Goal: Task Accomplishment & Management: Manage account settings

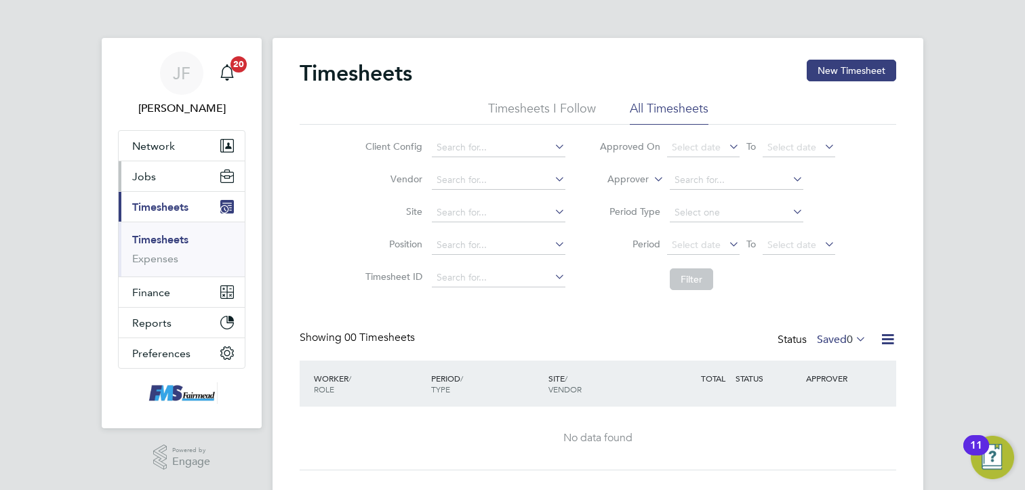
click at [144, 174] on span "Jobs" at bounding box center [144, 176] width 24 height 13
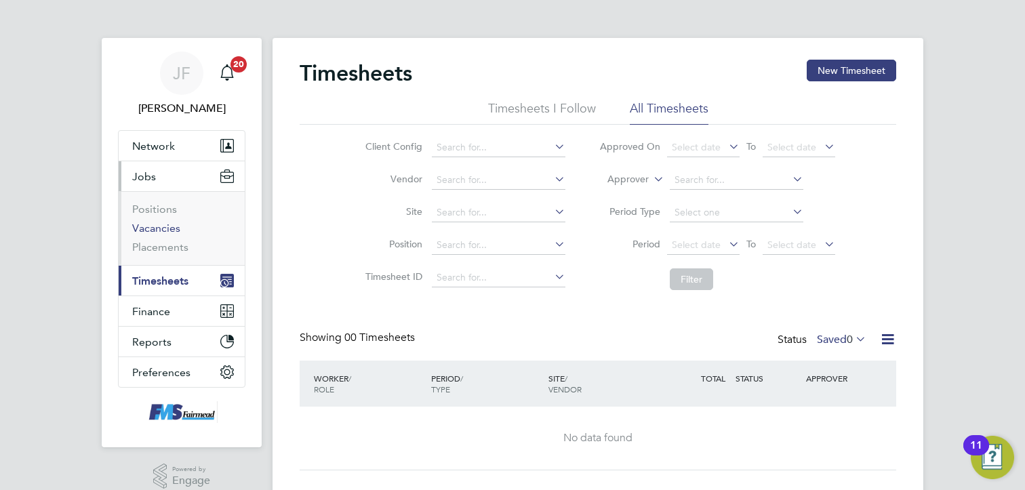
click at [157, 228] on link "Vacancies" at bounding box center [156, 228] width 48 height 13
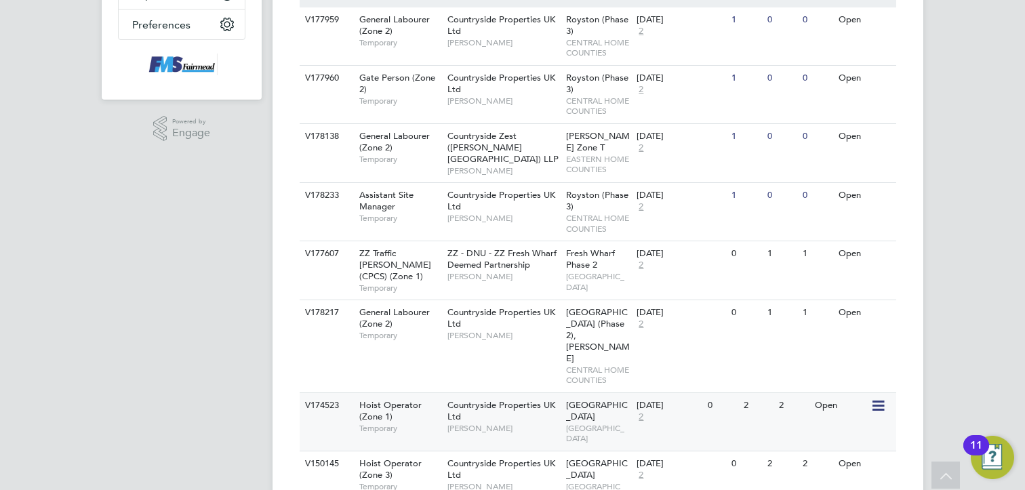
scroll to position [280, 0]
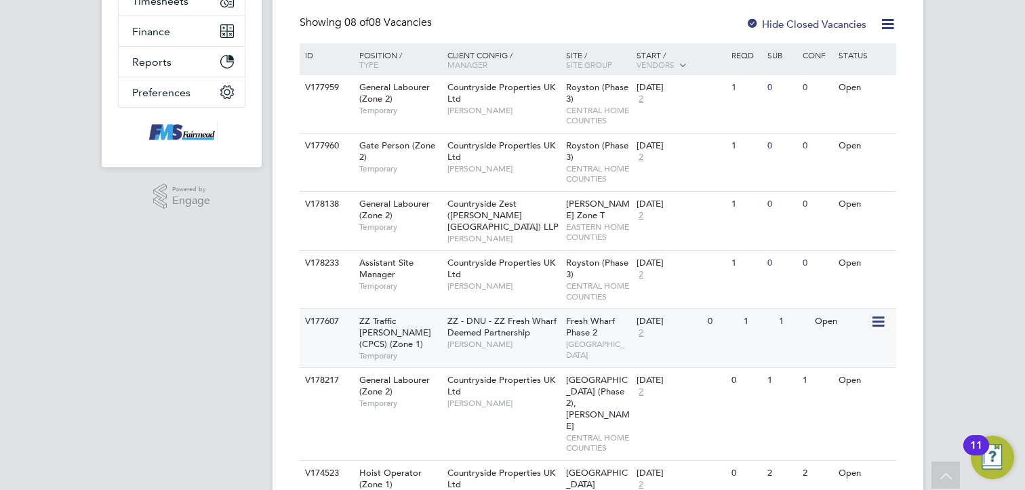
click at [802, 321] on div "1" at bounding box center [793, 321] width 35 height 25
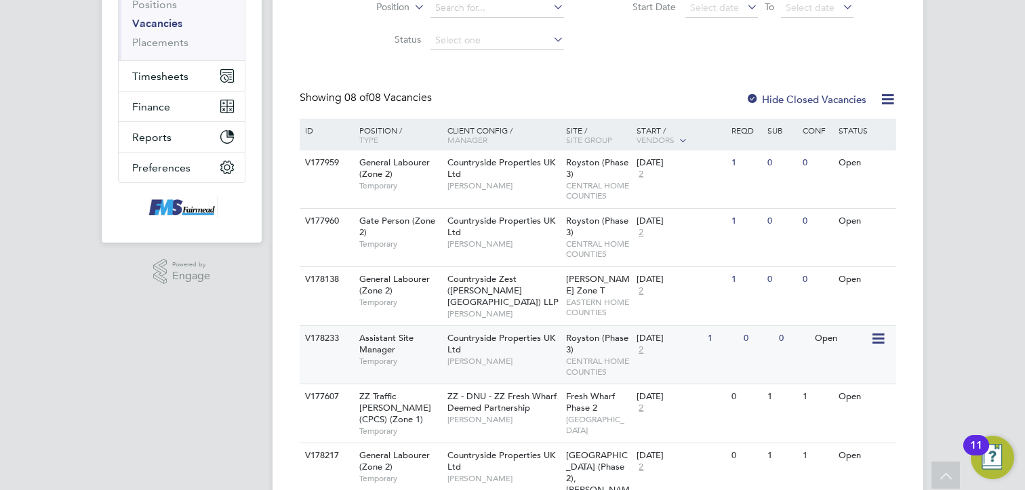
scroll to position [339, 0]
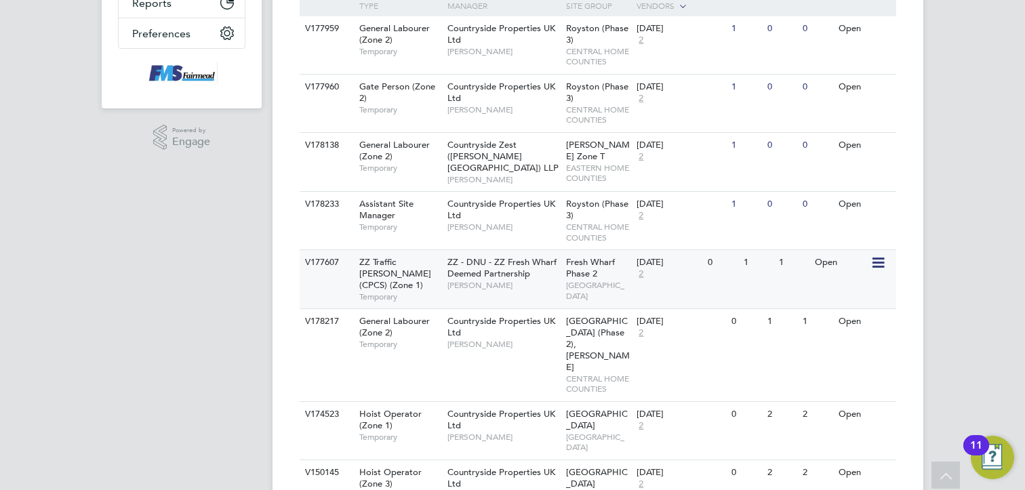
click at [497, 262] on span "ZZ - DNU - ZZ Fresh Wharf Deemed Partnership" at bounding box center [501, 267] width 109 height 23
click at [483, 256] on span "ZZ - DNU - ZZ Fresh Wharf Deemed Partnership" at bounding box center [501, 267] width 109 height 23
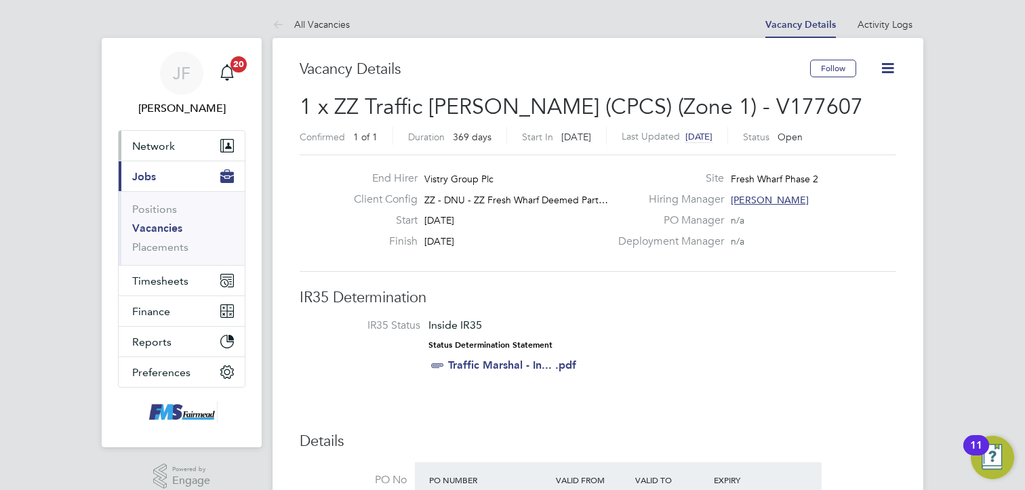
click at [165, 142] on span "Network" at bounding box center [153, 146] width 43 height 13
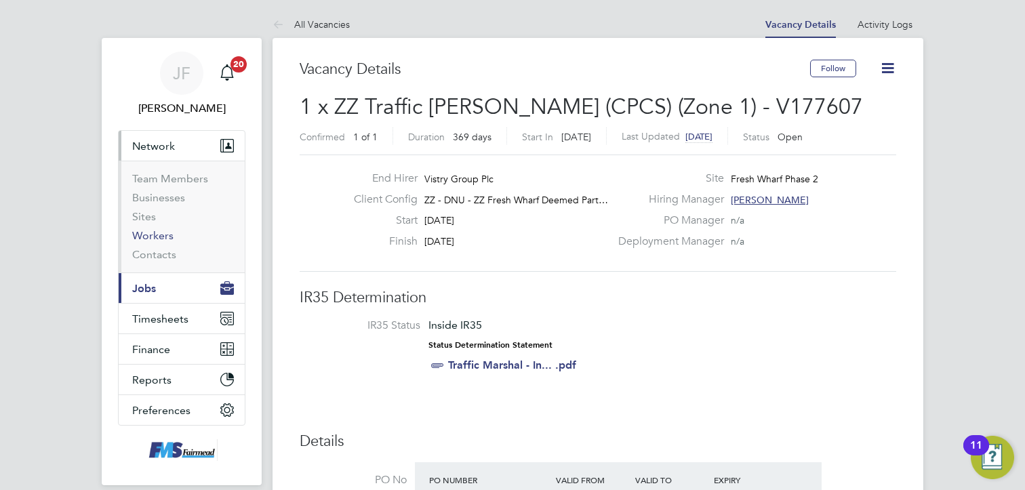
click at [163, 238] on link "Workers" at bounding box center [152, 235] width 41 height 13
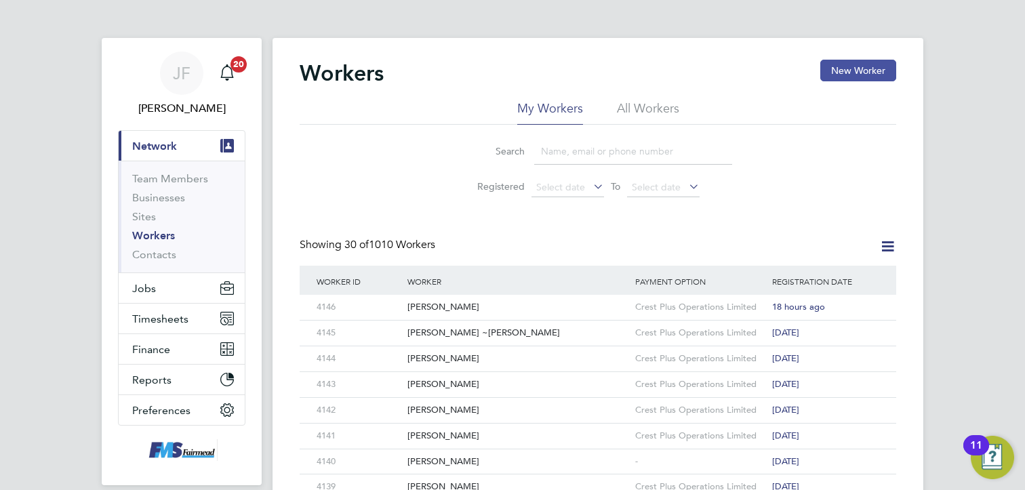
click at [865, 67] on button "New Worker" at bounding box center [858, 71] width 76 height 22
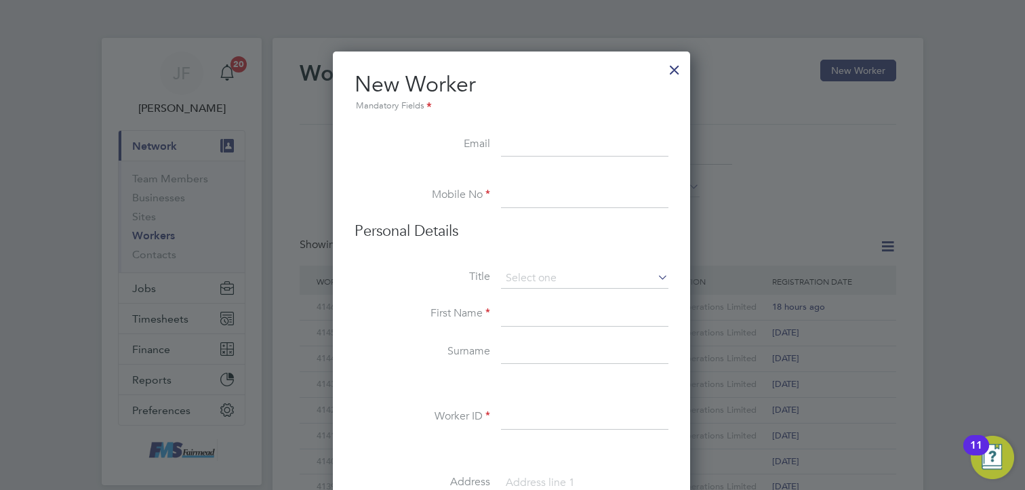
scroll to position [1149, 359]
click at [525, 143] on input at bounding box center [584, 145] width 167 height 24
click at [521, 143] on input at bounding box center [584, 145] width 167 height 24
type input "youngesamura@gmail.com"
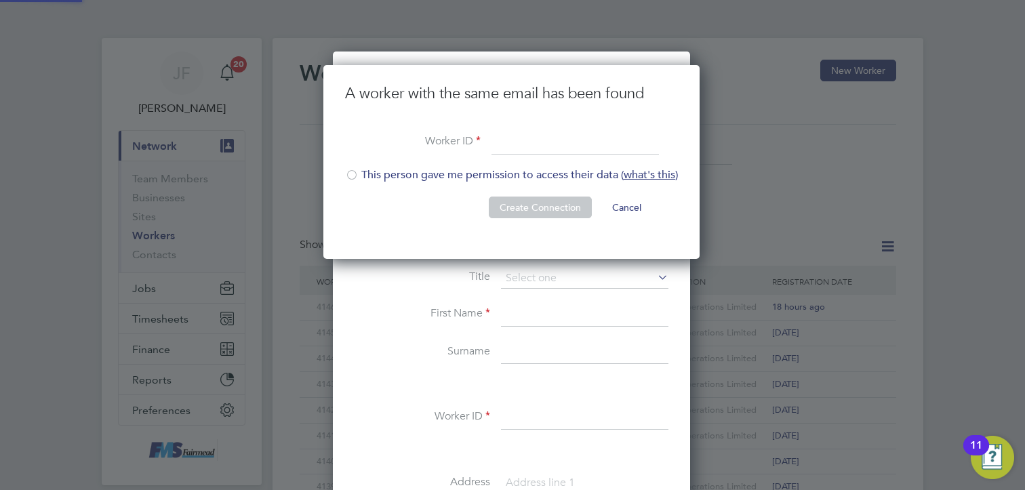
scroll to position [194, 378]
click at [514, 136] on input at bounding box center [575, 143] width 167 height 24
click at [510, 143] on input at bounding box center [575, 143] width 167 height 24
type input "4147"
click at [367, 177] on li "This person gave me permission to access their data ( what's this )" at bounding box center [511, 182] width 333 height 28
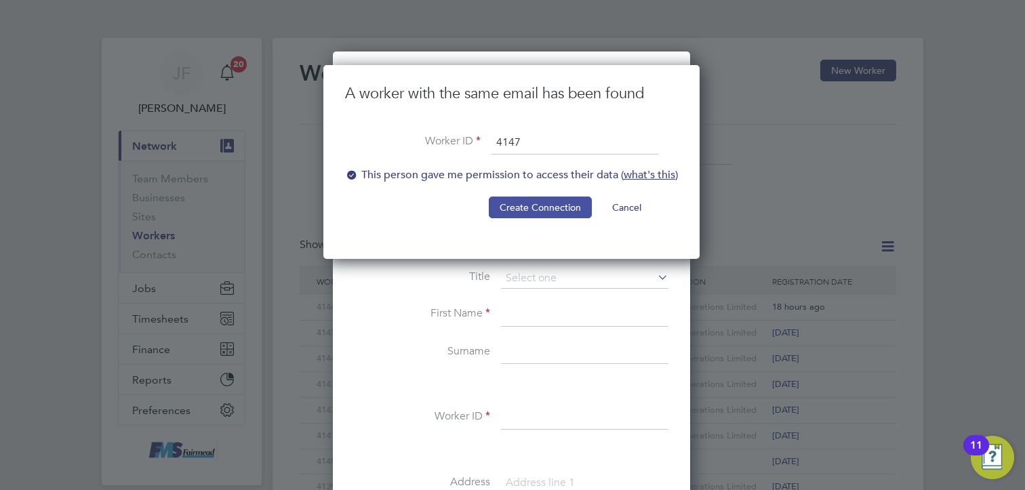
click at [555, 209] on button "Create Connection" at bounding box center [540, 208] width 103 height 22
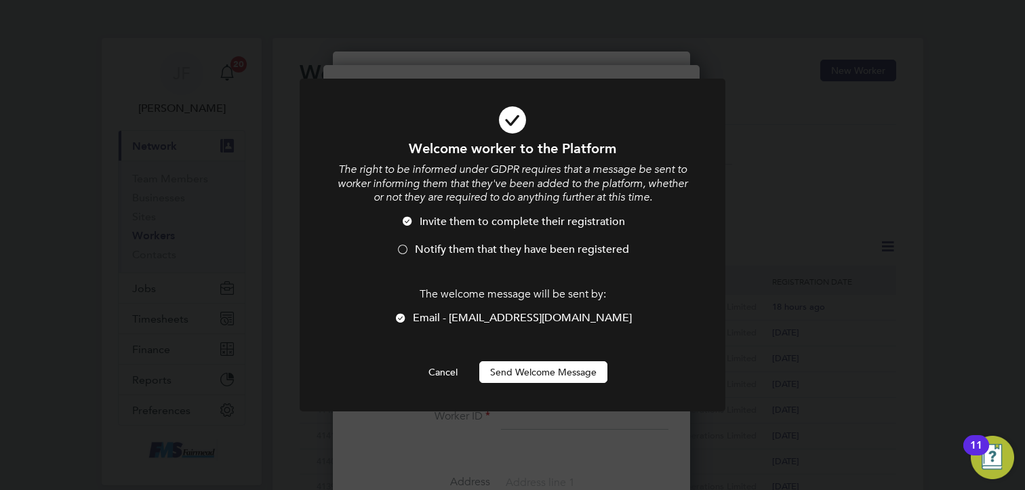
click at [517, 366] on button "Send Welcome Message" at bounding box center [543, 372] width 128 height 22
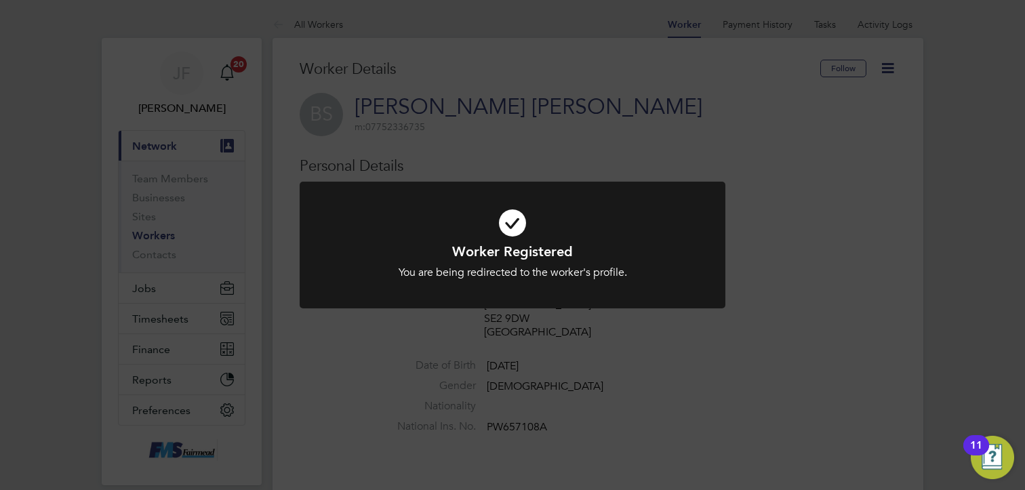
click at [675, 367] on div "Worker Registered You are being redirected to the worker's profile. Cancel Okay" at bounding box center [512, 245] width 1025 height 490
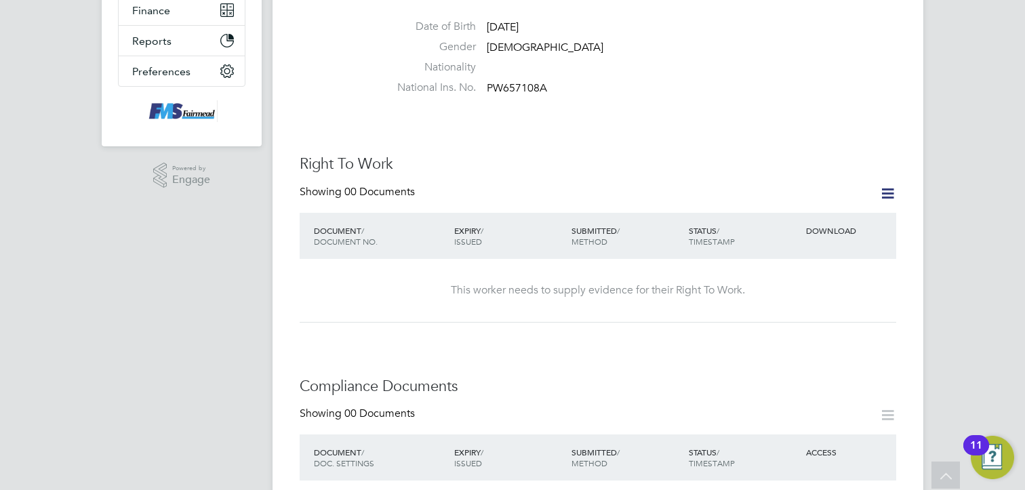
scroll to position [339, 0]
click at [890, 185] on icon at bounding box center [887, 193] width 17 height 17
click at [758, 212] on li "Add Right To Work Document" at bounding box center [812, 212] width 163 height 19
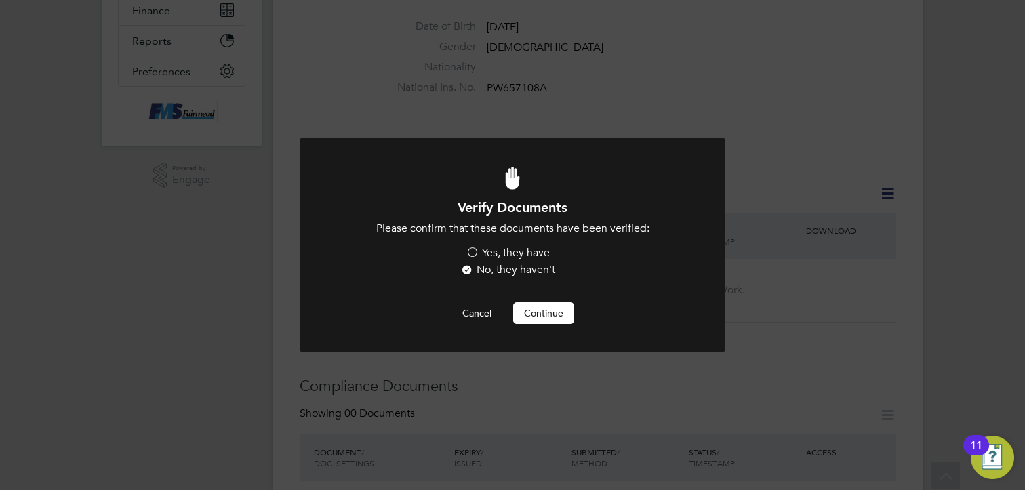
click at [486, 249] on label "Yes, they have" at bounding box center [508, 253] width 84 height 14
click at [0, 0] on input "Yes, they have" at bounding box center [0, 0] width 0 height 0
click at [540, 315] on button "Continue" at bounding box center [543, 313] width 61 height 22
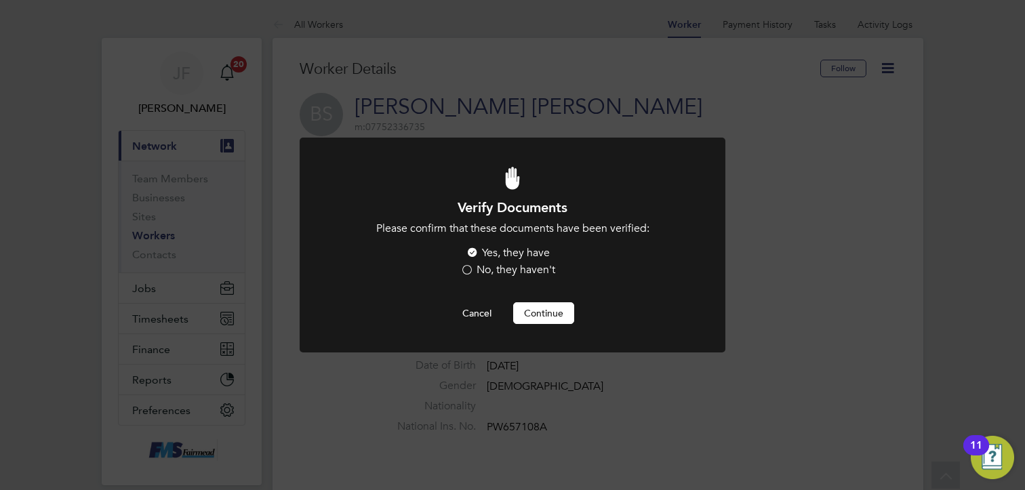
scroll to position [339, 0]
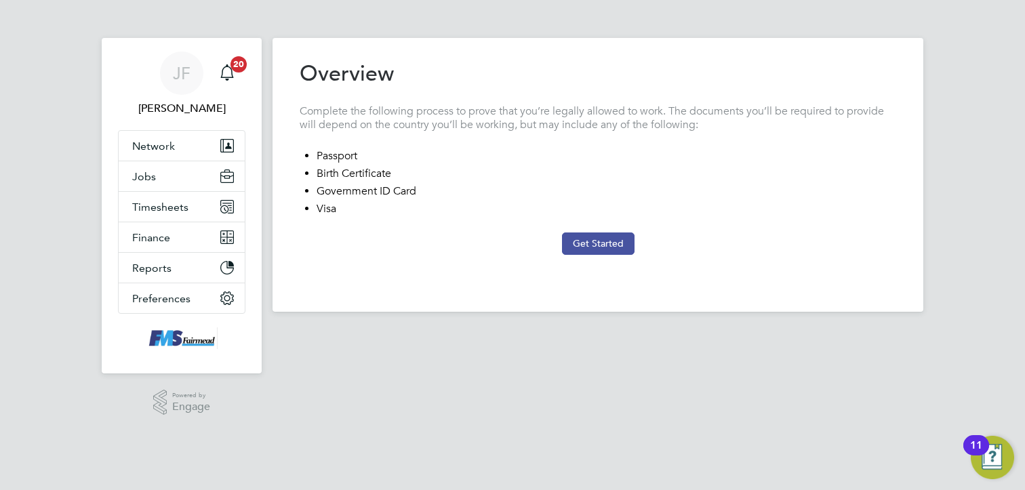
click at [607, 242] on button "Get Started" at bounding box center [598, 244] width 73 height 22
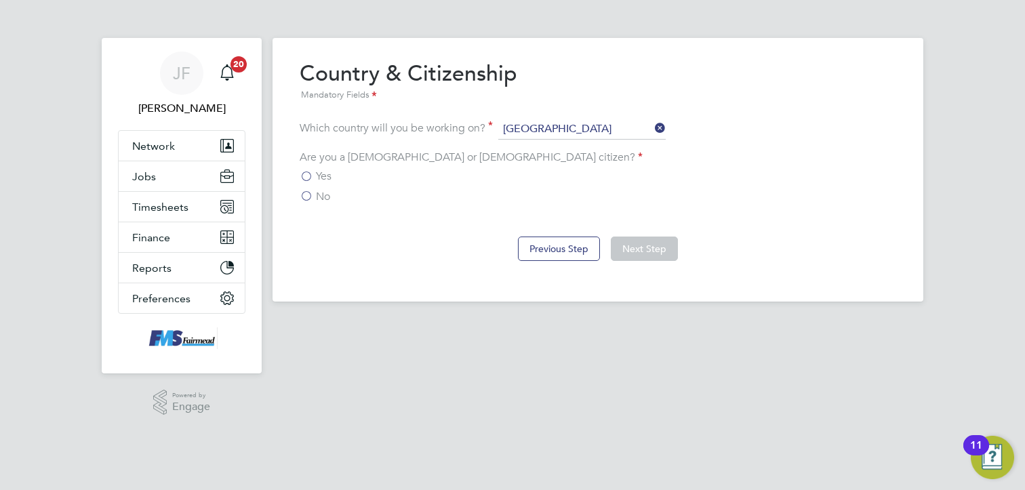
click at [305, 176] on label "Yes" at bounding box center [316, 176] width 32 height 14
click at [0, 0] on input "Yes" at bounding box center [0, 0] width 0 height 0
click at [654, 243] on button "Next Step" at bounding box center [644, 249] width 67 height 24
click at [654, 243] on div "Overview Complete the following process to prove that you’re legally allowed to…" at bounding box center [598, 170] width 651 height 264
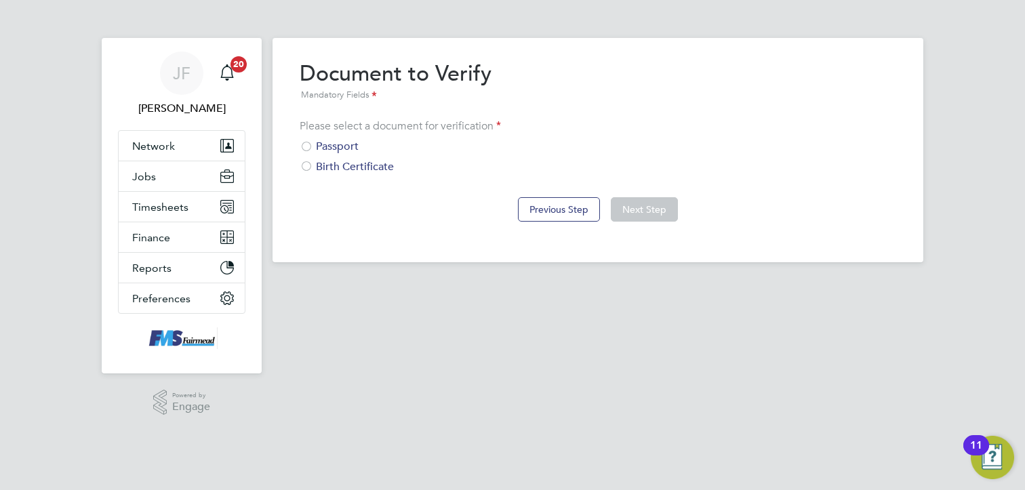
click at [342, 189] on div "Previous Step Next Step" at bounding box center [598, 208] width 597 height 54
click at [311, 148] on div at bounding box center [307, 148] width 14 height 14
click at [640, 214] on button "Next Step" at bounding box center [644, 209] width 67 height 24
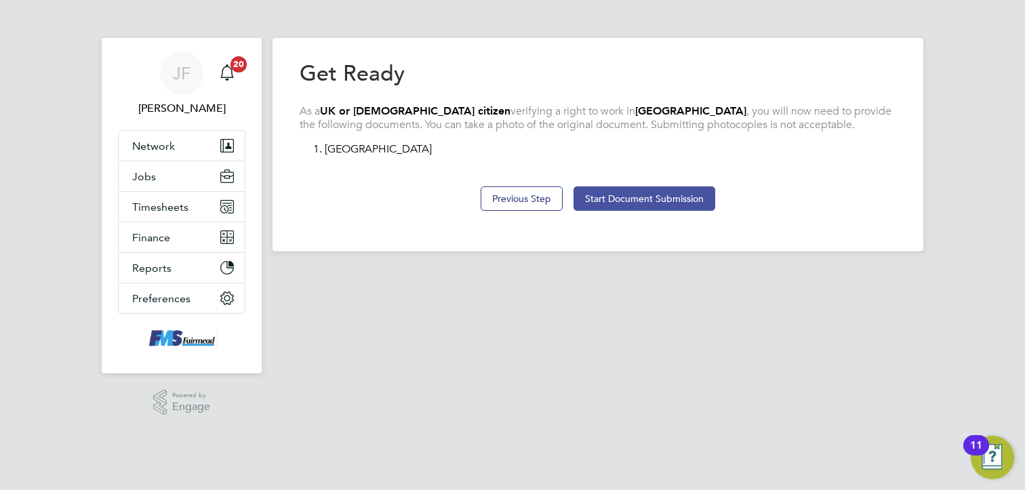
click at [636, 200] on button "Start Document Submission" at bounding box center [645, 198] width 142 height 24
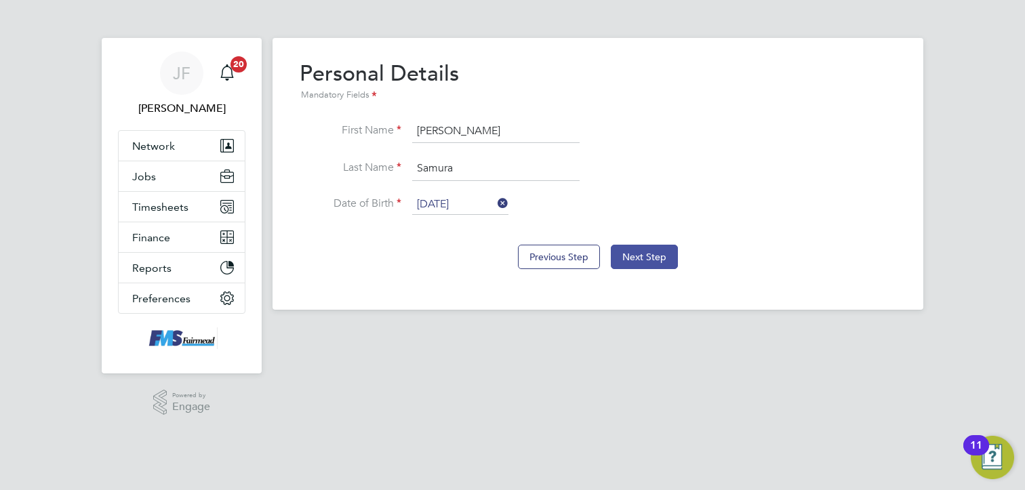
click at [638, 245] on button "Next Step" at bounding box center [644, 257] width 67 height 24
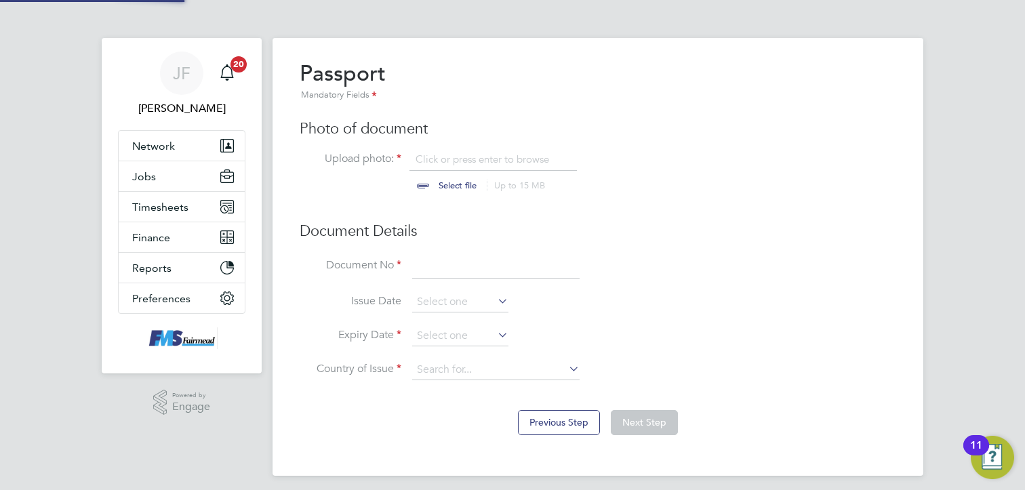
scroll to position [18, 168]
click at [433, 267] on input at bounding box center [495, 267] width 167 height 24
type input "155718236"
click at [432, 332] on input at bounding box center [460, 336] width 96 height 20
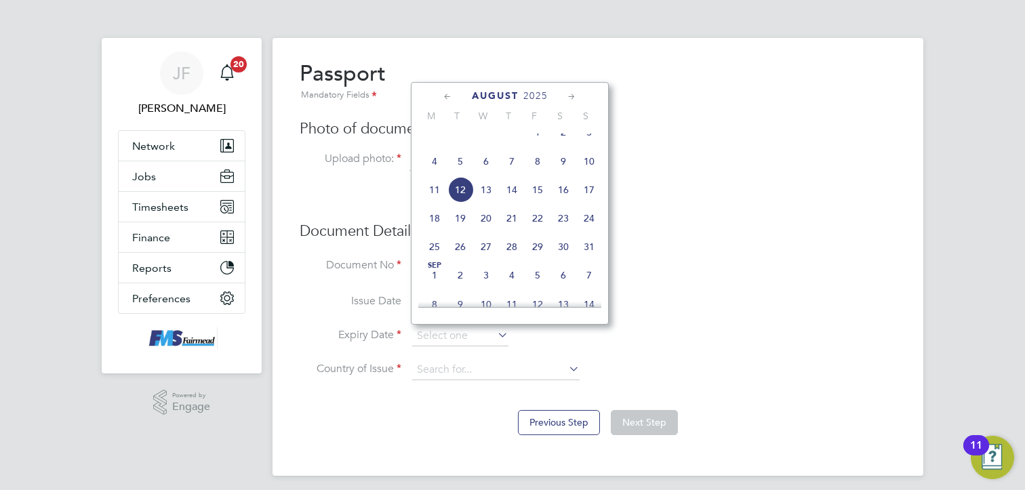
click at [538, 94] on span "2025" at bounding box center [535, 96] width 24 height 12
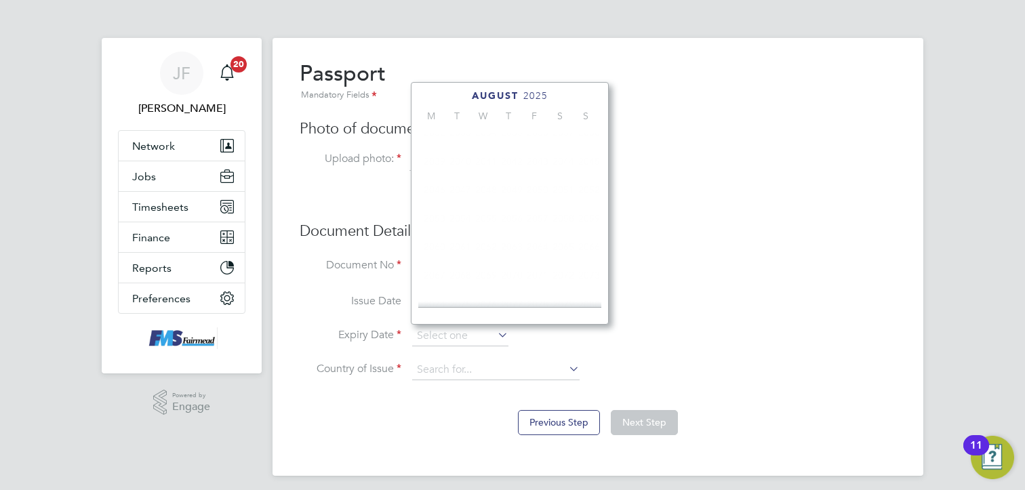
scroll to position [363, 0]
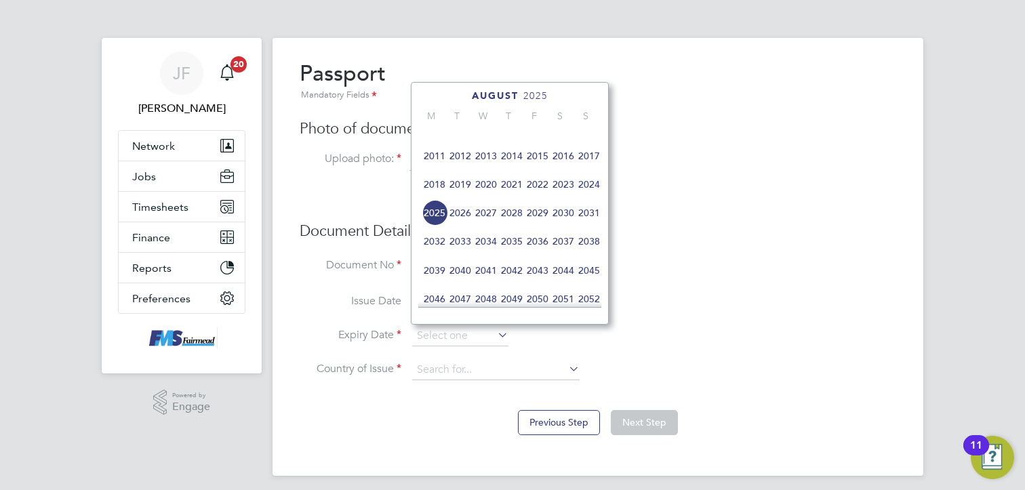
click at [513, 253] on span "2035" at bounding box center [512, 241] width 26 height 26
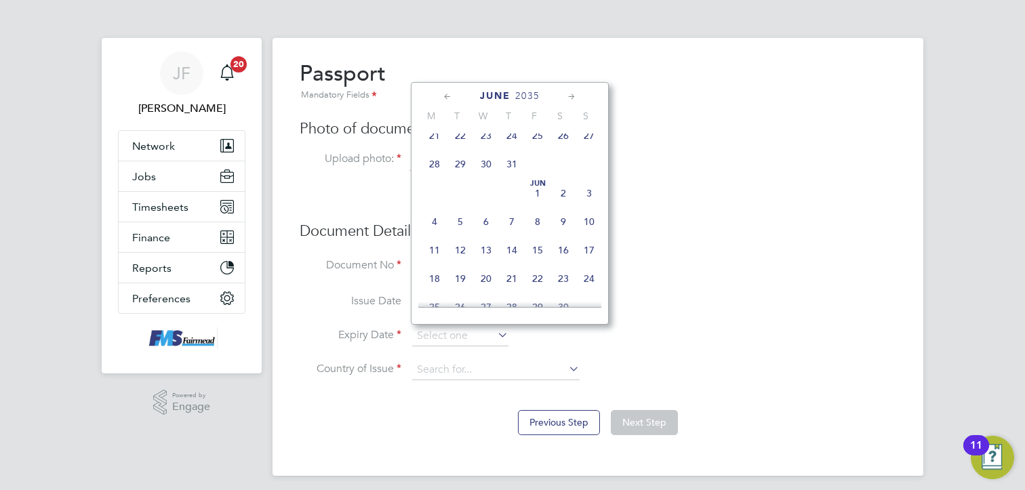
scroll to position [336, 0]
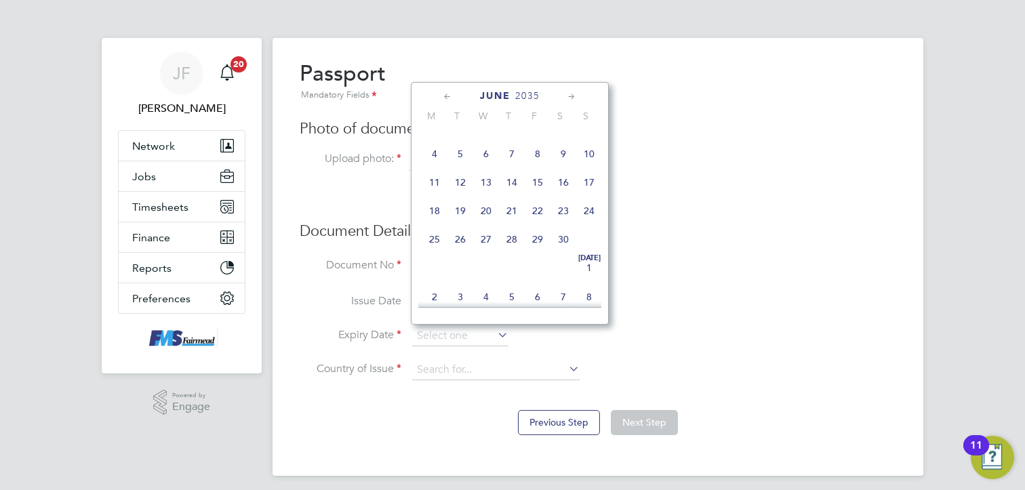
click at [433, 252] on span "25" at bounding box center [435, 239] width 26 height 26
type input "25 Jun 2035"
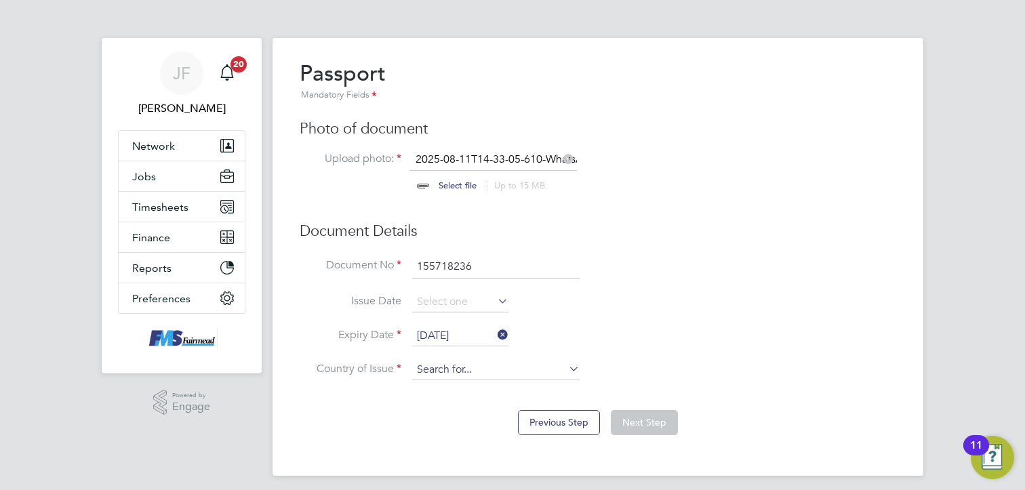
click at [494, 376] on input at bounding box center [495, 370] width 167 height 20
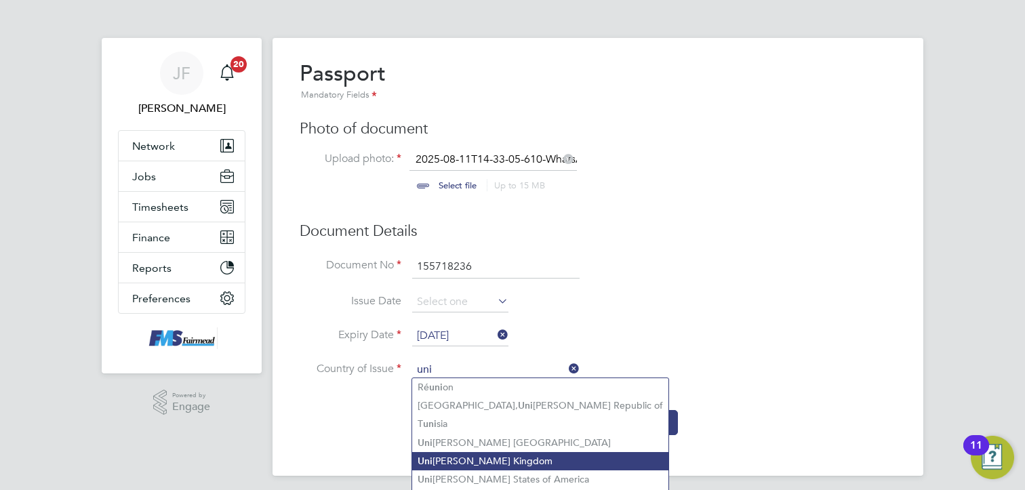
click at [447, 456] on li "Uni ted Kingdom" at bounding box center [540, 461] width 256 height 18
type input "United Kingdom"
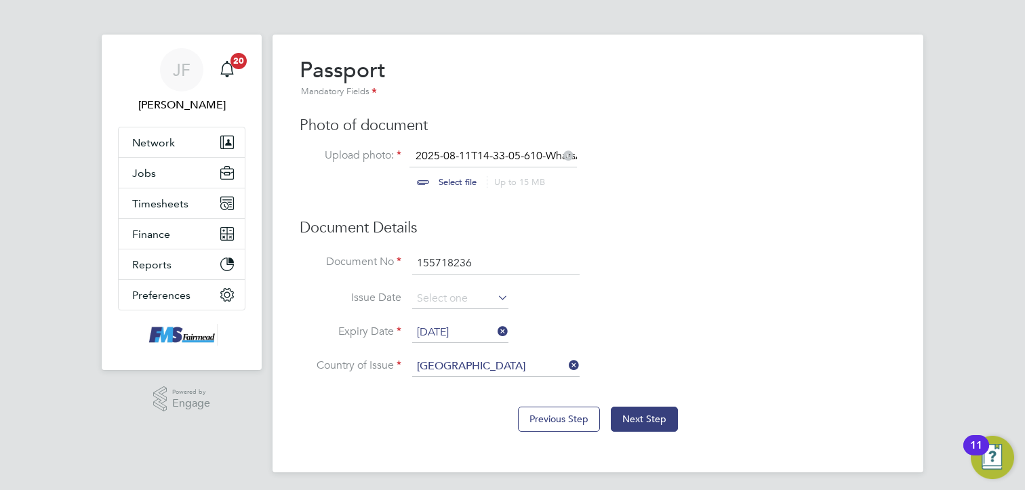
scroll to position [4, 0]
click at [643, 409] on button "Next Step" at bounding box center [644, 418] width 67 height 24
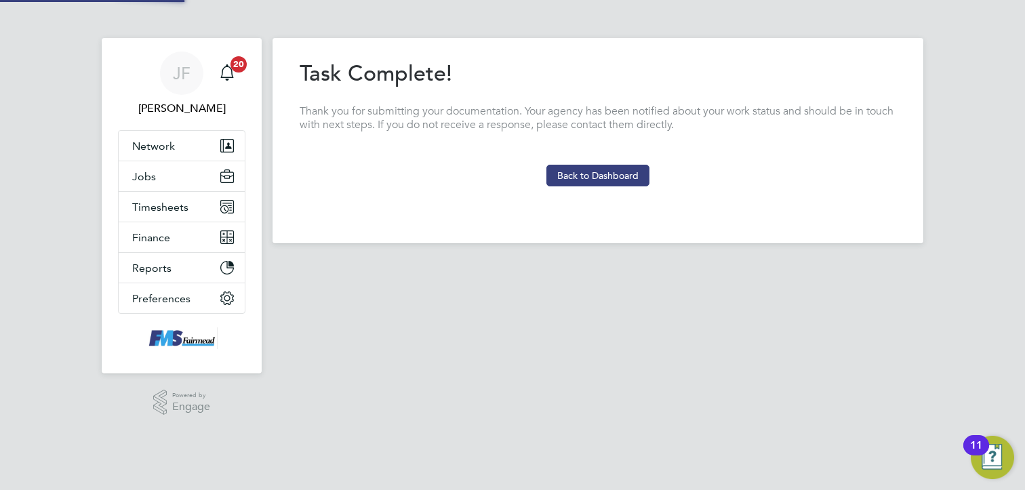
scroll to position [0, 0]
click at [591, 178] on button "Back to Dashboard" at bounding box center [597, 176] width 103 height 22
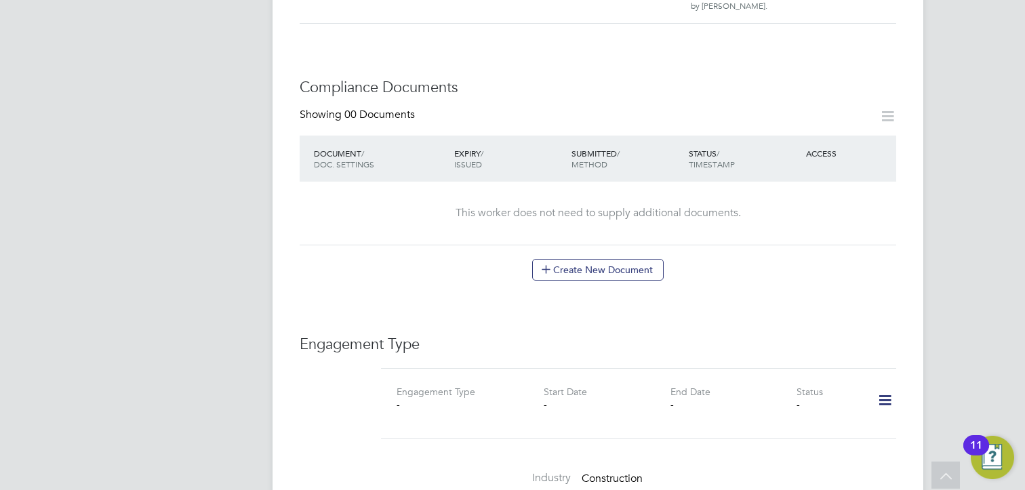
scroll to position [610, 0]
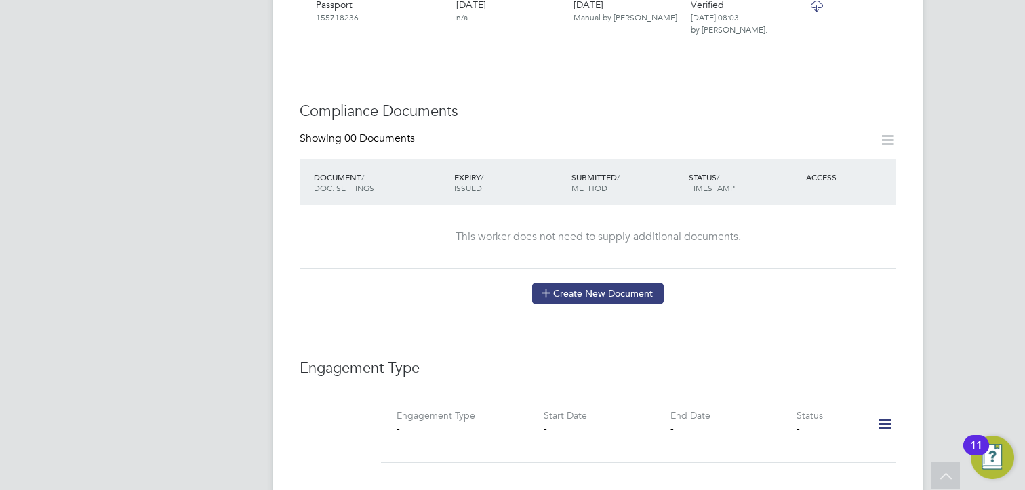
click at [596, 283] on button "Create New Document" at bounding box center [598, 294] width 132 height 22
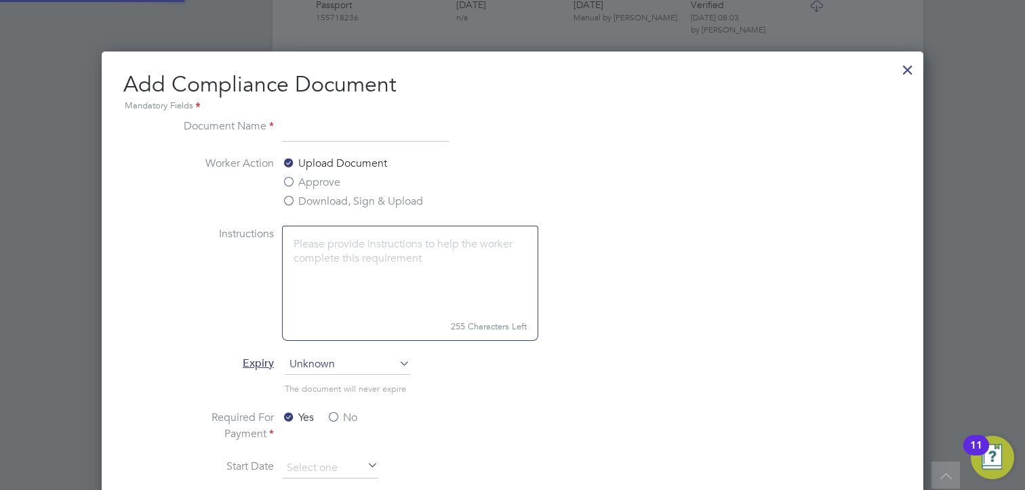
scroll to position [709, 822]
click at [287, 198] on label "Download, Sign & Upload" at bounding box center [352, 201] width 141 height 16
click at [0, 0] on input "Download, Sign & Upload" at bounding box center [0, 0] width 0 height 0
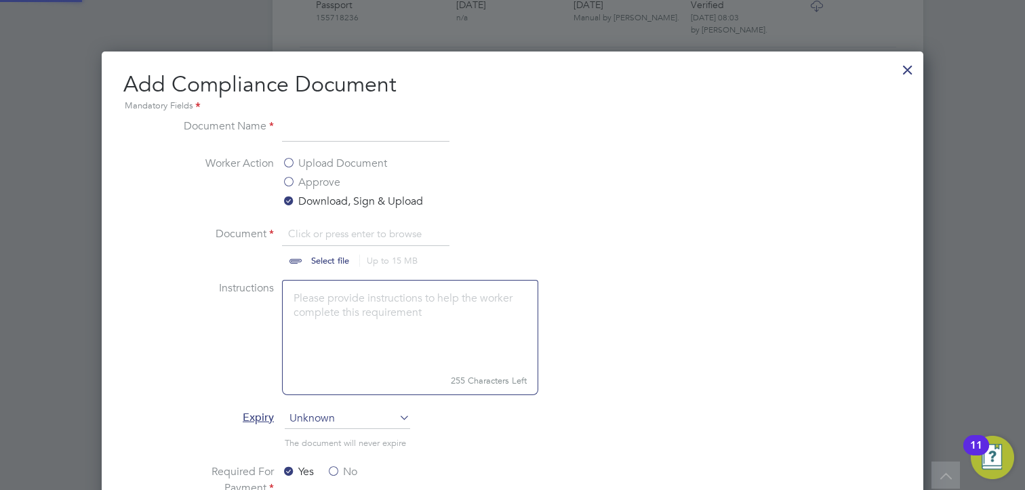
scroll to position [763, 822]
click at [306, 122] on input at bounding box center [365, 130] width 167 height 24
type input "CPCS Traffic Marshall"
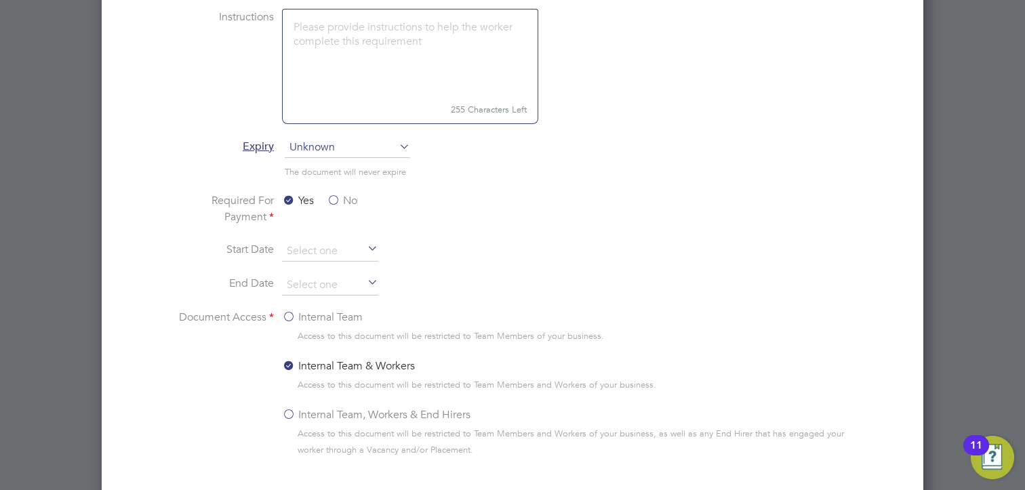
scroll to position [746, 0]
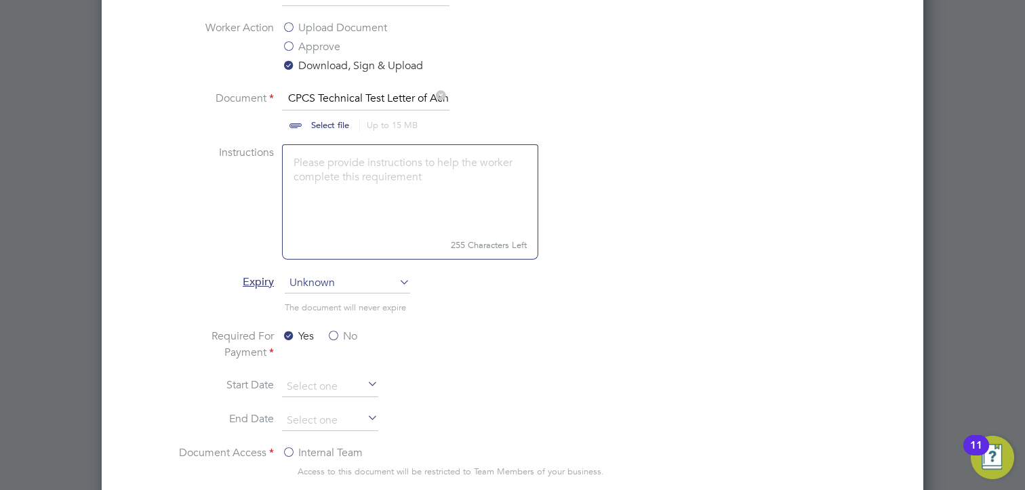
click at [475, 336] on div "Yes No" at bounding box center [383, 345] width 203 height 35
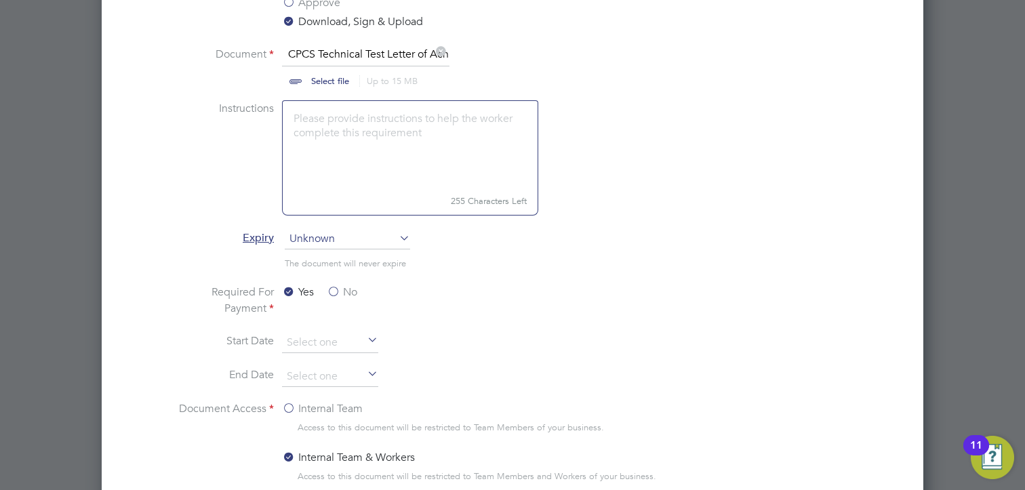
scroll to position [814, 0]
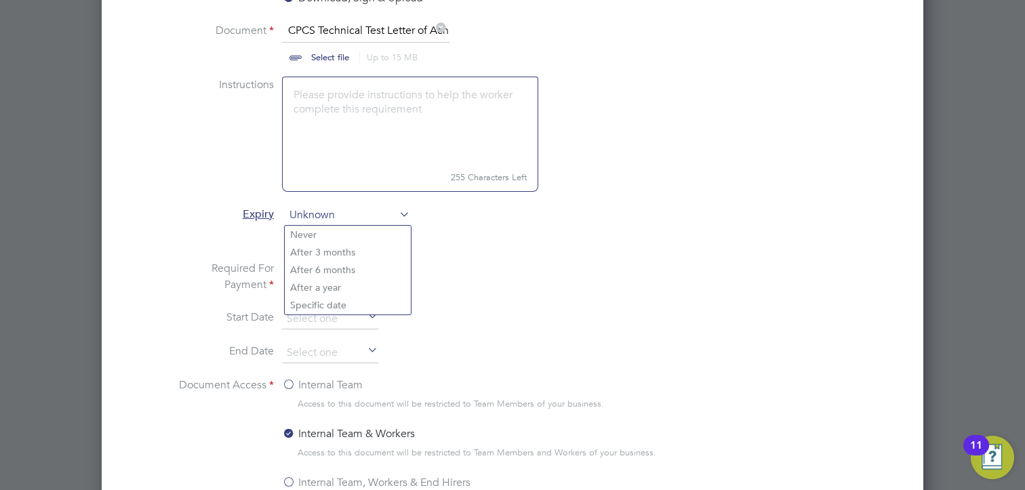
click at [345, 214] on span "Unknown" at bounding box center [347, 215] width 125 height 20
click at [311, 308] on li "Specific date" at bounding box center [348, 305] width 126 height 18
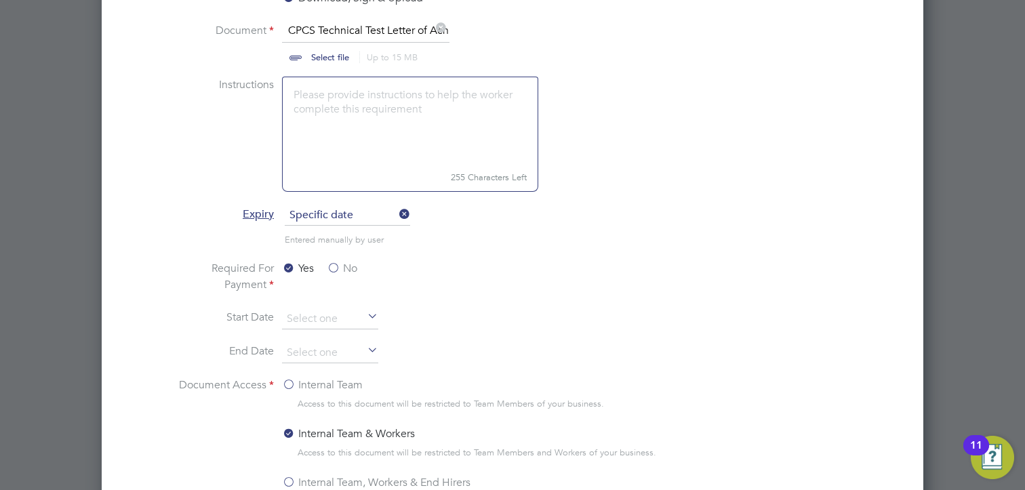
click at [459, 305] on li "Required For Payment Yes No" at bounding box center [512, 284] width 681 height 49
click at [300, 351] on input at bounding box center [330, 353] width 96 height 20
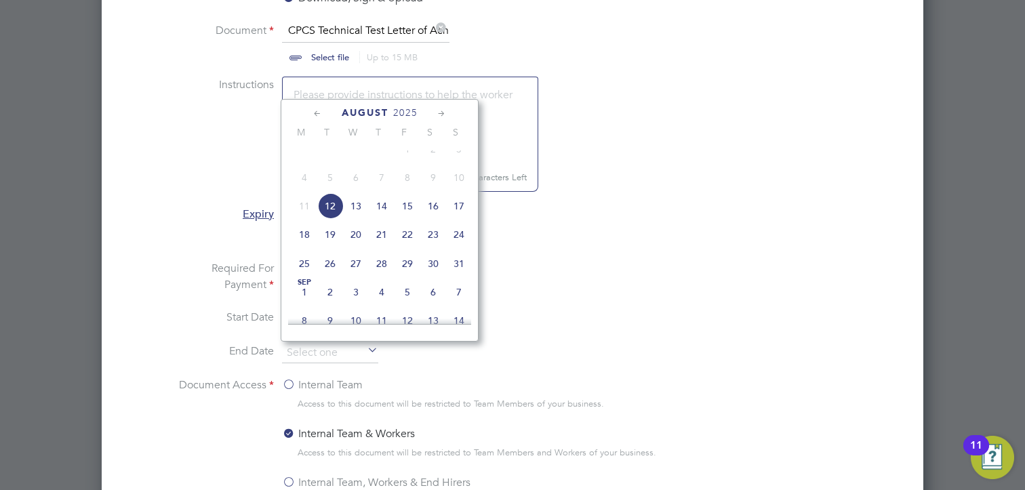
click at [418, 107] on span "2025" at bounding box center [405, 113] width 24 height 12
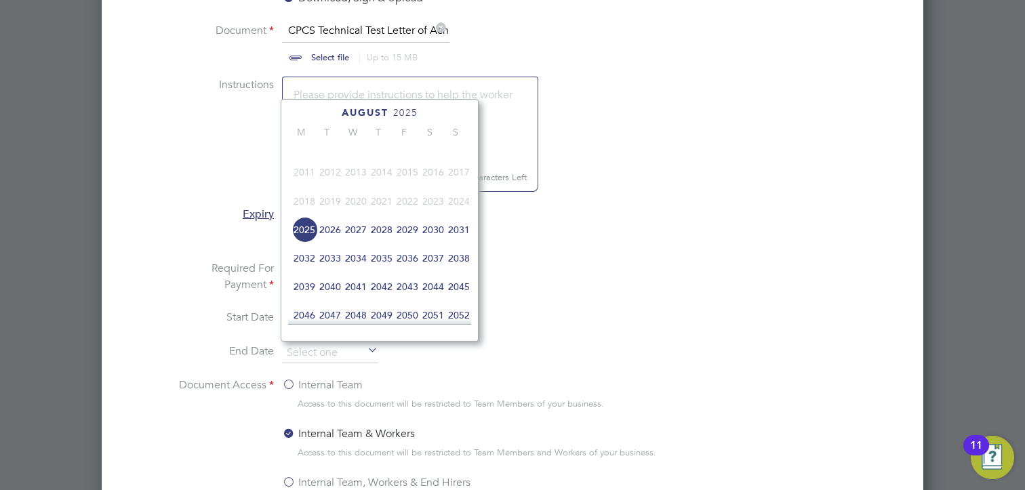
click at [376, 243] on span "2028" at bounding box center [382, 230] width 26 height 26
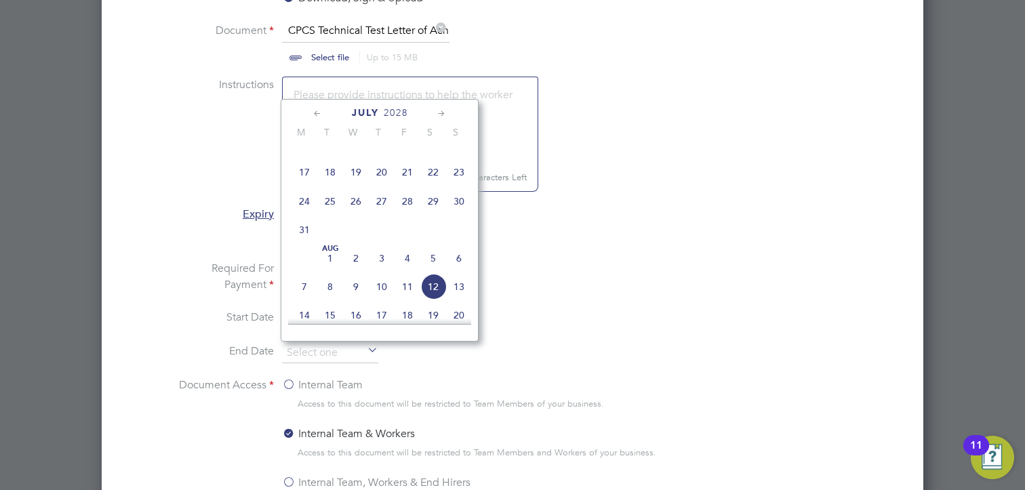
click at [305, 155] on span "10" at bounding box center [305, 144] width 26 height 26
type input "10 Jul 2028"
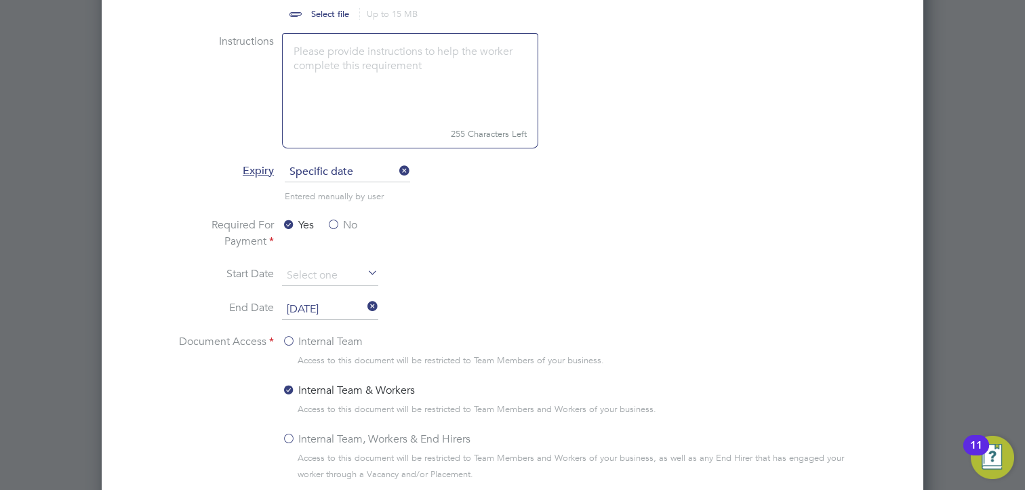
scroll to position [881, 0]
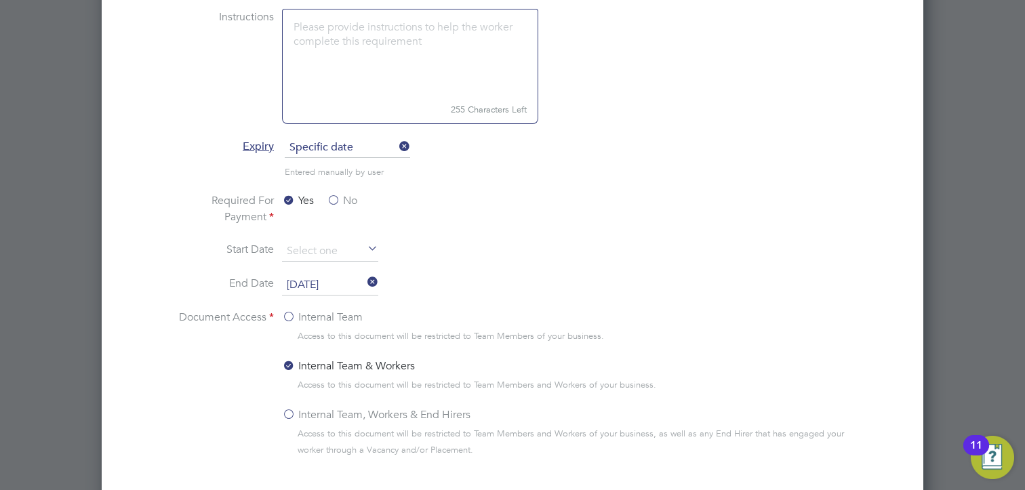
click at [290, 317] on label "Internal Team" at bounding box center [322, 317] width 81 height 16
click at [0, 0] on input "Internal Team" at bounding box center [0, 0] width 0 height 0
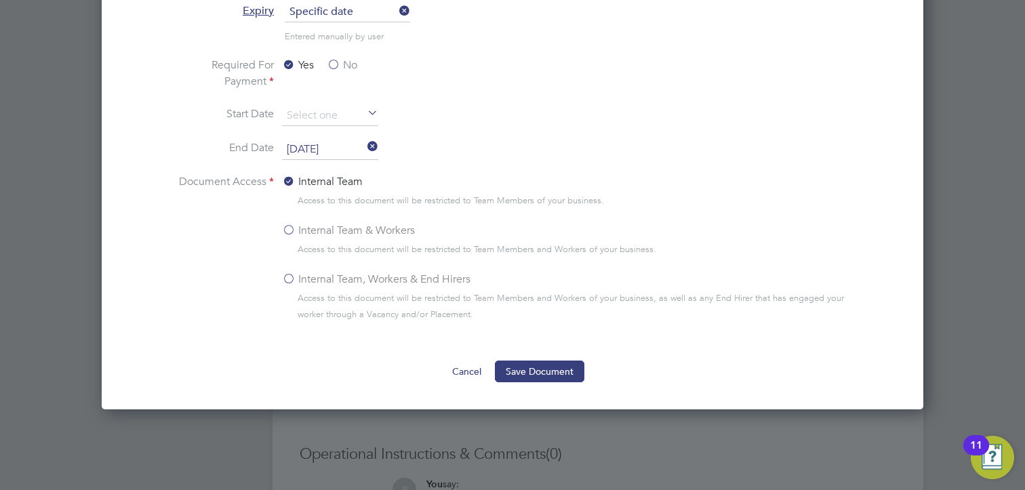
scroll to position [1085, 0]
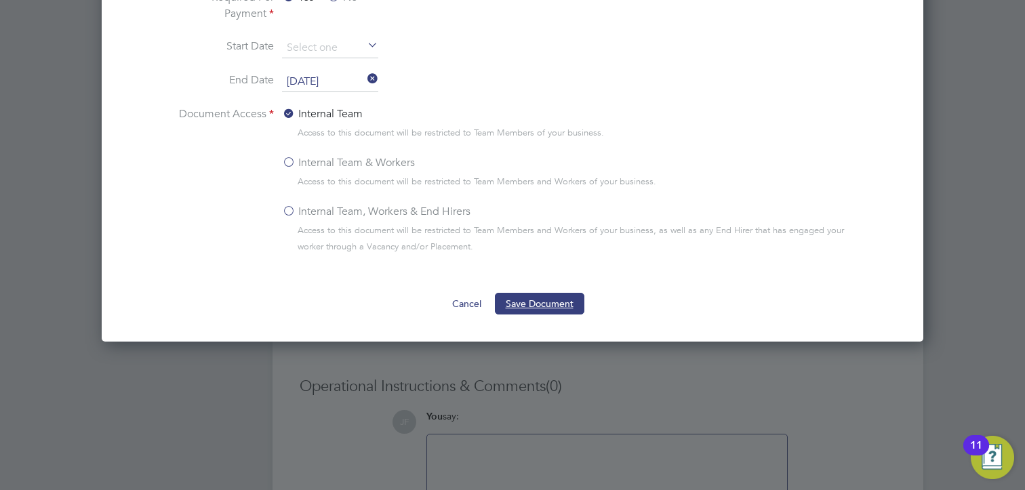
click at [522, 294] on button "Save Document" at bounding box center [539, 304] width 89 height 22
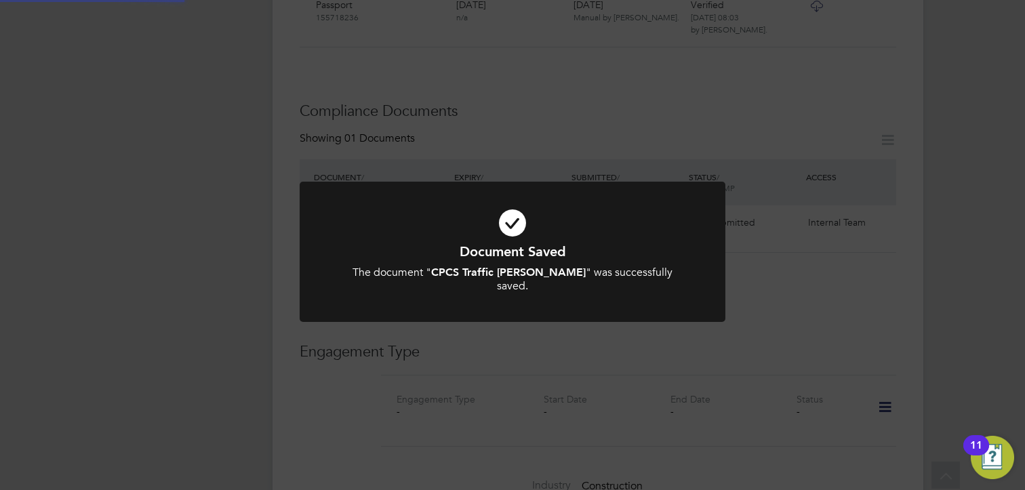
scroll to position [610, 0]
click at [534, 333] on div "Document Saved The document " CPCS Traffic Marshall " was successfully saved. C…" at bounding box center [512, 245] width 1025 height 490
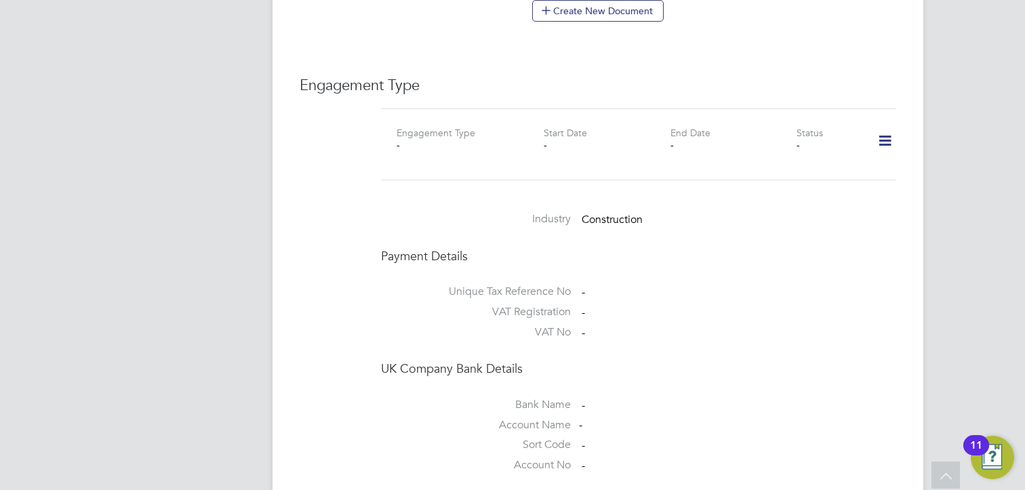
scroll to position [881, 0]
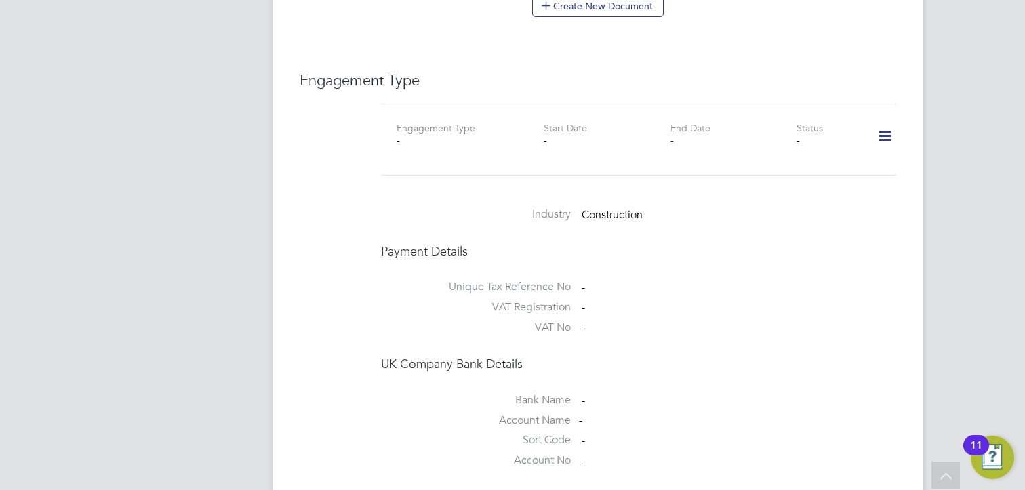
click at [889, 124] on icon at bounding box center [885, 136] width 24 height 31
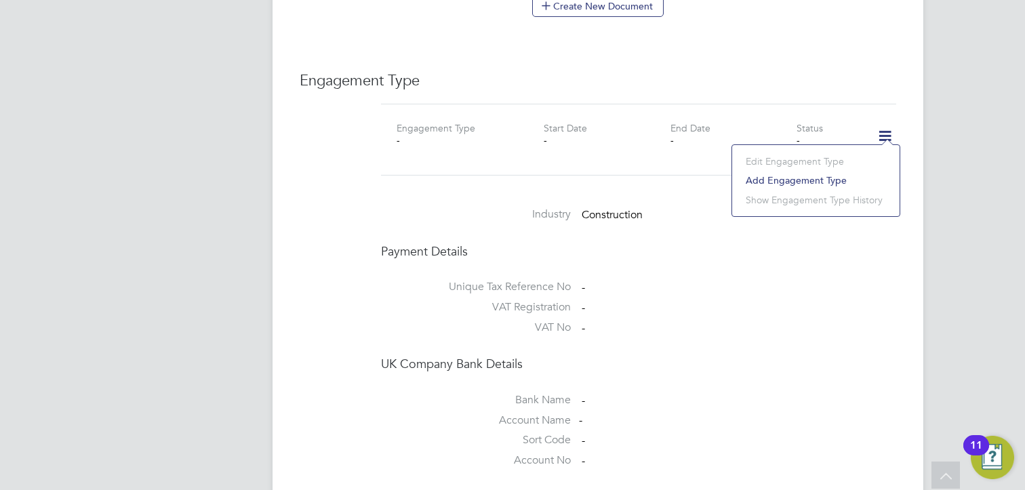
click at [788, 180] on li "Add Engagement Type" at bounding box center [816, 180] width 154 height 19
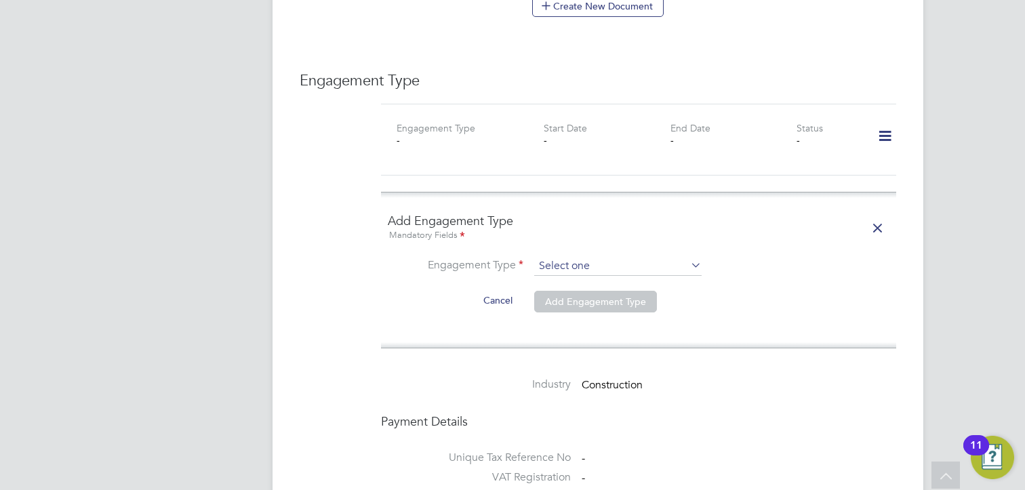
click at [589, 257] on input at bounding box center [617, 266] width 167 height 19
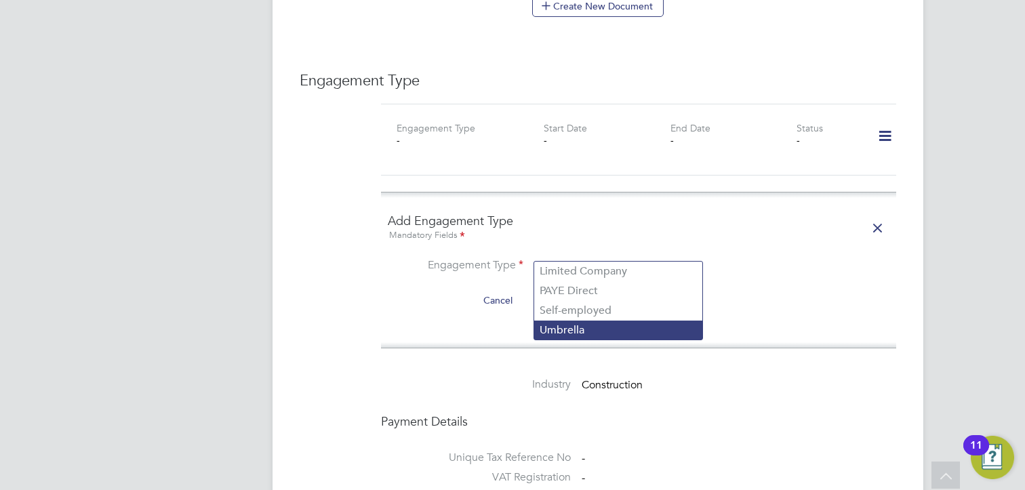
click at [581, 331] on li "Umbrella" at bounding box center [618, 331] width 168 height 20
type input "Umbrella"
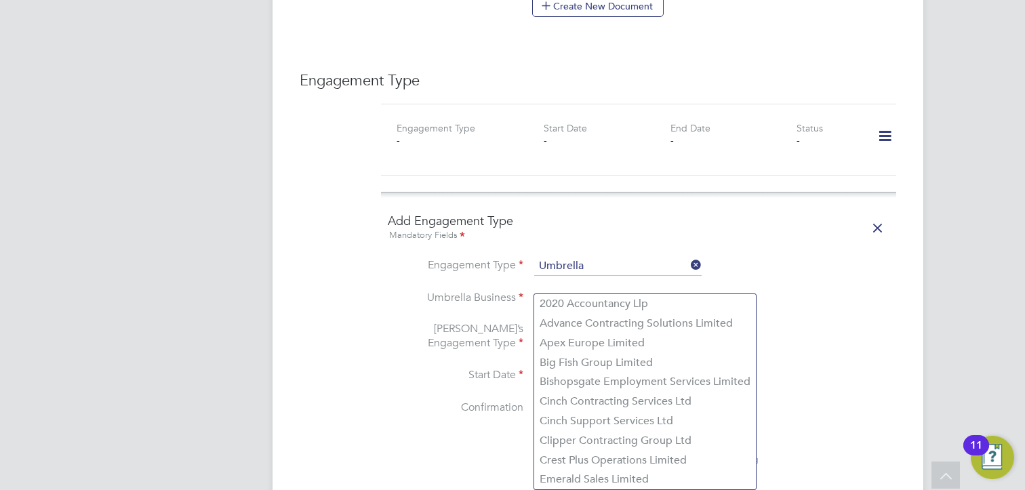
click at [566, 290] on input at bounding box center [617, 298] width 167 height 19
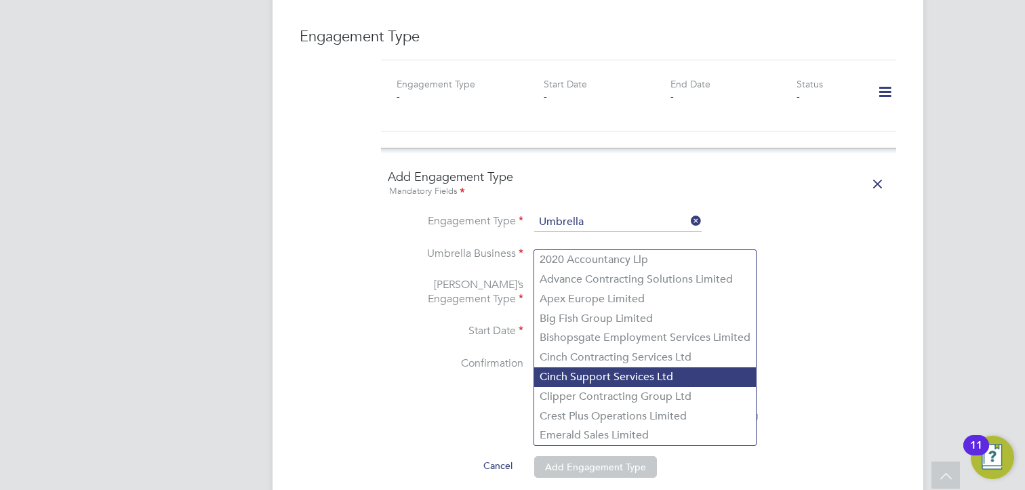
scroll to position [949, 0]
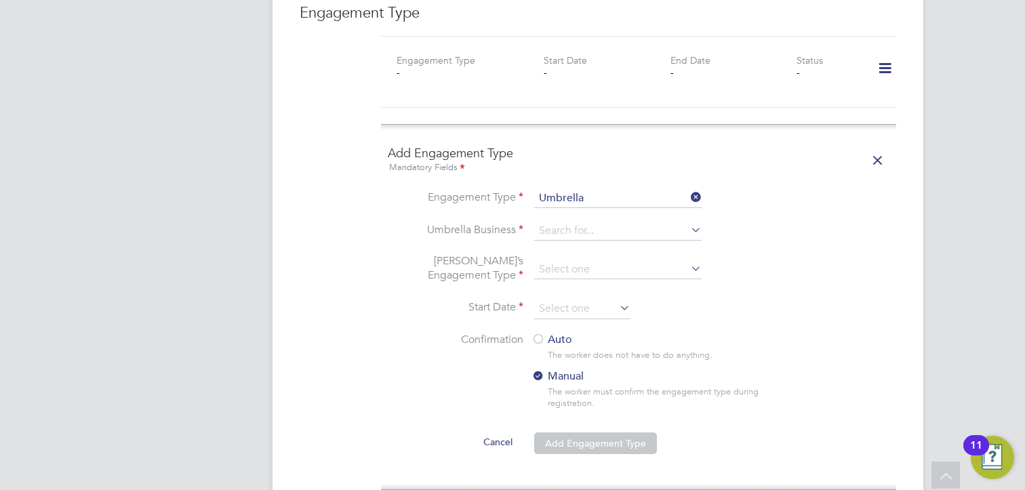
click at [573, 400] on li "Crest Plus Operations Limited" at bounding box center [645, 393] width 222 height 20
type input "Crest Plus Operations Limited"
click at [633, 222] on input at bounding box center [617, 231] width 167 height 19
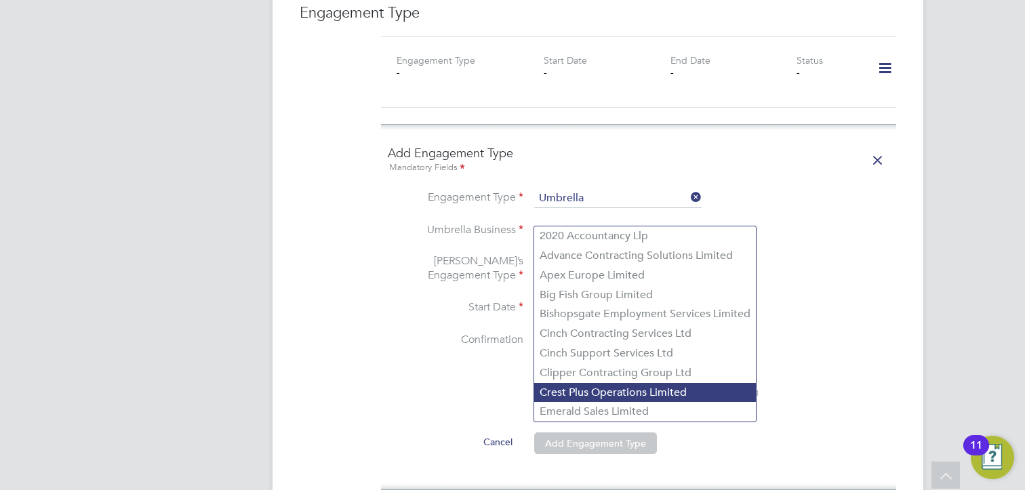
click at [572, 399] on li "Crest Plus Operations Limited" at bounding box center [645, 393] width 222 height 20
type input "Crest Plus Operations Limited"
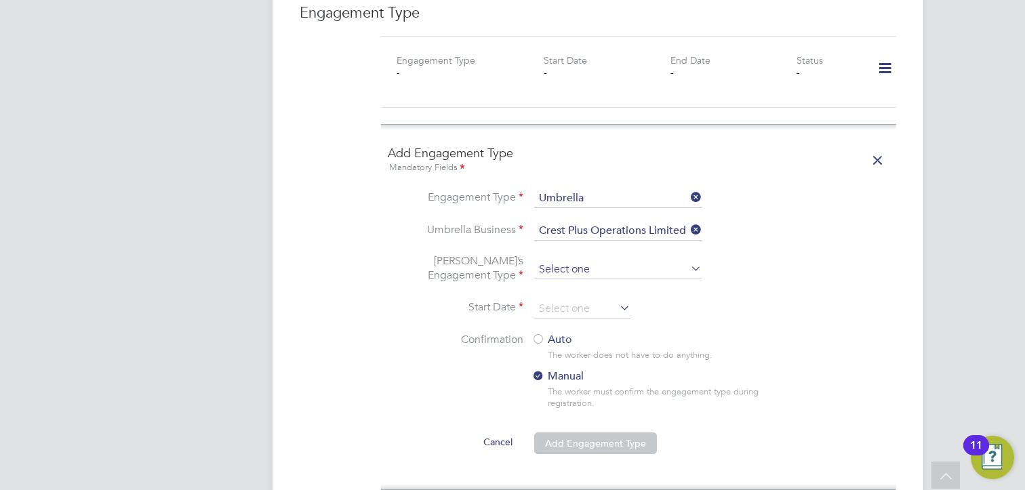
click at [599, 260] on input at bounding box center [617, 269] width 167 height 19
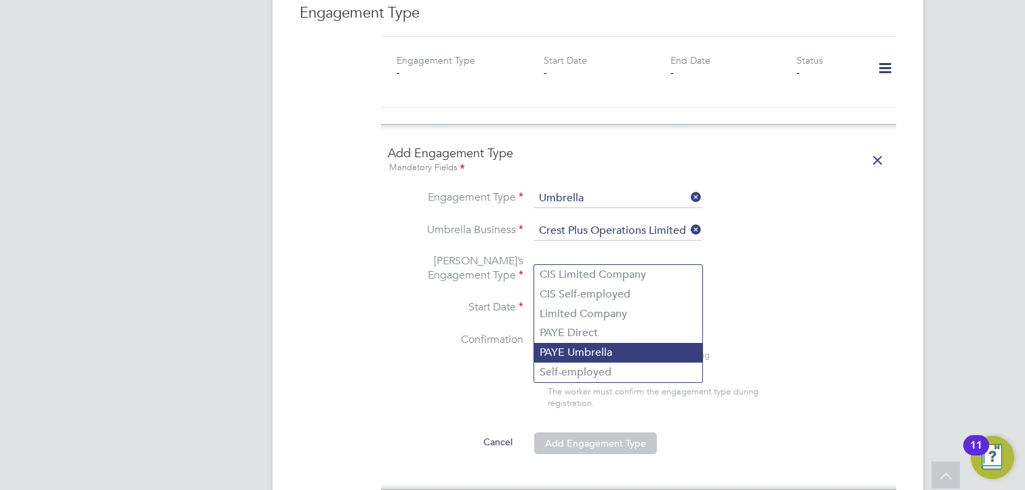
click at [585, 348] on li "PAYE Umbrella" at bounding box center [618, 353] width 168 height 20
type input "PAYE Umbrella"
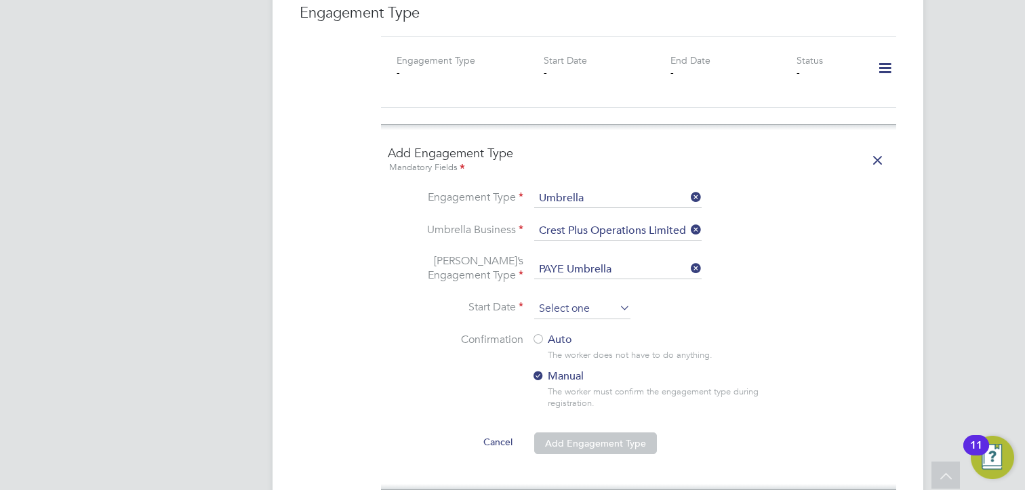
click at [561, 299] on input at bounding box center [582, 309] width 96 height 20
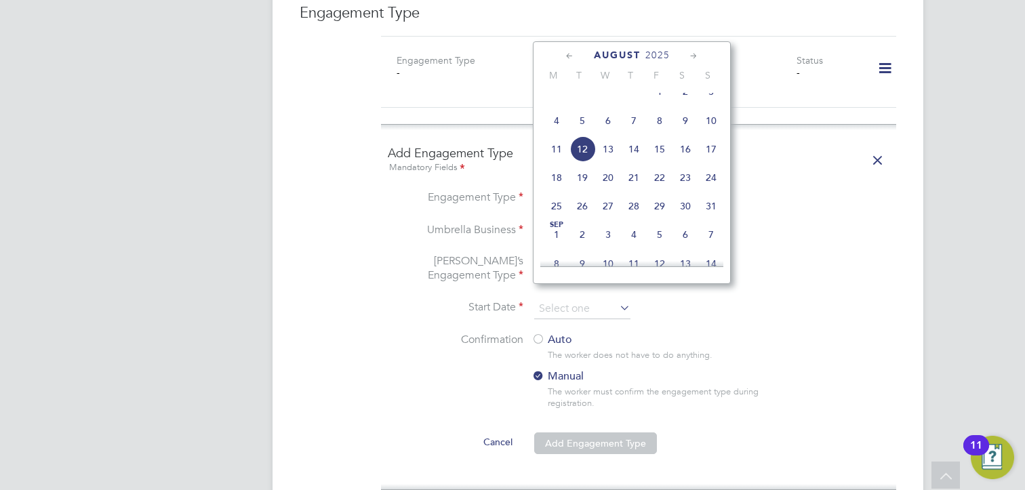
click at [584, 162] on span "12" at bounding box center [582, 149] width 26 height 26
type input "12 Aug 2025"
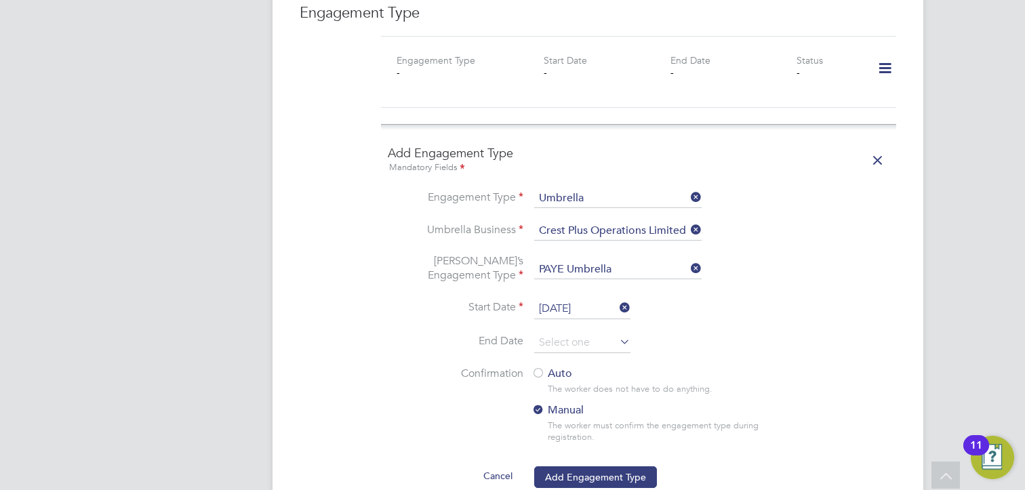
click at [546, 367] on label "Auto" at bounding box center [654, 374] width 244 height 14
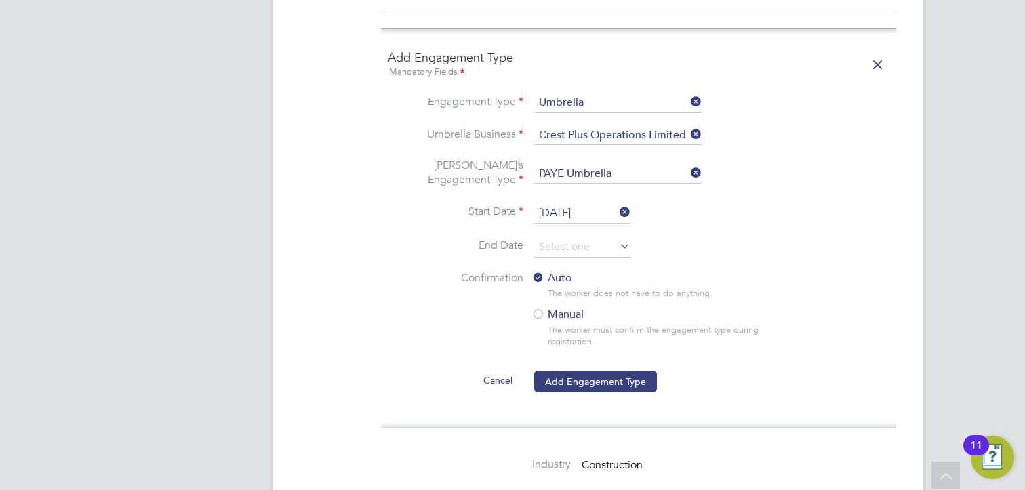
scroll to position [1044, 0]
click at [583, 372] on button "Add Engagement Type" at bounding box center [595, 383] width 123 height 22
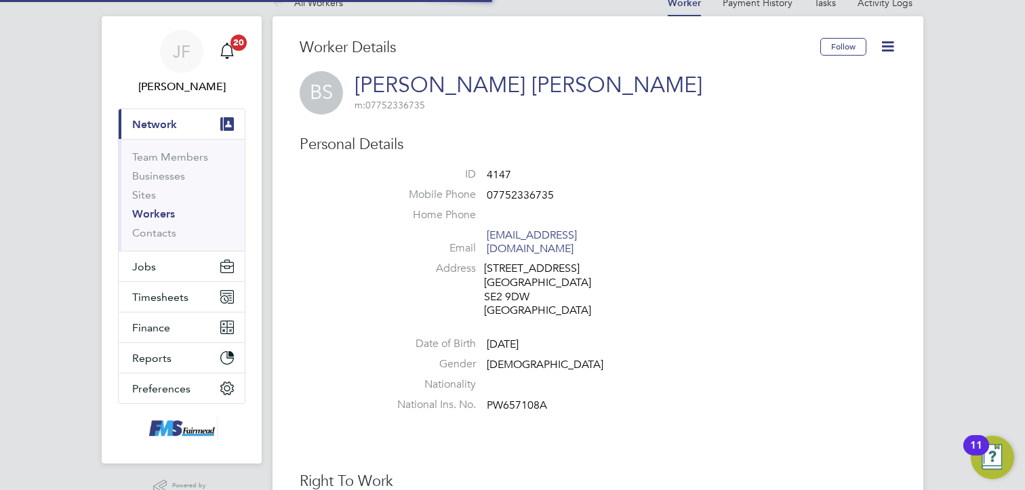
scroll to position [0, 0]
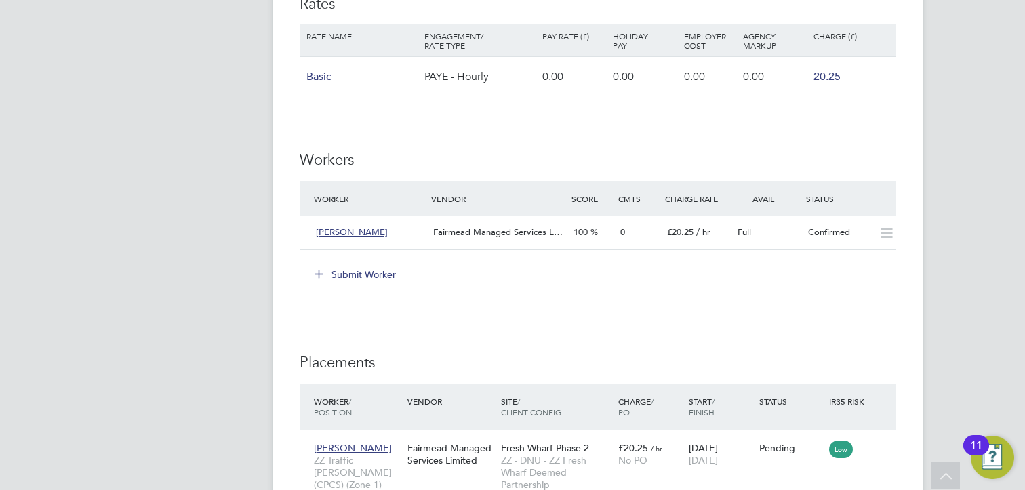
scroll to position [1017, 0]
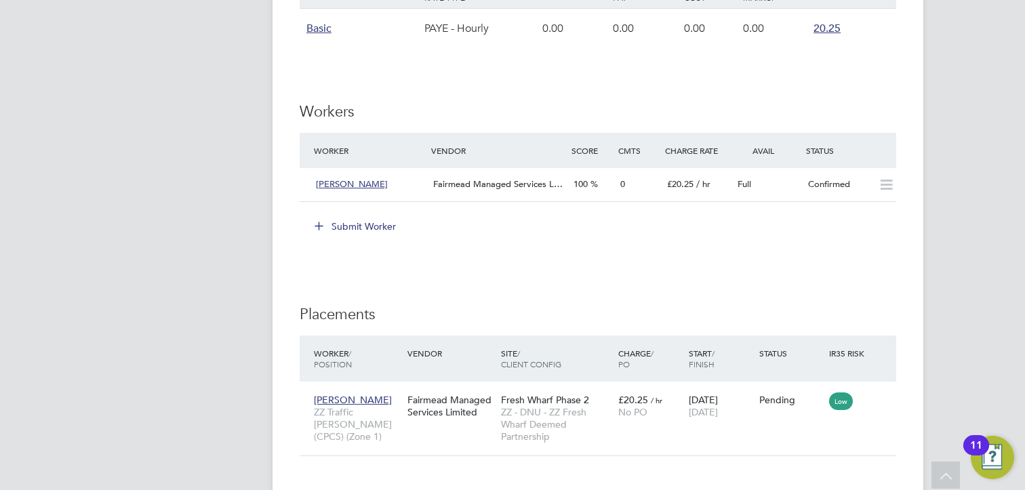
click at [342, 227] on button "Submit Worker" at bounding box center [356, 227] width 102 height 22
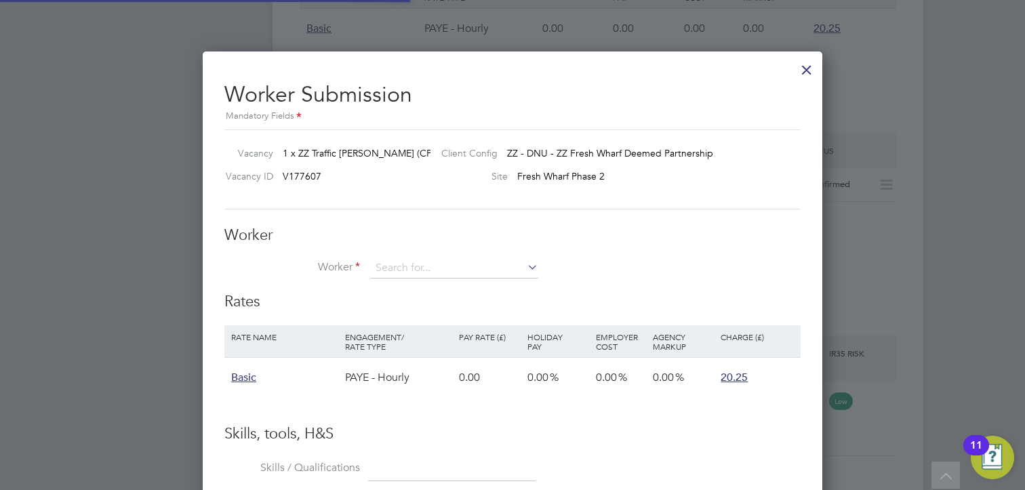
scroll to position [7, 6]
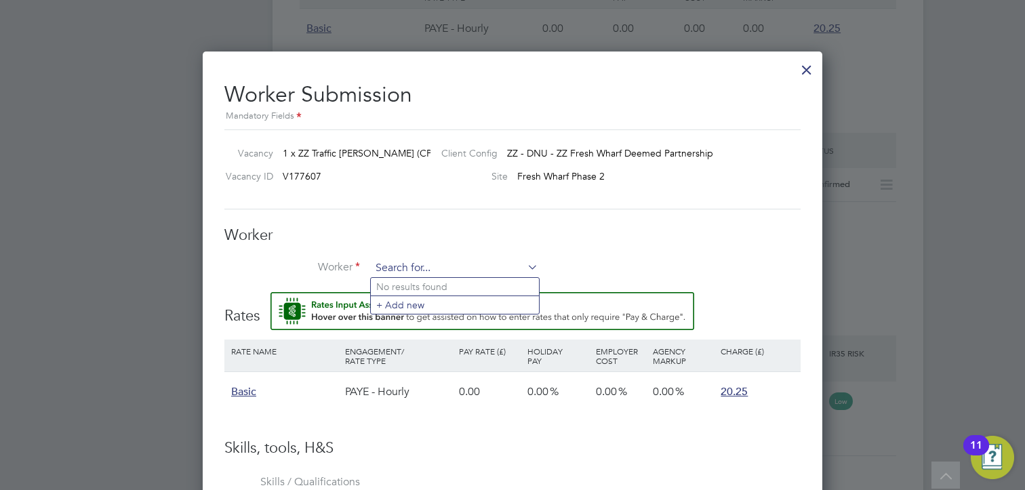
click at [415, 264] on input at bounding box center [454, 268] width 167 height 20
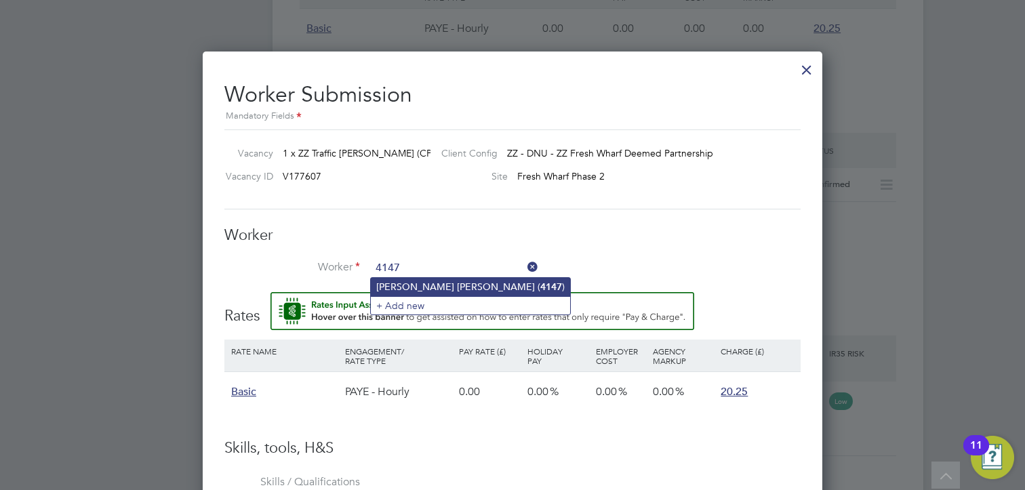
click at [437, 284] on li "Bockarie Isaac Samura ( 4147 )" at bounding box center [470, 287] width 199 height 18
type input "Bockarie Isaac Samura (4147)"
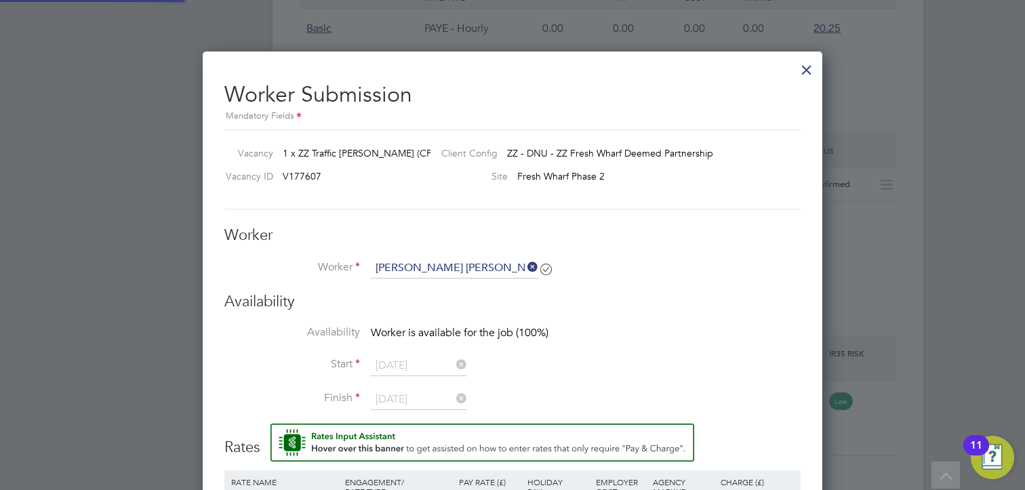
scroll to position [951, 620]
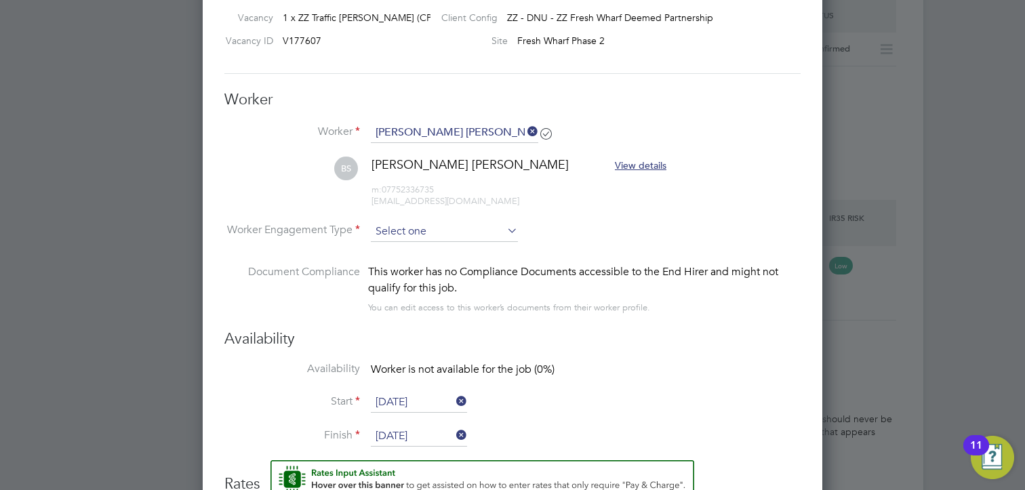
click at [420, 226] on input at bounding box center [444, 232] width 147 height 20
click at [390, 266] on li "PAYE" at bounding box center [445, 267] width 148 height 18
type input "PAYE"
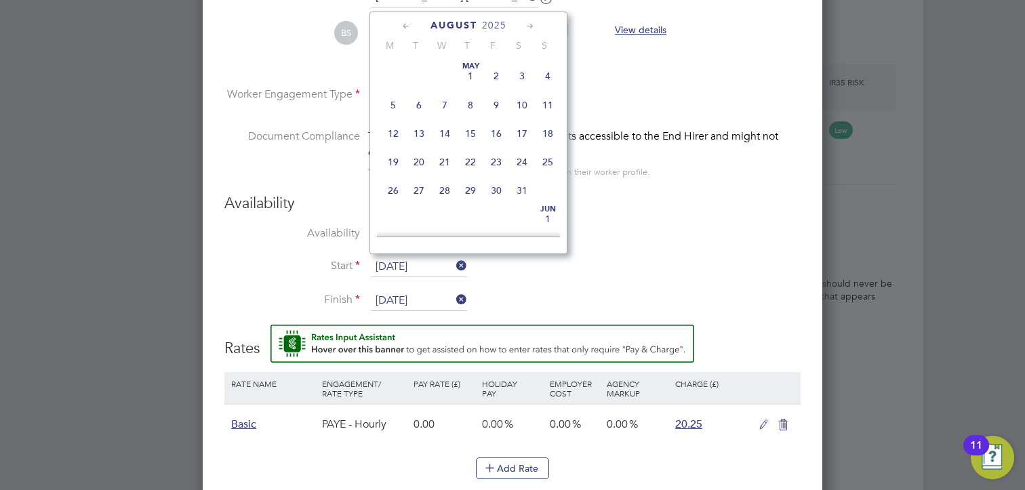
click at [391, 268] on input "[DATE]" at bounding box center [419, 267] width 96 height 20
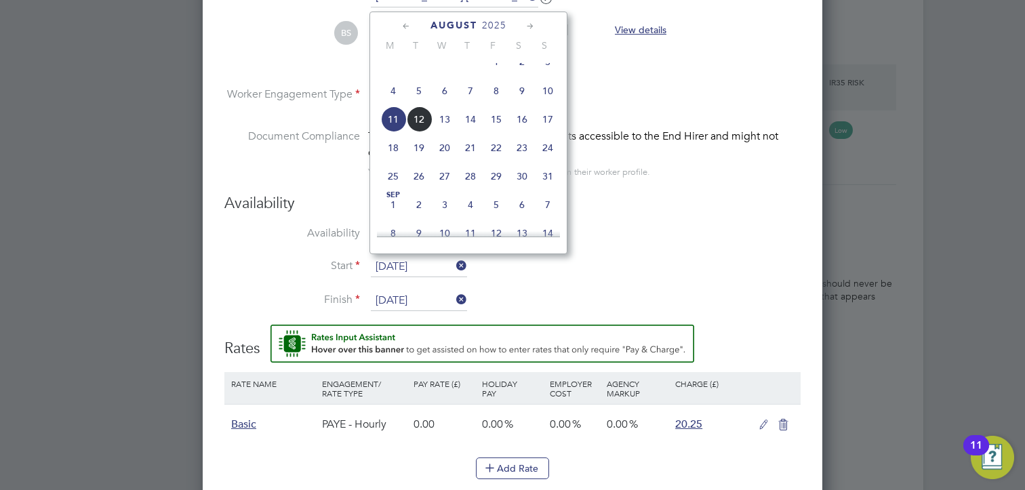
click at [419, 132] on span "12" at bounding box center [419, 119] width 26 height 26
type input "[DATE]"
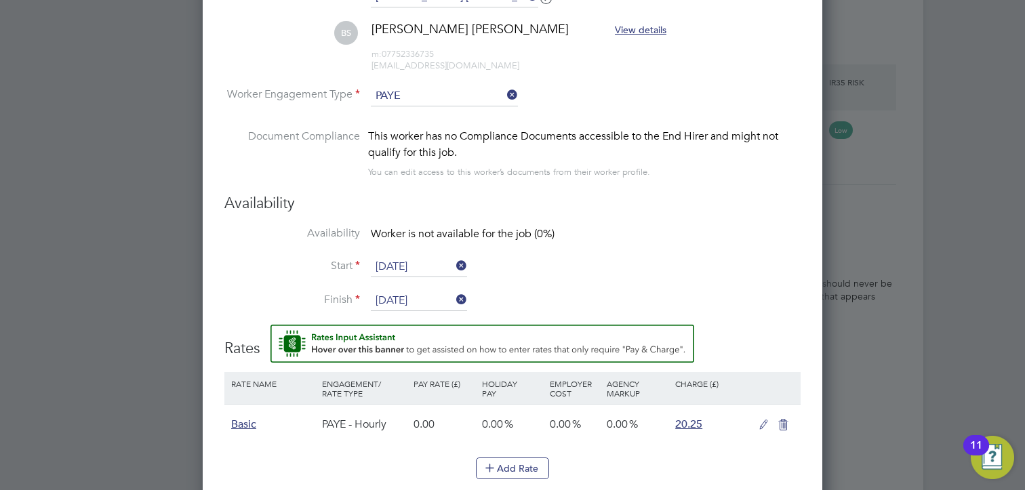
click at [569, 271] on li "Start 12 Aug 2025" at bounding box center [512, 274] width 576 height 34
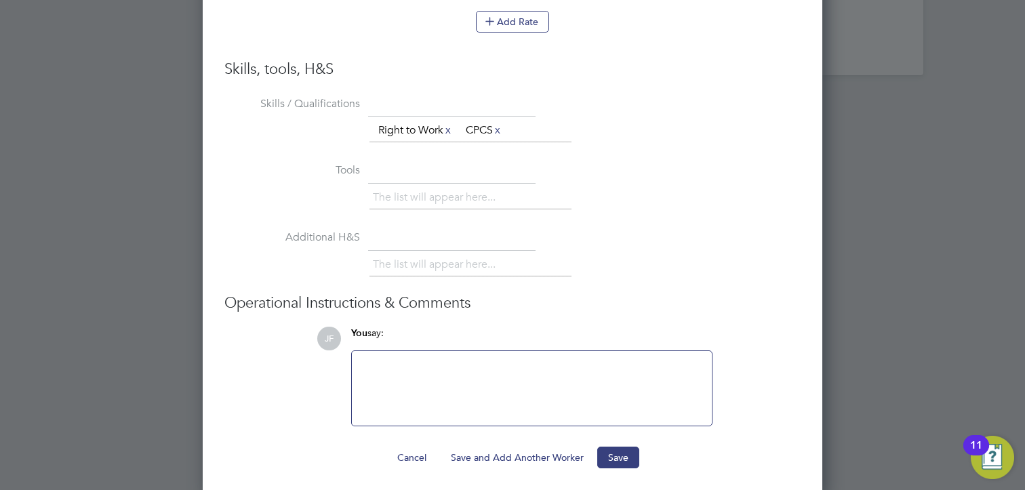
click at [613, 456] on button "Save" at bounding box center [618, 458] width 42 height 22
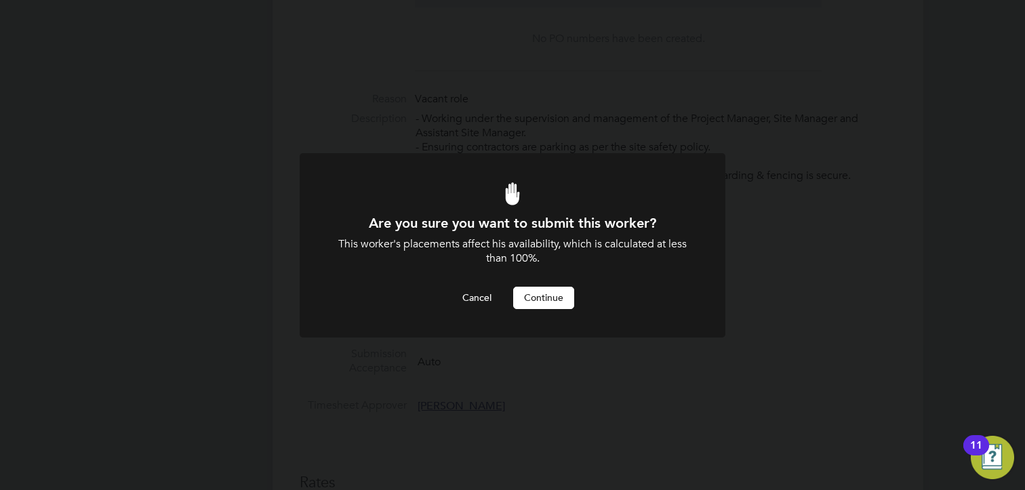
click at [535, 306] on button "Continue" at bounding box center [543, 298] width 61 height 22
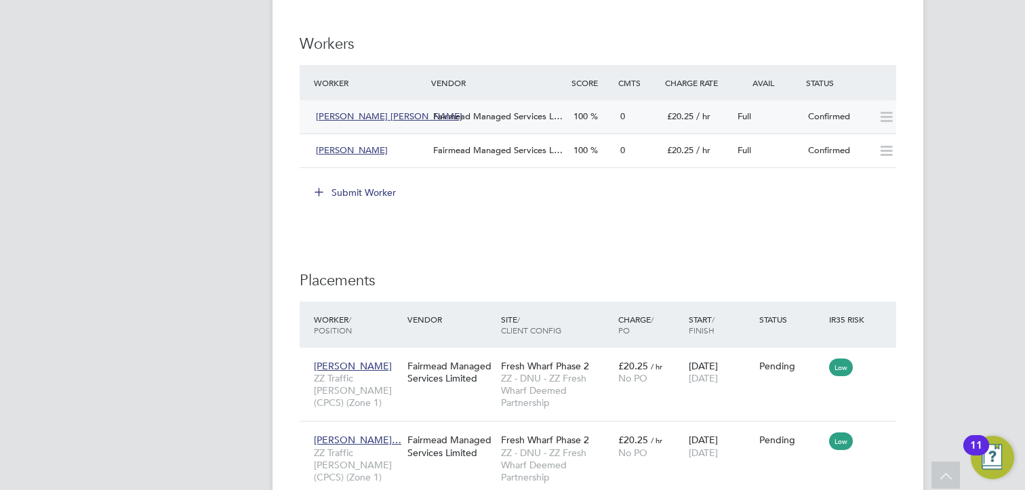
click at [475, 121] on div "Fairmead Managed Services L…" at bounding box center [498, 117] width 140 height 22
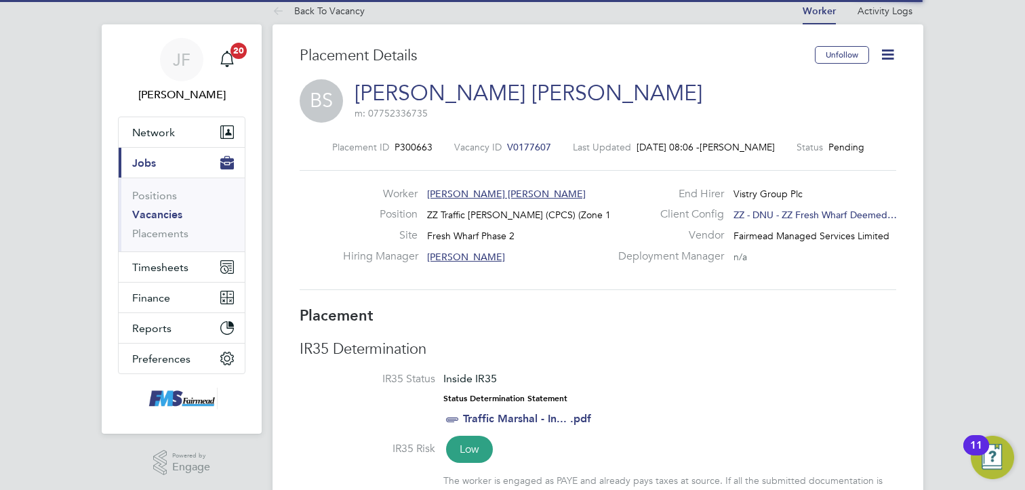
click at [881, 48] on icon at bounding box center [887, 54] width 17 height 17
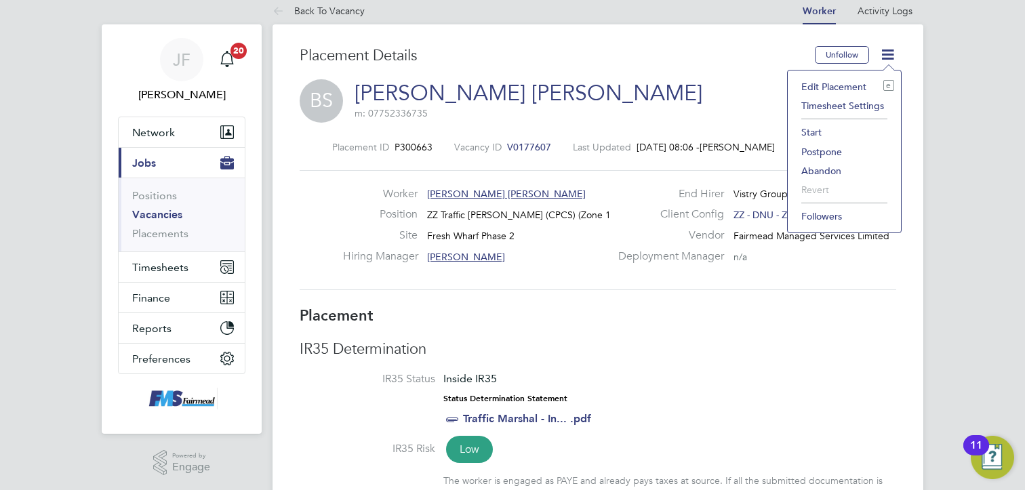
click at [814, 133] on li "Start" at bounding box center [845, 132] width 100 height 19
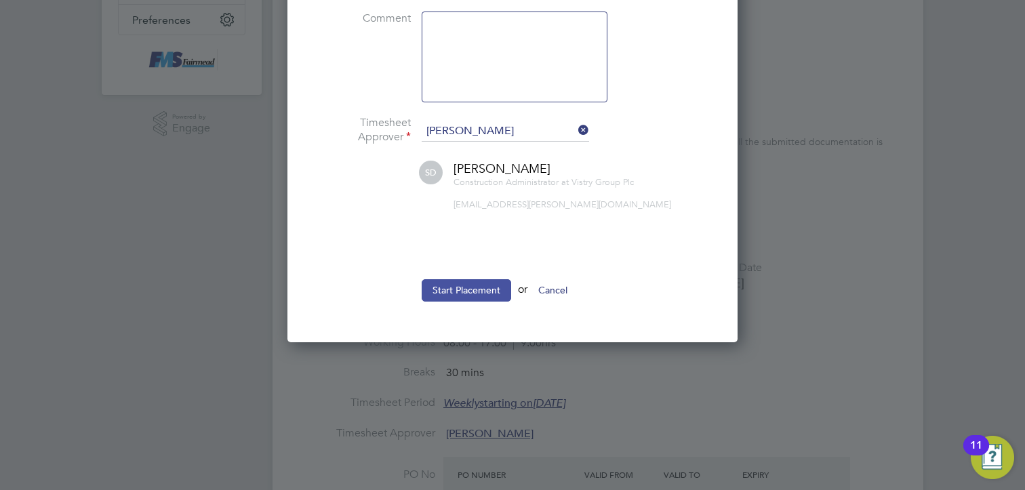
click at [446, 290] on button "Start Placement" at bounding box center [466, 290] width 89 height 22
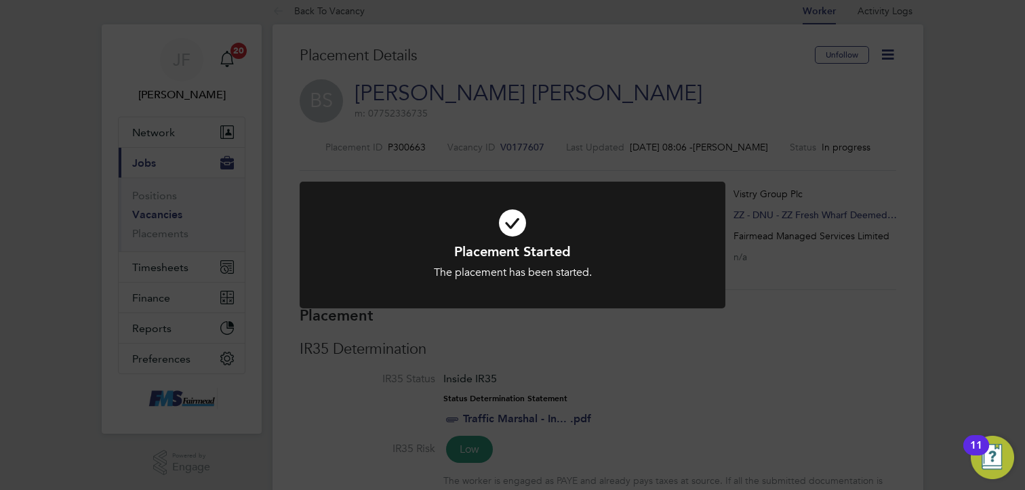
click at [649, 345] on div "Placement Started The placement has been started. Cancel Okay" at bounding box center [512, 245] width 1025 height 490
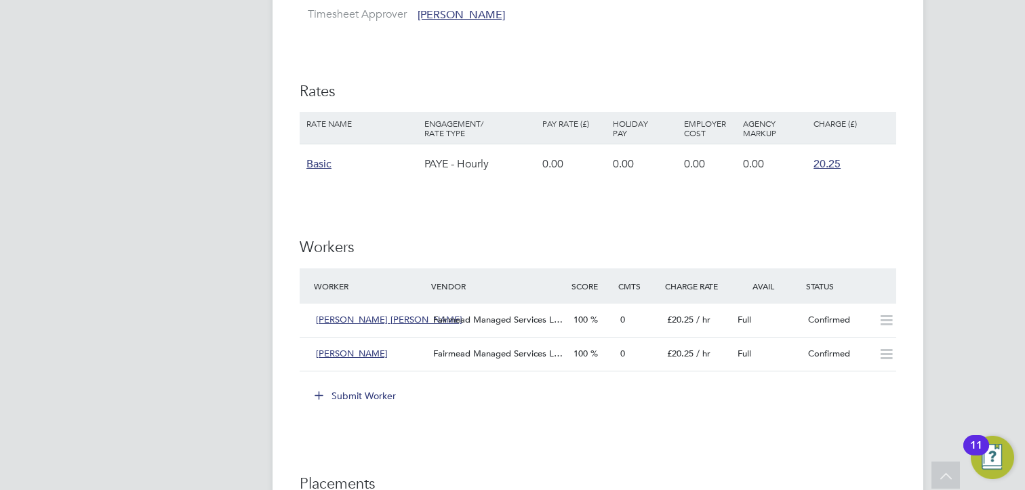
scroll to position [949, 0]
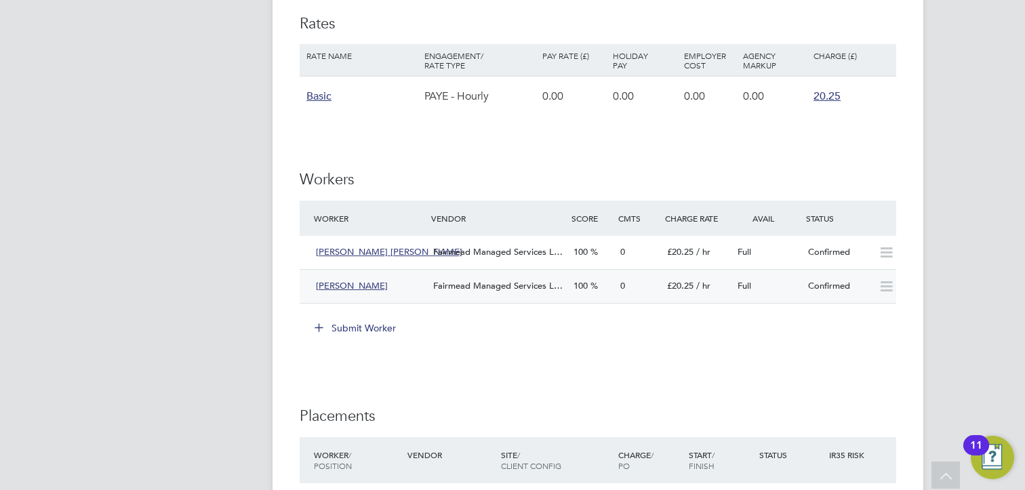
click at [342, 287] on span "[PERSON_NAME]" at bounding box center [352, 286] width 72 height 12
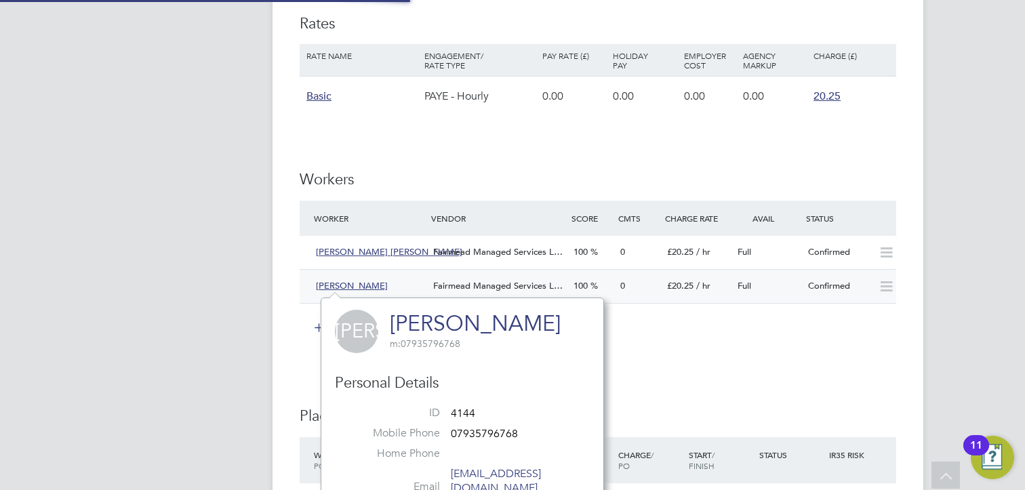
scroll to position [329, 283]
click at [751, 359] on div "IR35 Determination IR35 Status Inside IR35 Status Determination Statement Traff…" at bounding box center [598, 140] width 597 height 1603
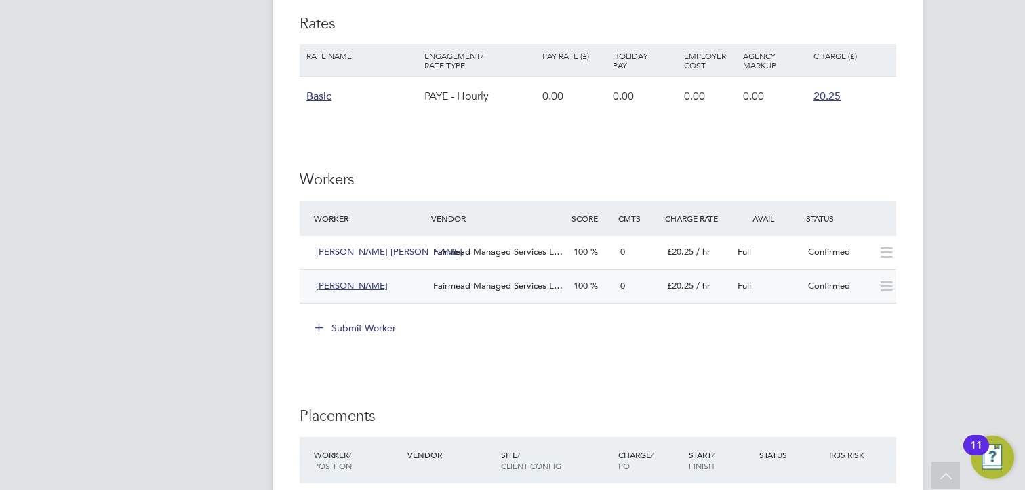
click at [544, 284] on span "Fairmead Managed Services L…" at bounding box center [497, 286] width 129 height 12
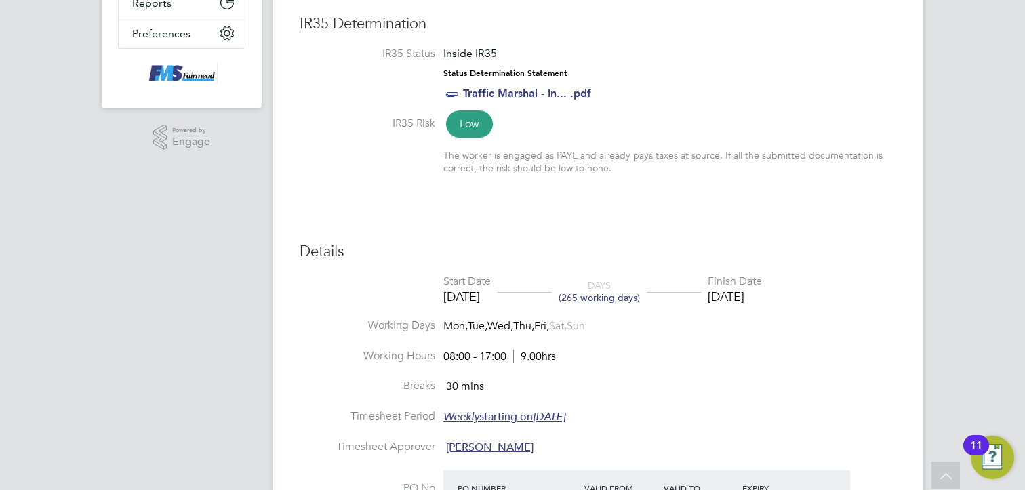
click at [622, 296] on span "(265 working days)" at bounding box center [599, 298] width 81 height 12
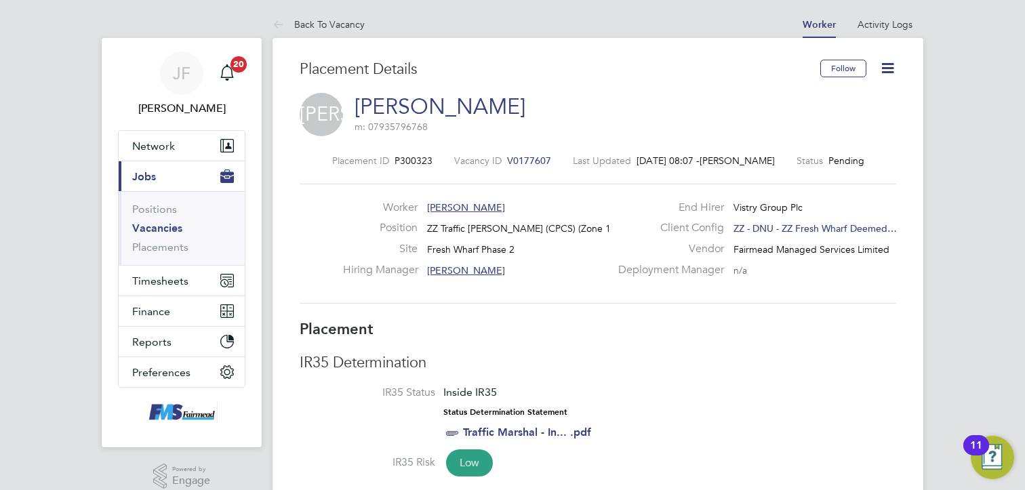
click at [892, 67] on icon at bounding box center [887, 68] width 17 height 17
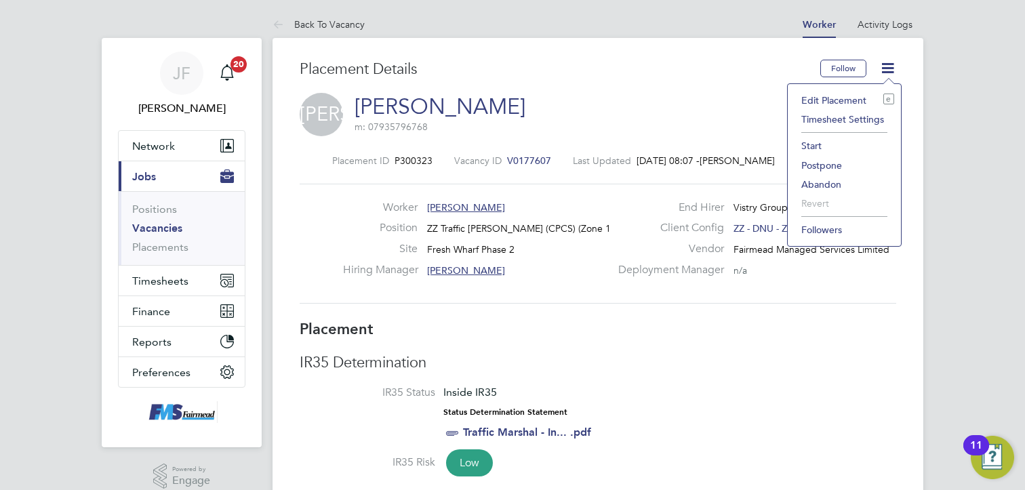
click at [757, 77] on h3 "Placement Details" at bounding box center [555, 70] width 511 height 20
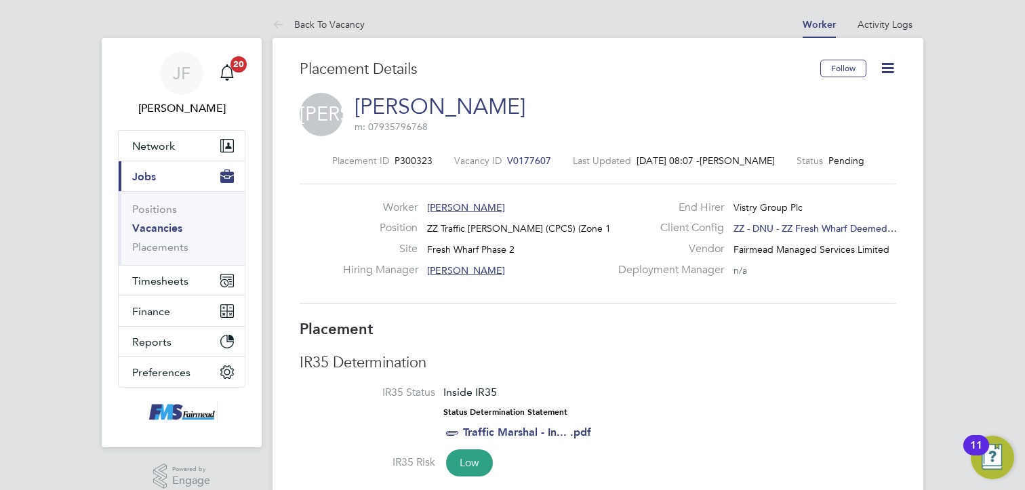
click at [887, 62] on icon at bounding box center [887, 68] width 17 height 17
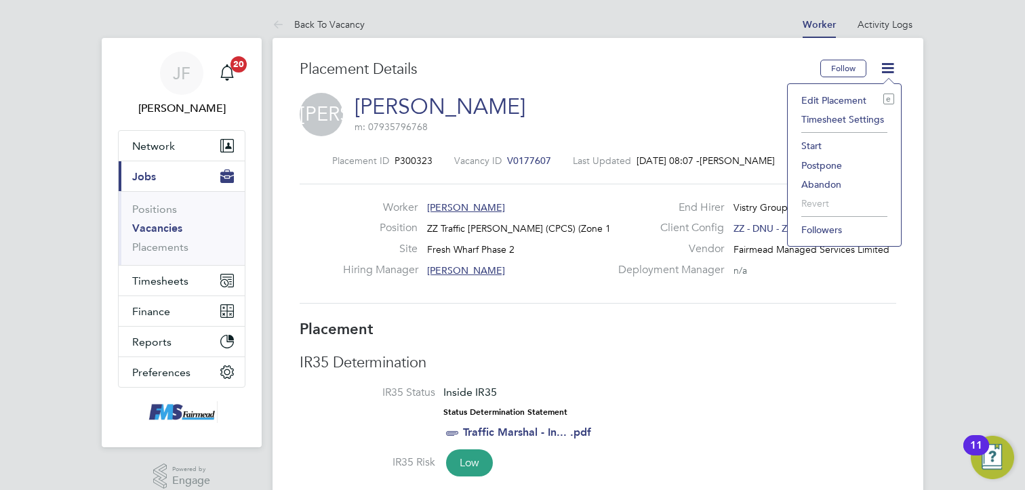
click at [845, 96] on li "Edit Placement e" at bounding box center [845, 100] width 100 height 19
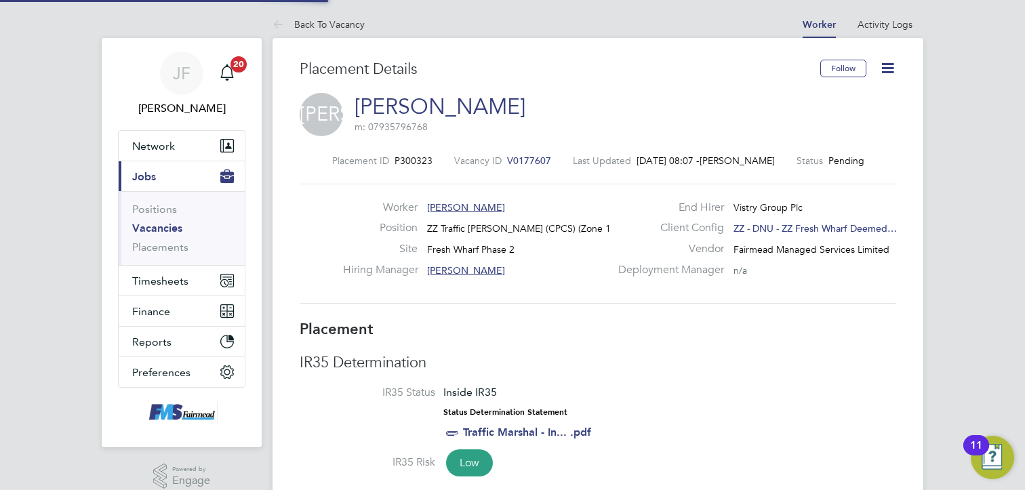
type input "[PERSON_NAME]"
type input "[DATE]"
type input "08:00"
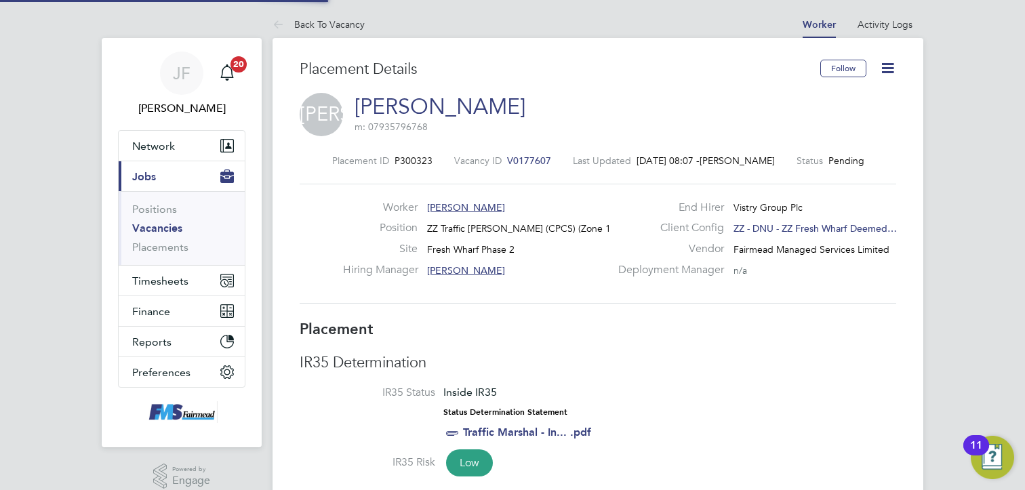
type input "17:00"
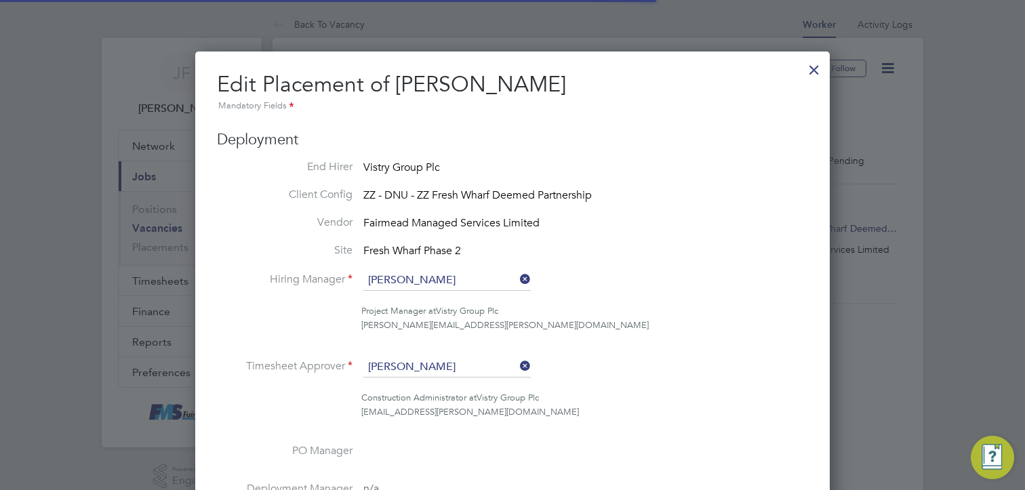
scroll to position [28, 592]
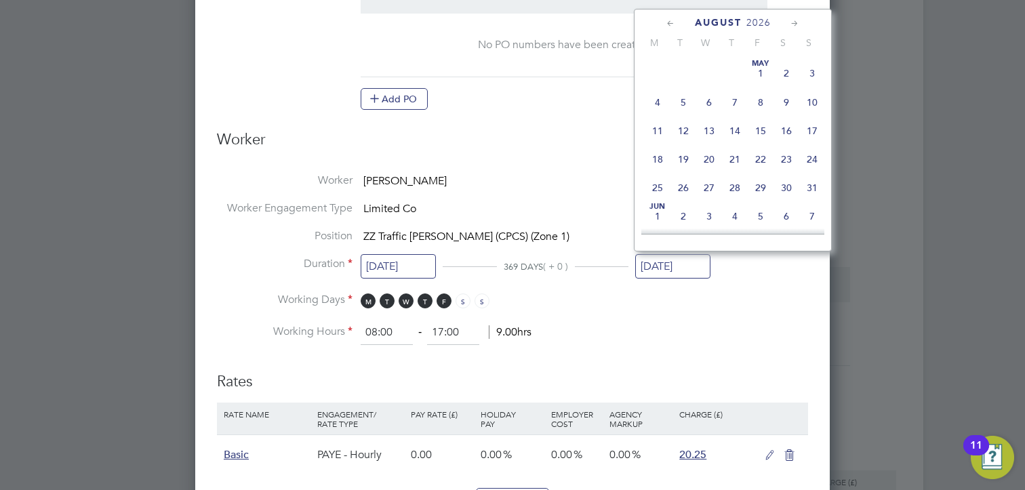
click at [673, 262] on input "14 Aug 2026" at bounding box center [672, 266] width 75 height 25
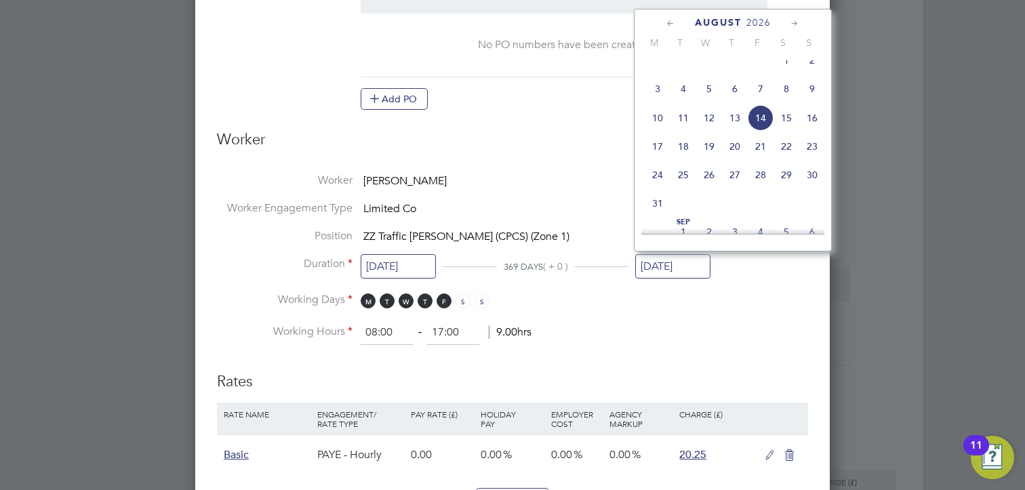
click at [719, 22] on span "August" at bounding box center [718, 23] width 47 height 12
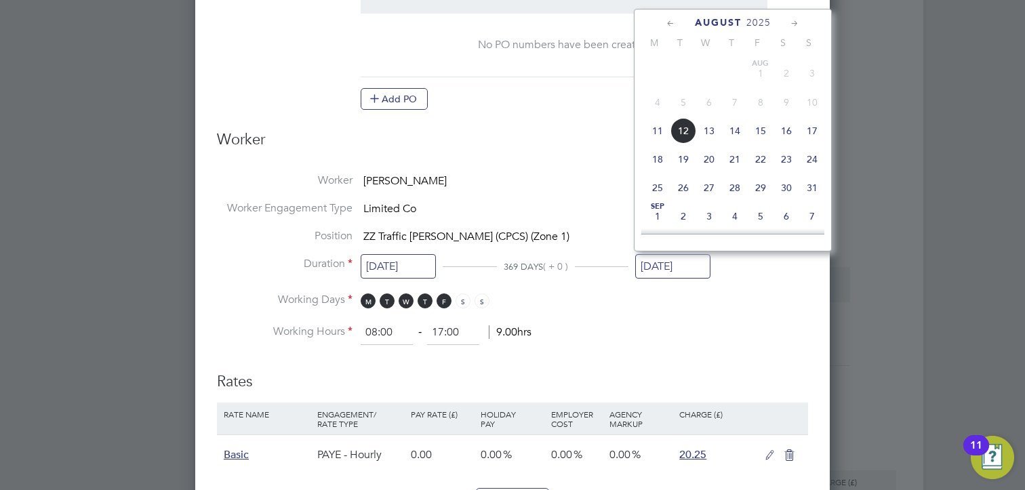
click at [656, 129] on span "11" at bounding box center [658, 131] width 26 height 26
type input "11 Aug 2025"
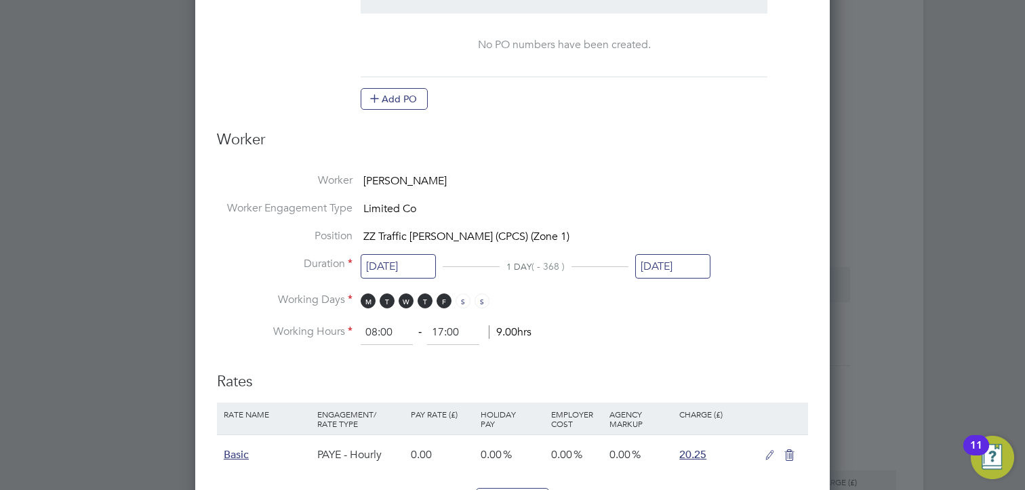
click at [587, 322] on li "Working Hours 08:00 ‐ 17:00 9.00hrs" at bounding box center [512, 333] width 591 height 24
click at [645, 195] on li "Worker Jude Okoro" at bounding box center [512, 188] width 591 height 28
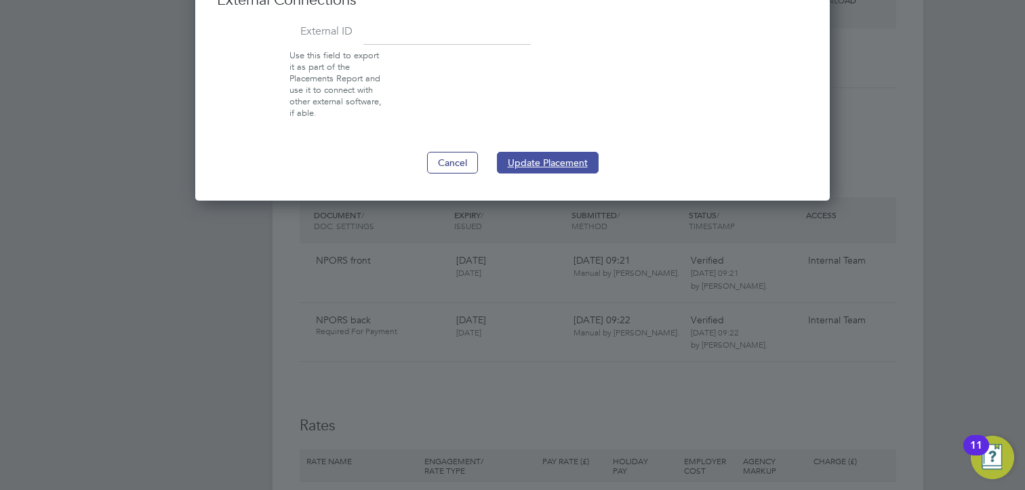
click at [567, 154] on button "Update Placement" at bounding box center [548, 163] width 102 height 22
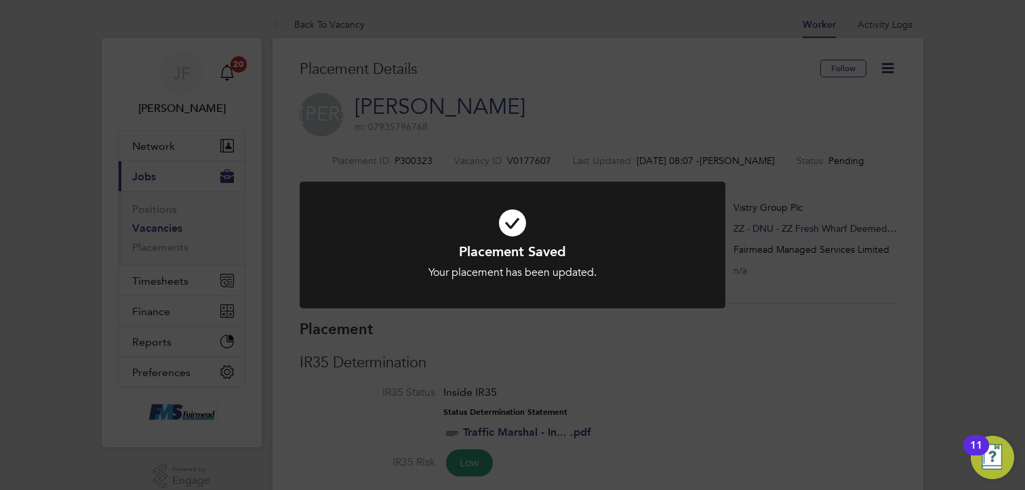
click at [715, 359] on div "Placement Saved Your placement has been updated. Cancel Okay" at bounding box center [512, 245] width 1025 height 490
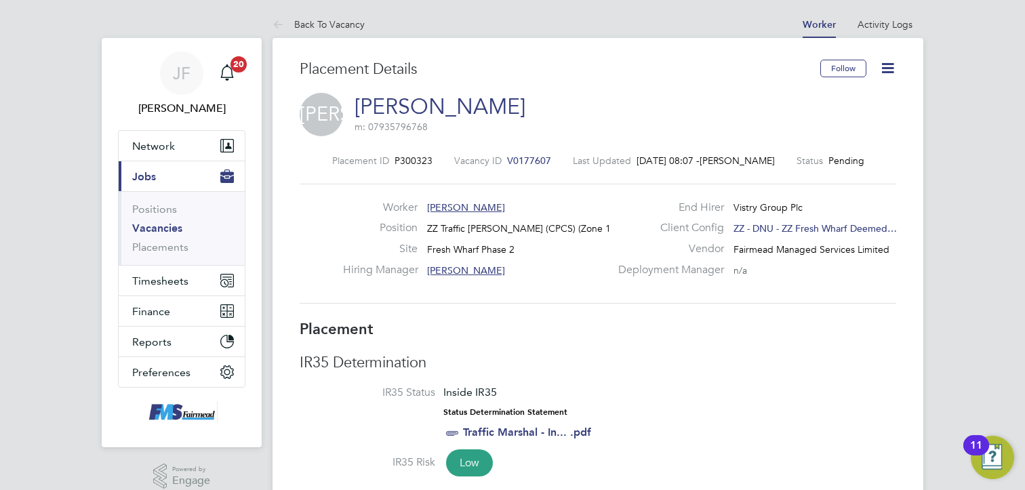
click at [890, 70] on icon at bounding box center [887, 68] width 17 height 17
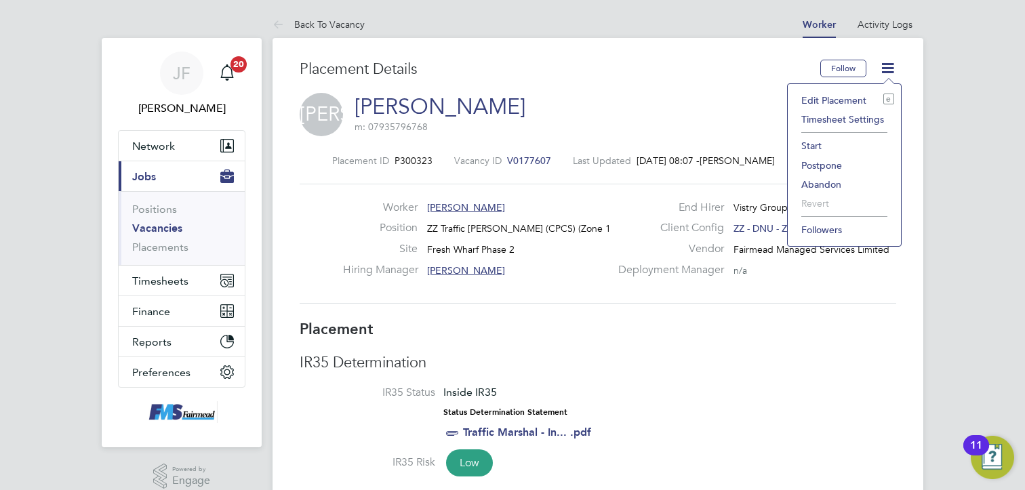
click at [816, 146] on li "Start" at bounding box center [845, 145] width 100 height 19
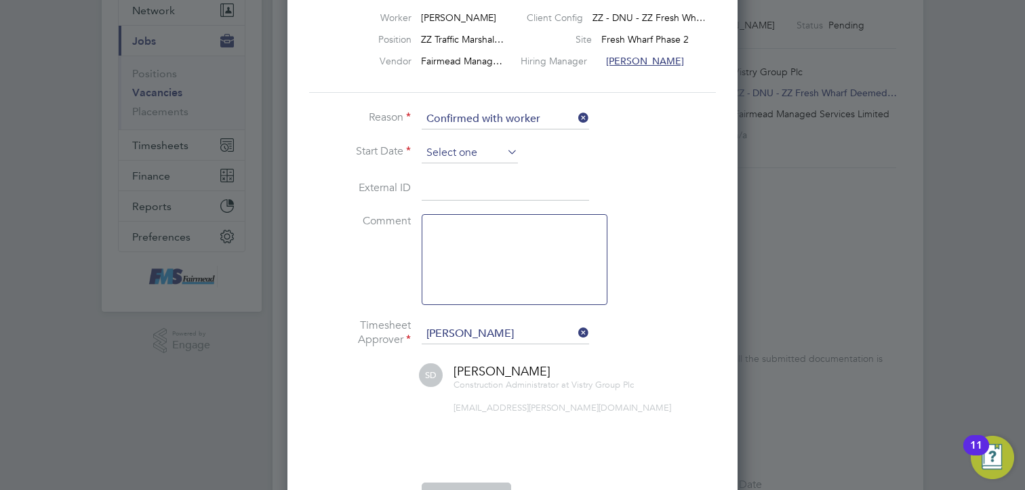
click at [464, 144] on input at bounding box center [470, 153] width 96 height 20
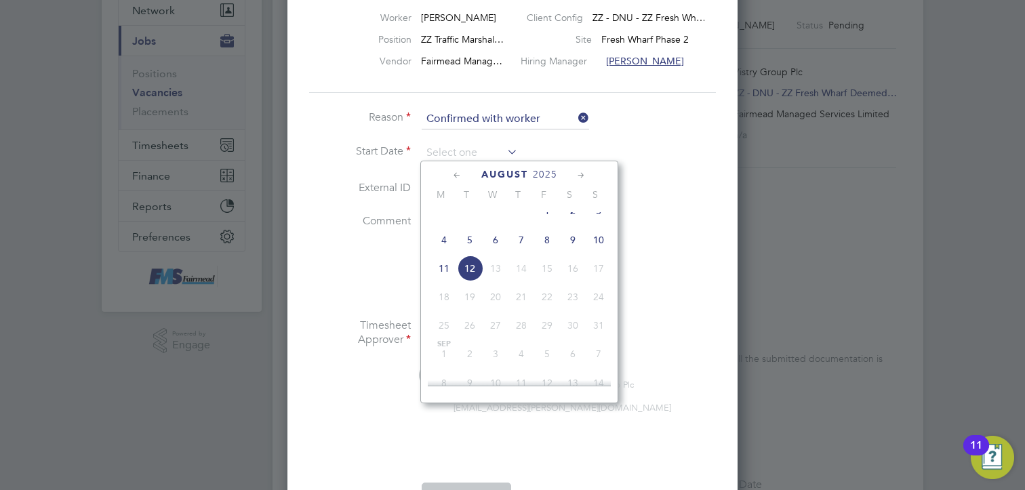
click at [442, 281] on span "11" at bounding box center [444, 269] width 26 height 26
type input "11 Aug 2025"
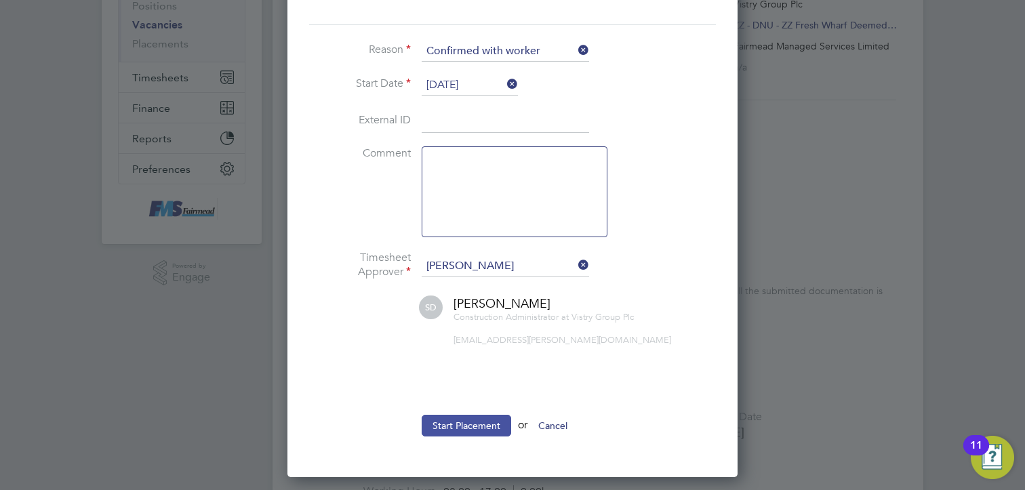
click at [458, 422] on button "Start Placement" at bounding box center [466, 426] width 89 height 22
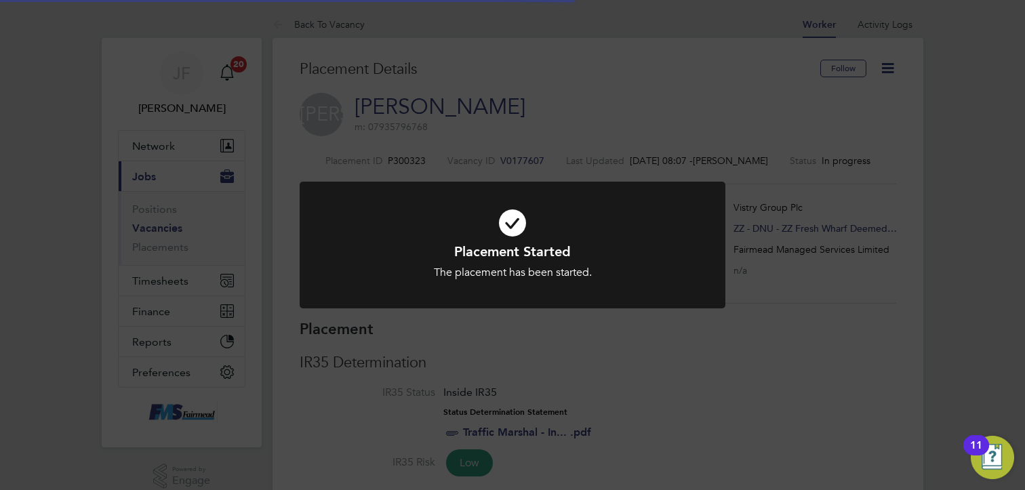
click at [645, 355] on div "Placement Started The placement has been started. Cancel Okay" at bounding box center [512, 245] width 1025 height 490
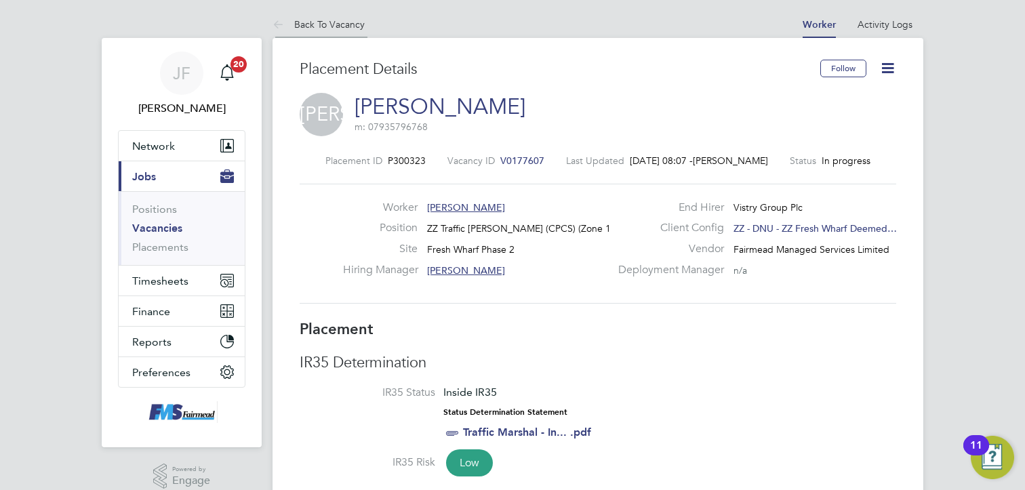
click at [287, 24] on icon at bounding box center [281, 25] width 17 height 17
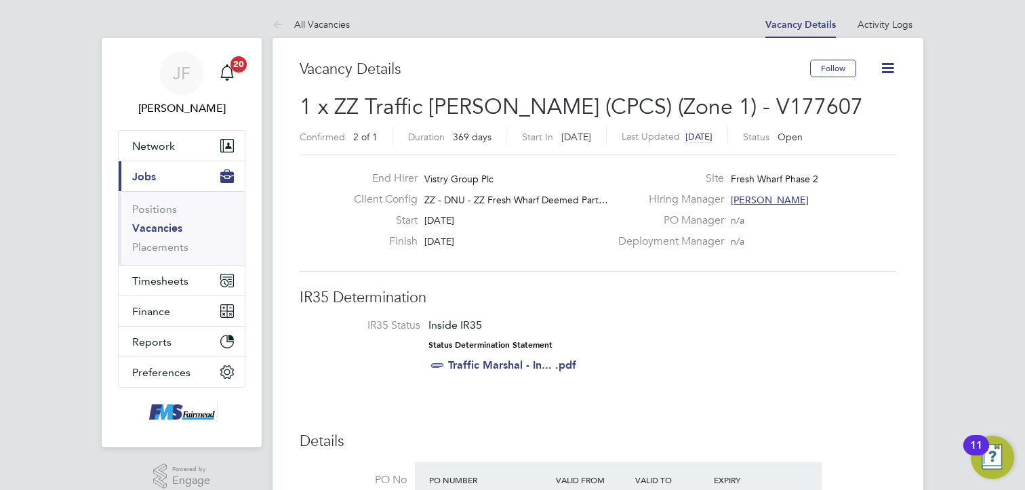
click at [888, 70] on icon at bounding box center [887, 68] width 17 height 17
click at [870, 115] on li "Update Status" at bounding box center [855, 119] width 79 height 19
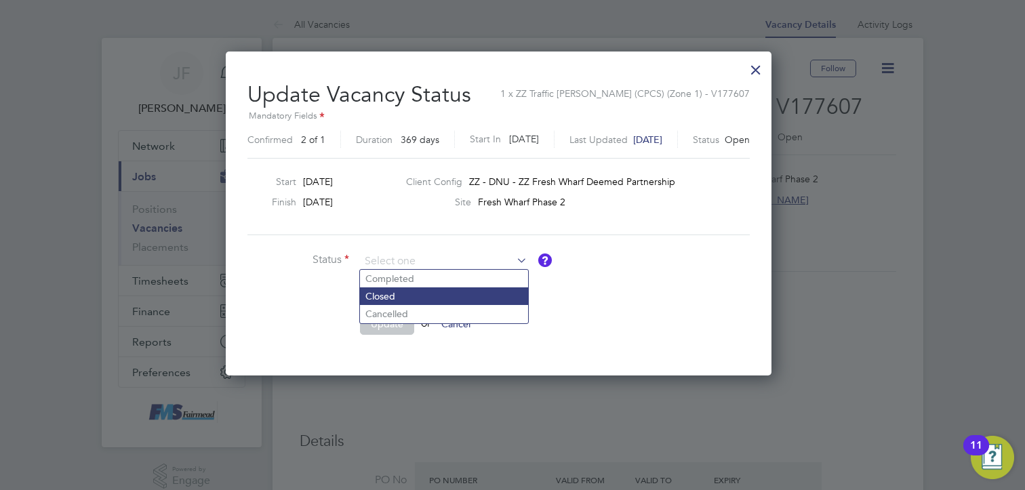
click at [389, 296] on li "Closed" at bounding box center [444, 296] width 168 height 18
type input "Closed"
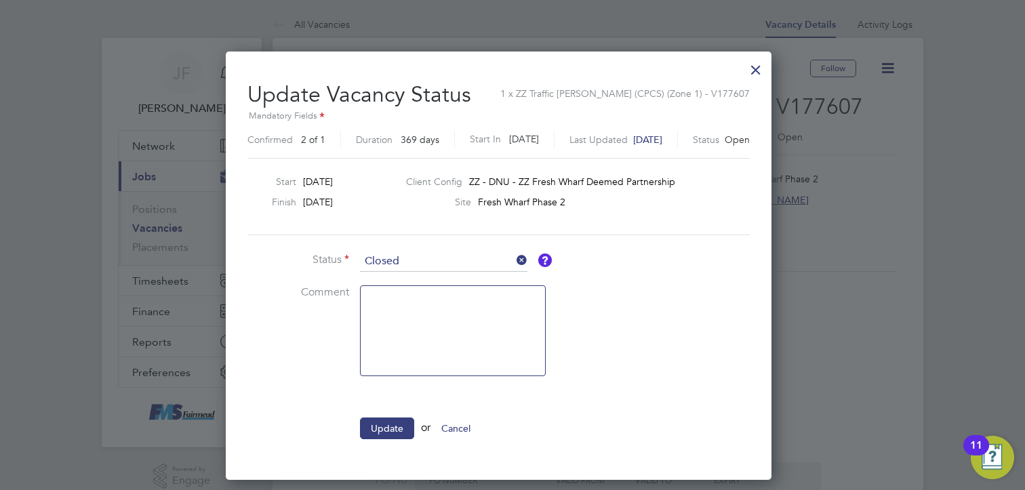
click at [378, 426] on button "Update" at bounding box center [387, 429] width 54 height 22
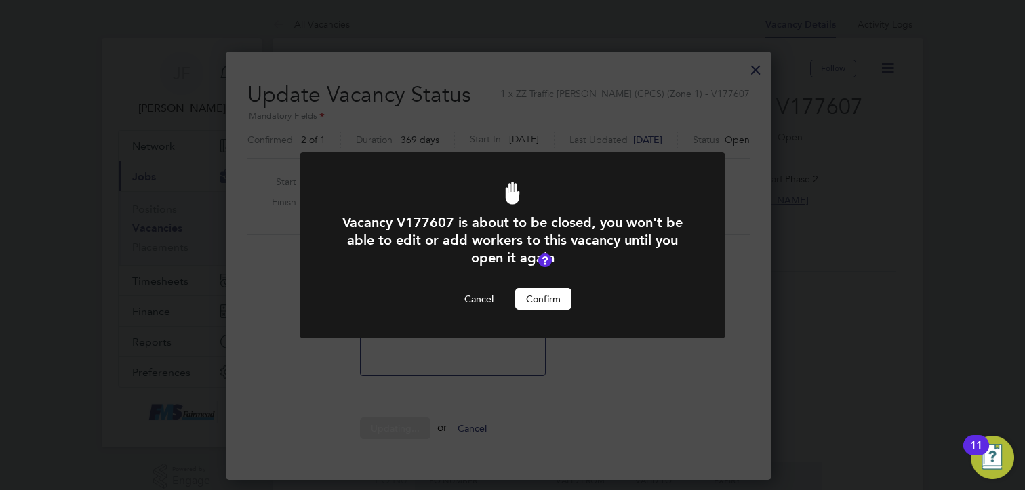
click at [557, 298] on button "Confirm" at bounding box center [543, 299] width 56 height 22
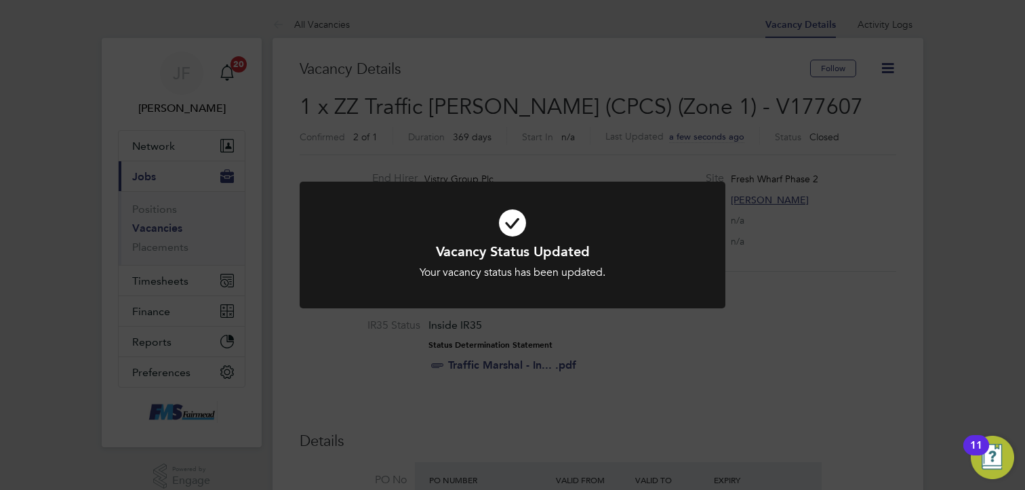
click at [679, 355] on div "Vacancy Status Updated Your vacancy status has been updated. Cancel Okay" at bounding box center [512, 245] width 1025 height 490
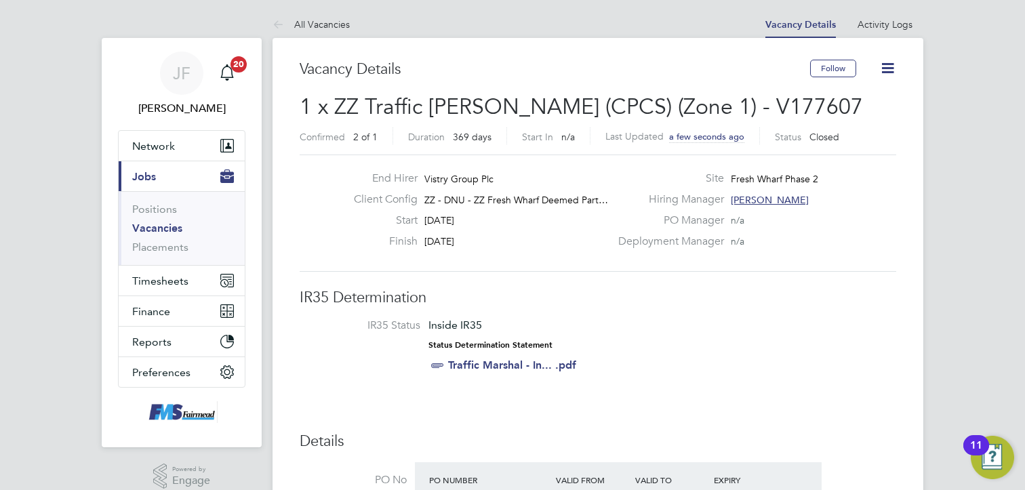
click at [159, 233] on link "Vacancies" at bounding box center [157, 228] width 50 height 13
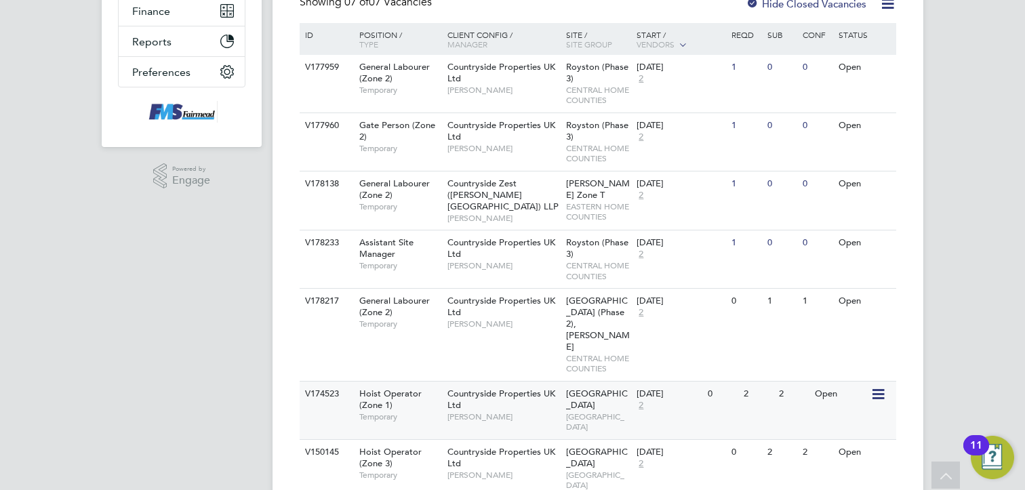
click at [526, 382] on div "Countryside Properties UK Ltd Levi Daniel" at bounding box center [503, 405] width 119 height 47
click at [508, 440] on div "Countryside Properties UK Ltd Levi Daniel" at bounding box center [503, 463] width 119 height 47
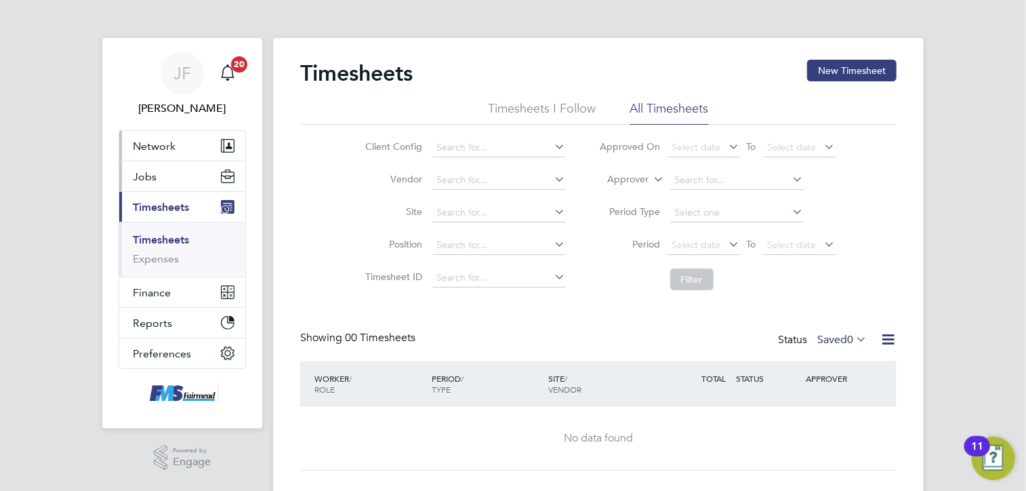
click at [152, 159] on button "Network" at bounding box center [182, 146] width 126 height 30
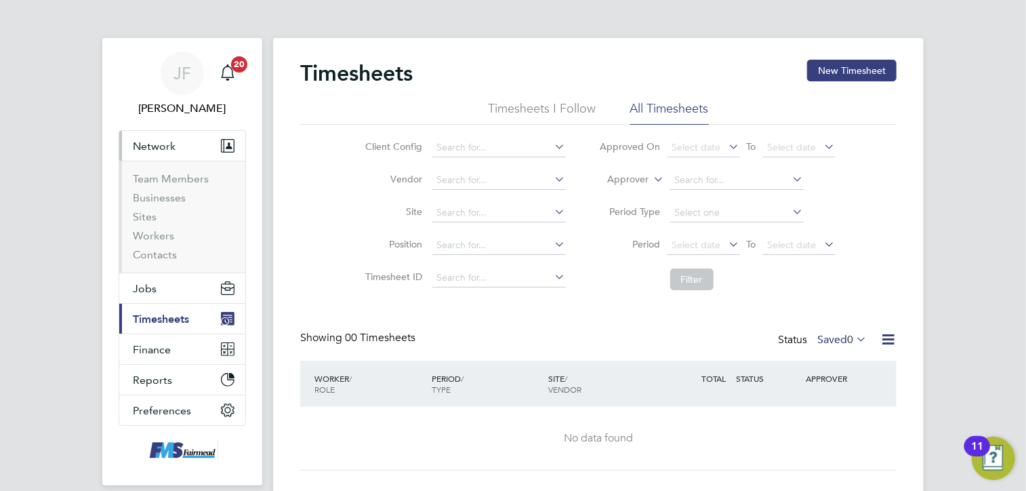
click at [111, 237] on app-nav-sections-wrapper "[PERSON_NAME] Notifications 20 Applications: Network Team Members Businesses Si…" at bounding box center [182, 261] width 160 height 447
click at [225, 108] on span "[PERSON_NAME]" at bounding box center [182, 108] width 127 height 16
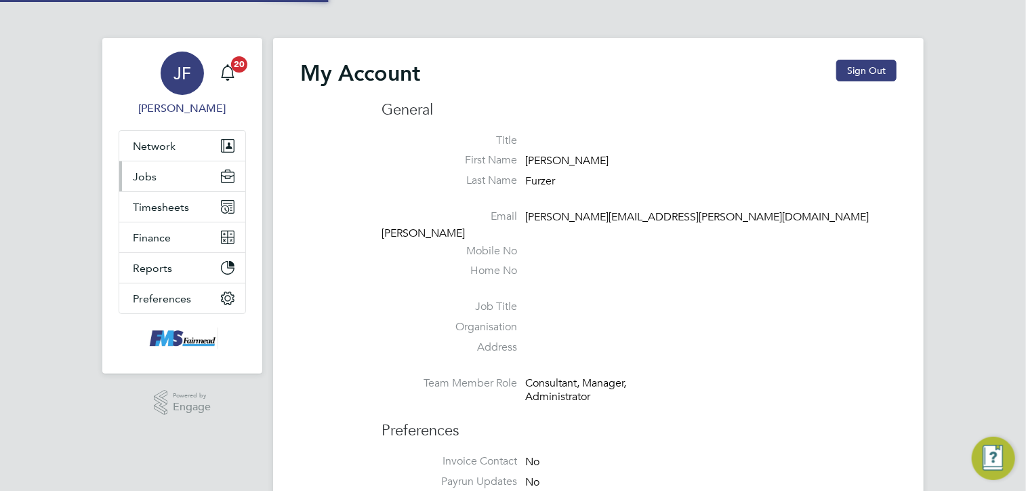
type input "joe.furzer@f-mead.com"
click at [153, 180] on span "Jobs" at bounding box center [145, 176] width 24 height 13
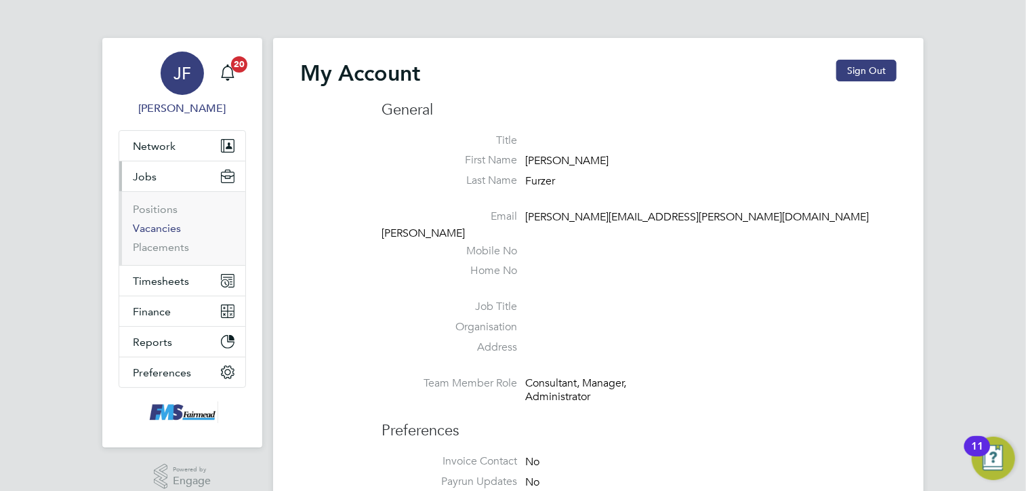
click at [153, 224] on link "Vacancies" at bounding box center [157, 228] width 48 height 13
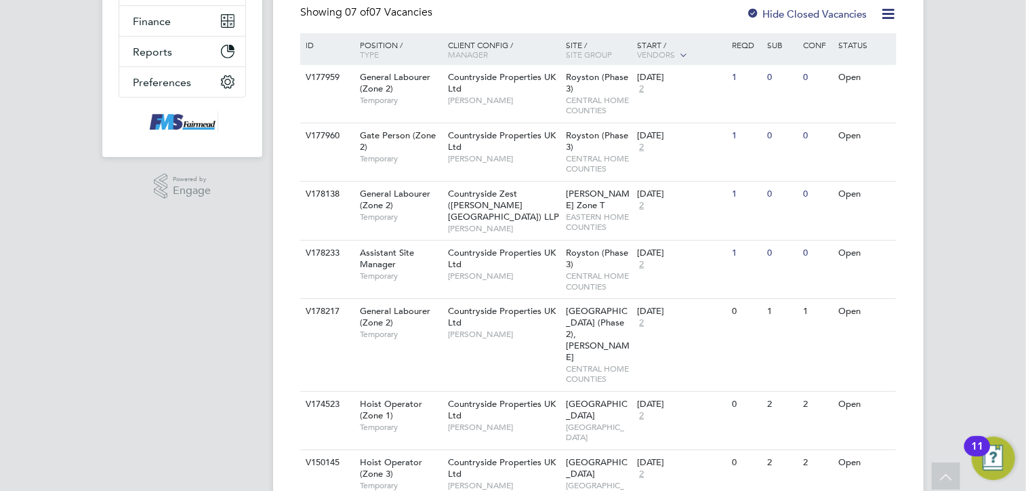
scroll to position [300, 0]
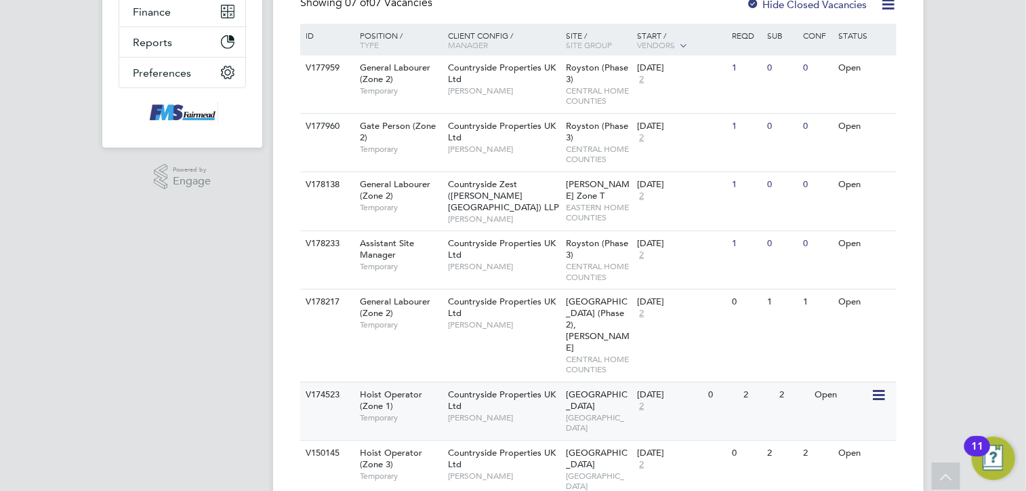
click at [497, 382] on div "Countryside Properties UK Ltd Levi Daniel" at bounding box center [504, 405] width 119 height 47
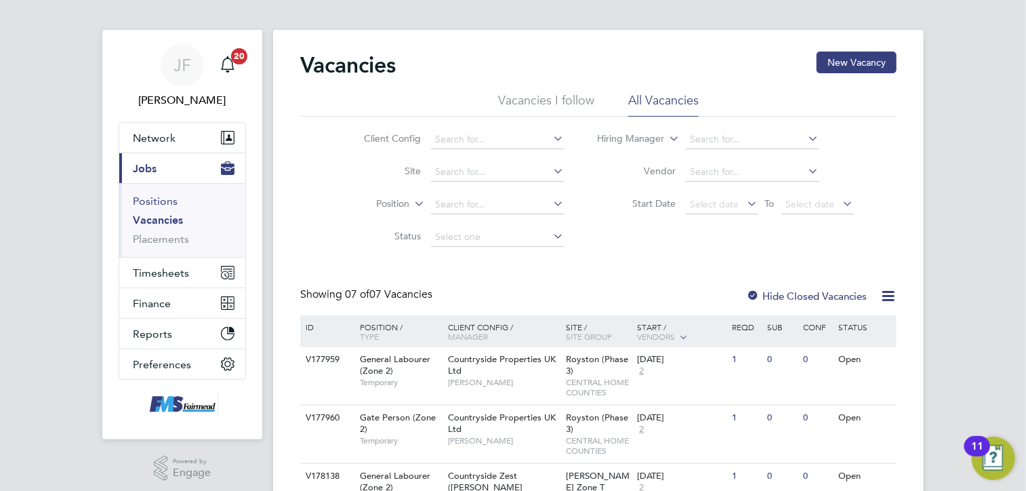
scroll to position [0, 0]
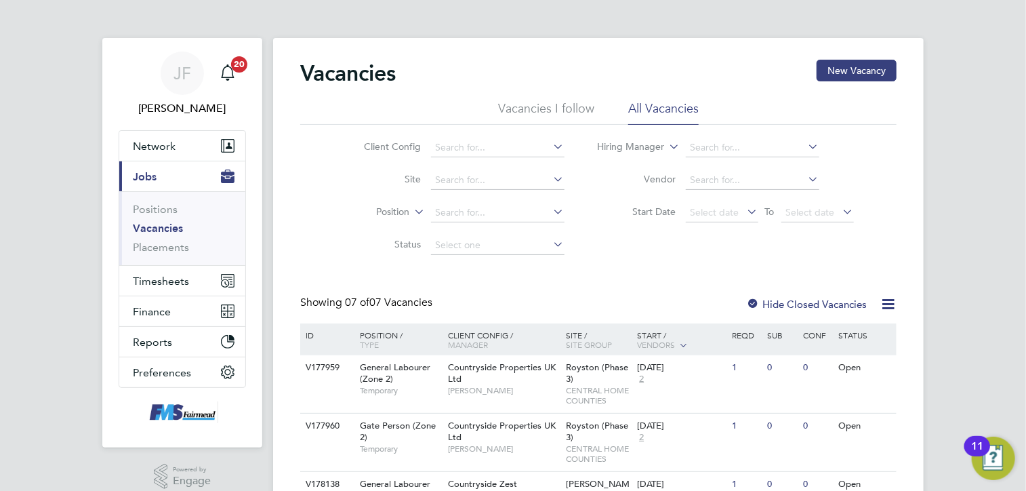
click at [157, 228] on link "Vacancies" at bounding box center [158, 228] width 50 height 13
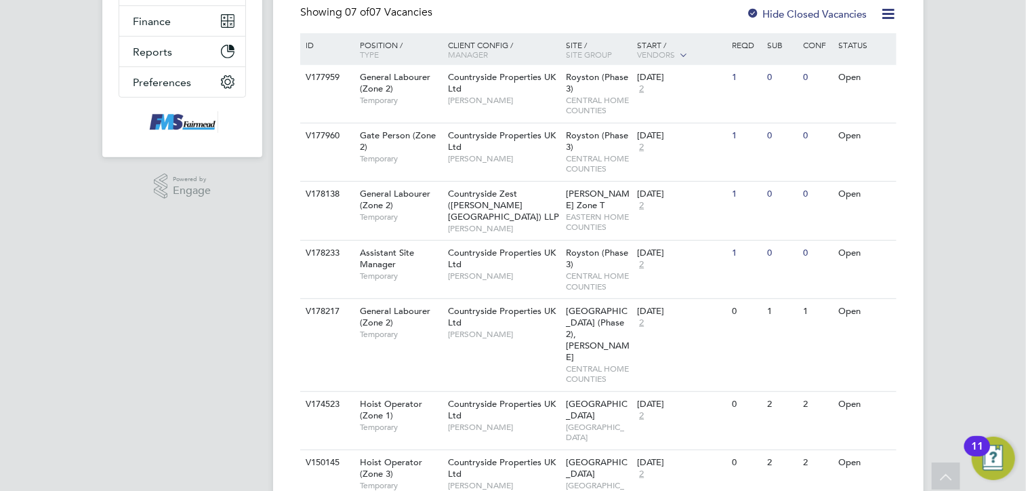
scroll to position [300, 0]
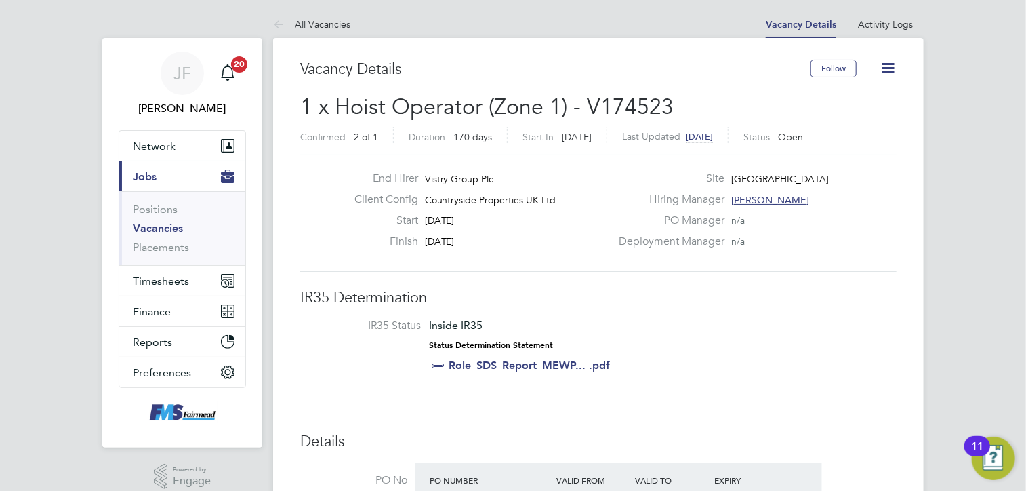
click at [892, 66] on icon at bounding box center [888, 68] width 17 height 17
click at [843, 121] on li "Update Status" at bounding box center [855, 119] width 79 height 19
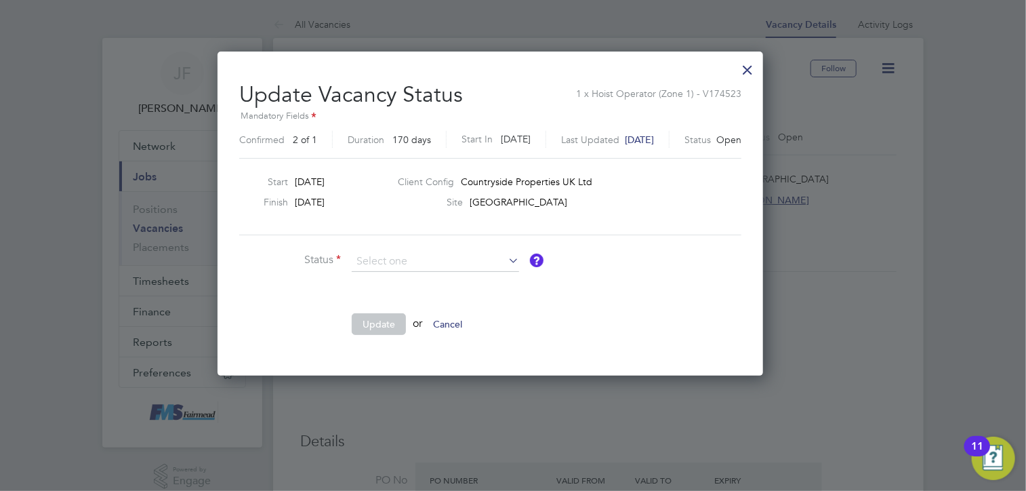
click at [407, 277] on li "Completed" at bounding box center [436, 279] width 168 height 18
type input "Completed"
click at [506, 257] on icon at bounding box center [506, 260] width 0 height 19
click at [431, 265] on input at bounding box center [435, 262] width 167 height 20
click at [387, 276] on li "Completed" at bounding box center [436, 279] width 168 height 18
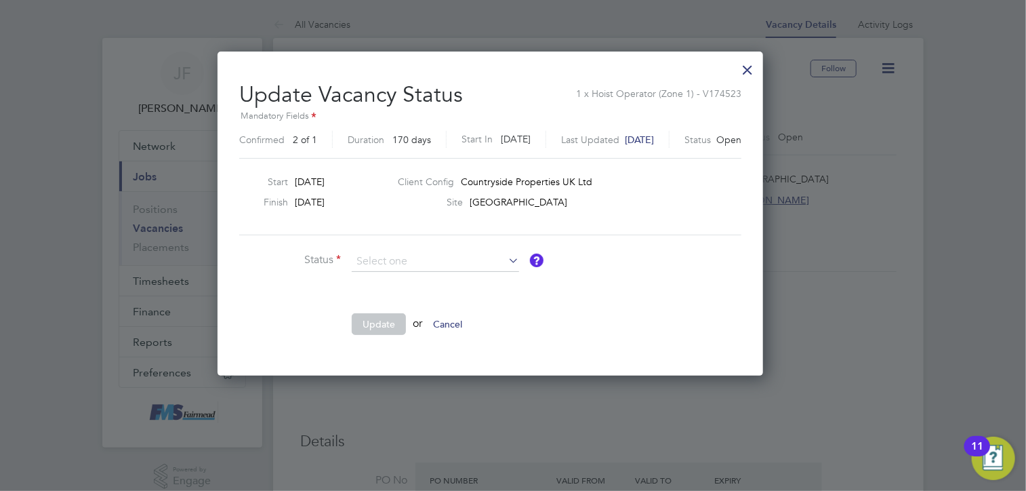
type input "Completed"
click at [374, 322] on button "Update" at bounding box center [379, 324] width 54 height 22
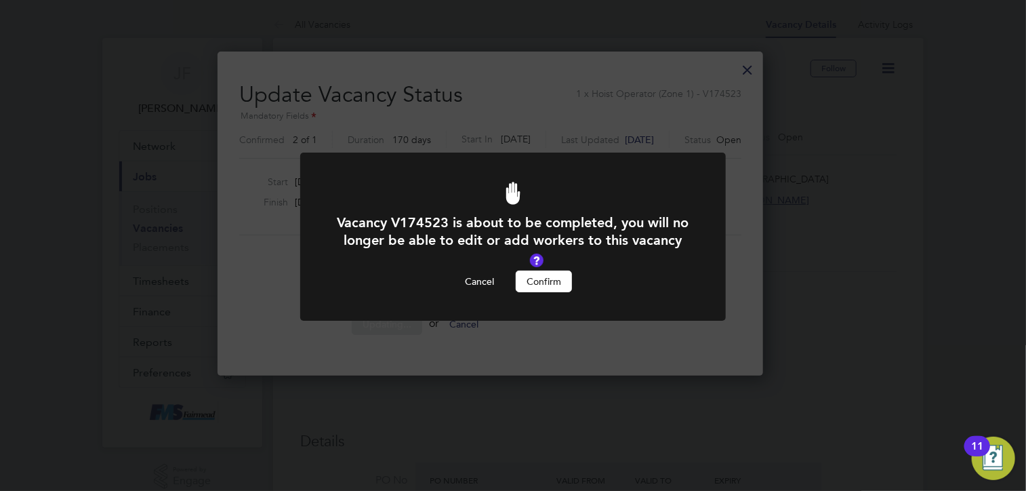
click at [545, 291] on button "Confirm" at bounding box center [544, 282] width 56 height 22
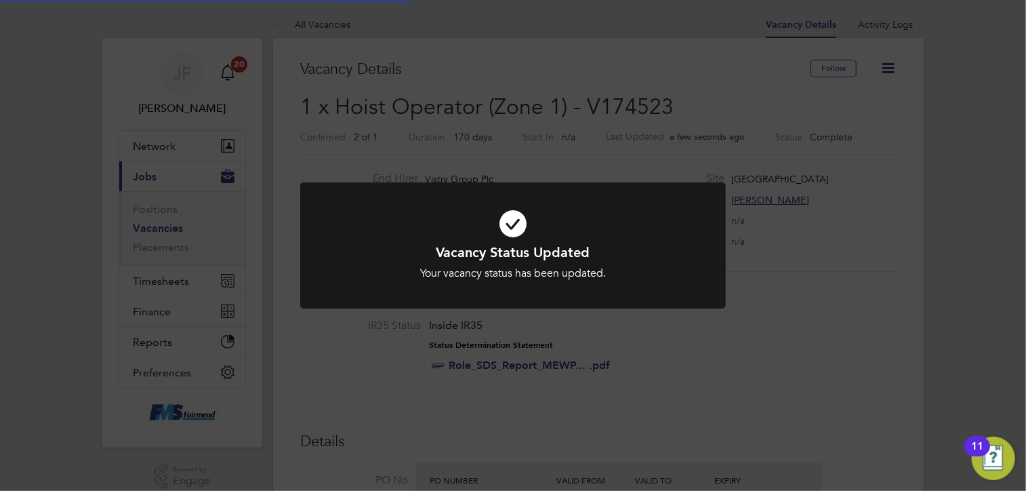
click at [694, 327] on div "Vacancy Status Updated Your vacancy status has been updated. Cancel Okay" at bounding box center [513, 245] width 1026 height 491
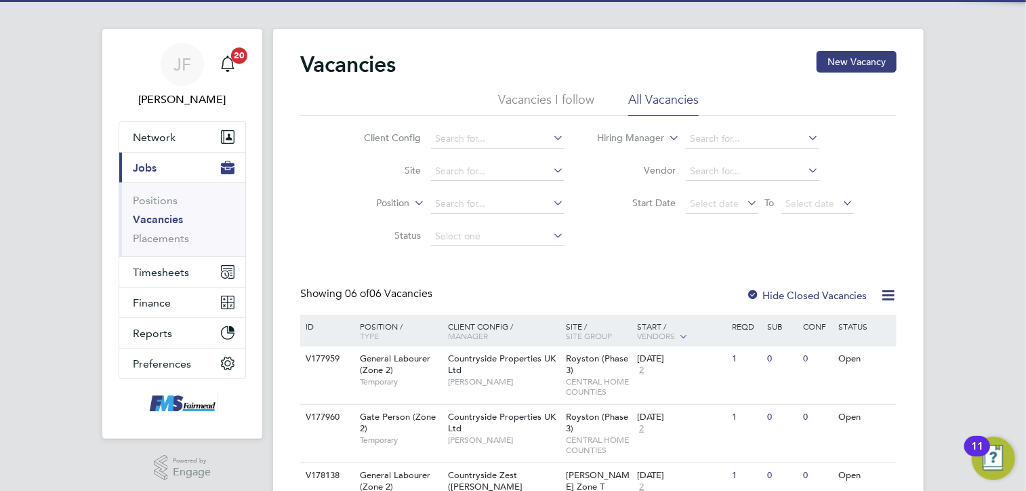
scroll to position [252, 0]
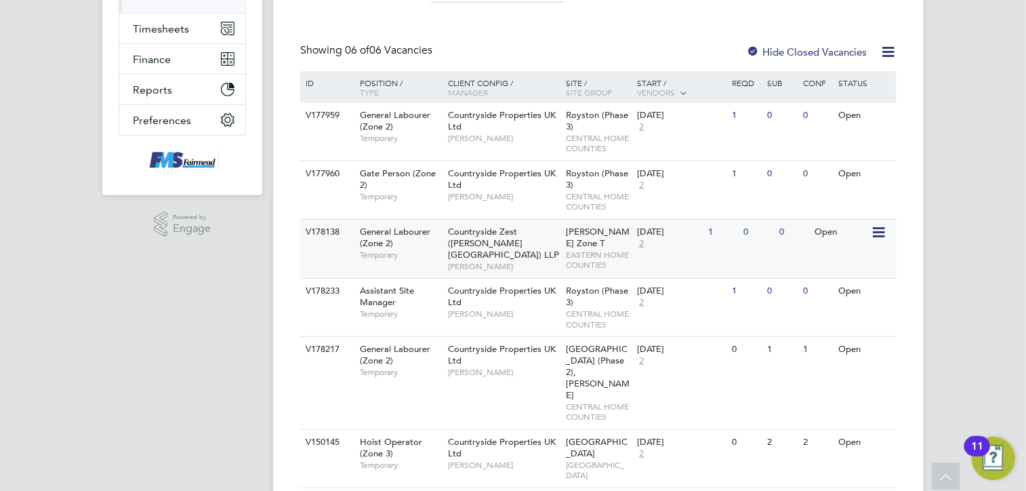
click at [510, 247] on div "Countryside Zest ([PERSON_NAME][GEOGRAPHIC_DATA]) LLP [PERSON_NAME]" at bounding box center [504, 249] width 119 height 58
